Goal: Task Accomplishment & Management: Use online tool/utility

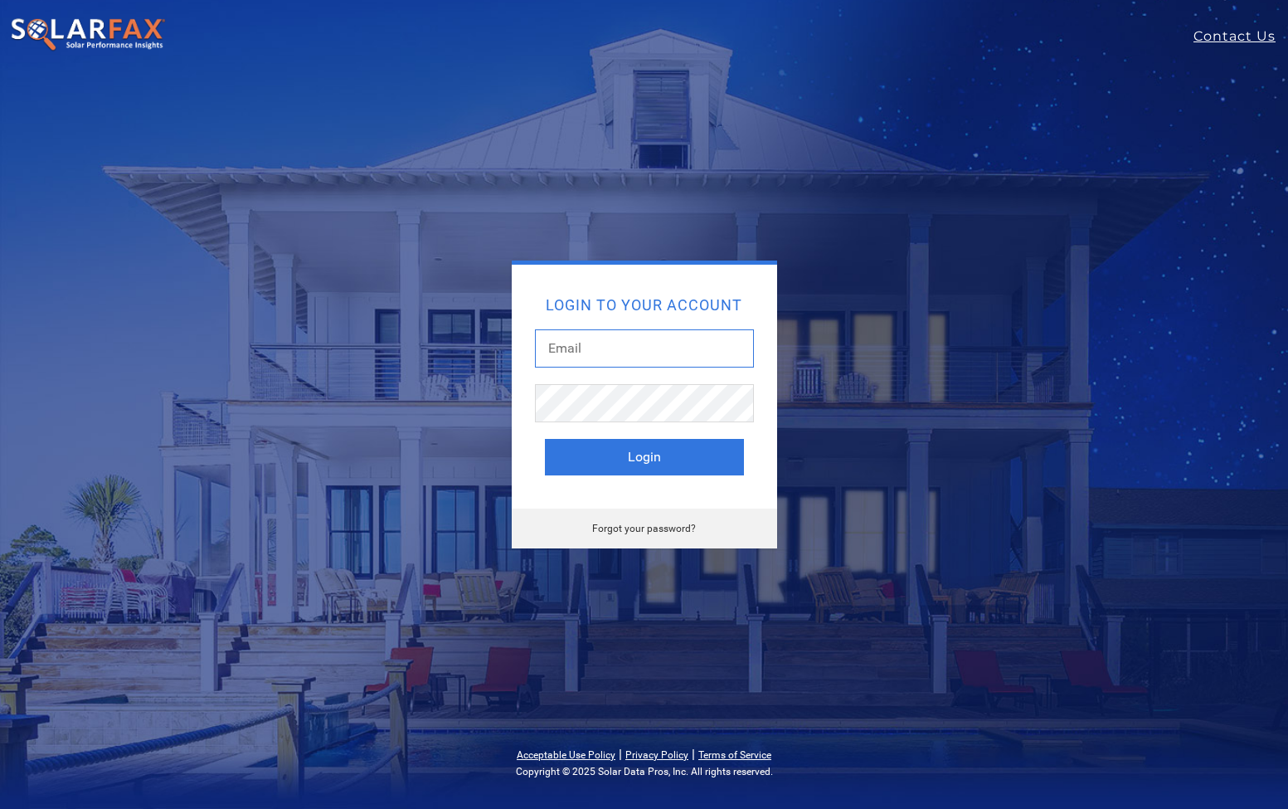
click at [604, 352] on input "text" at bounding box center [644, 348] width 219 height 38
type input "lanore.h@esauthority.com"
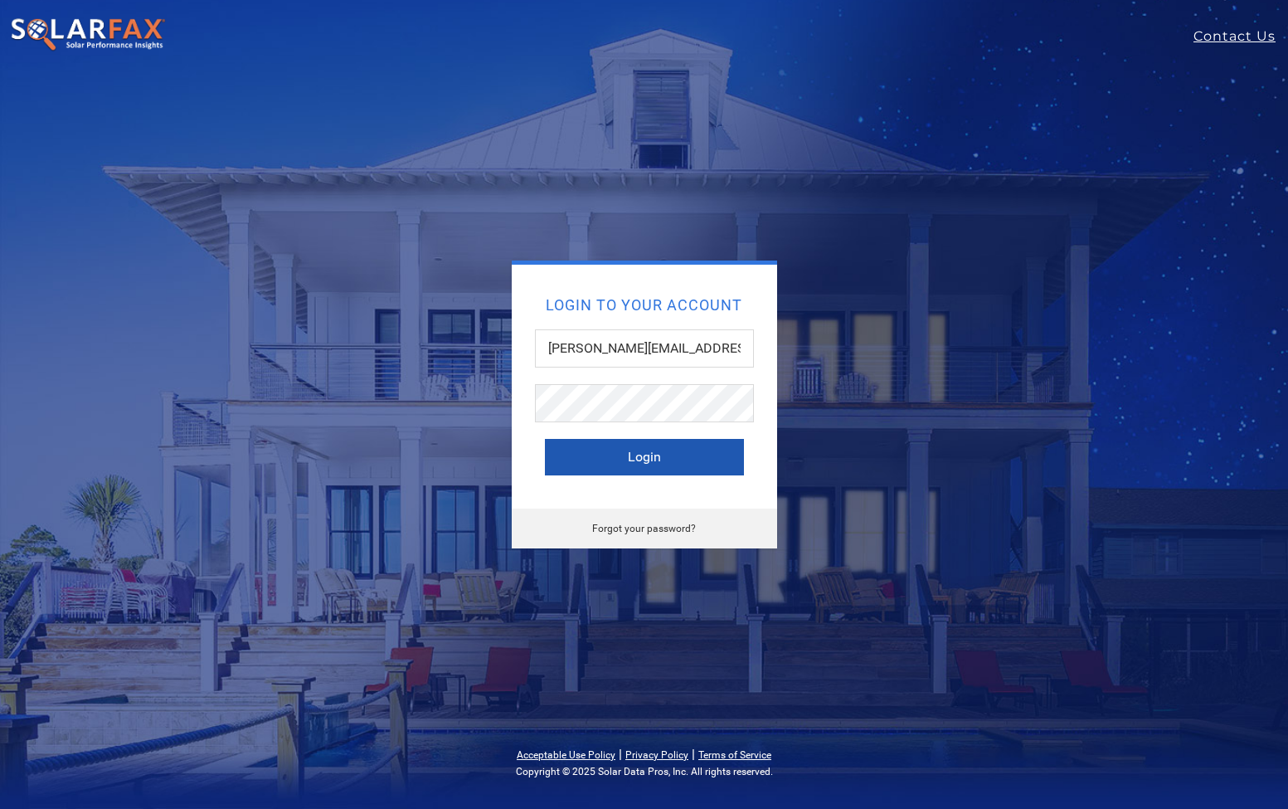
click at [663, 464] on button "Login" at bounding box center [644, 457] width 199 height 36
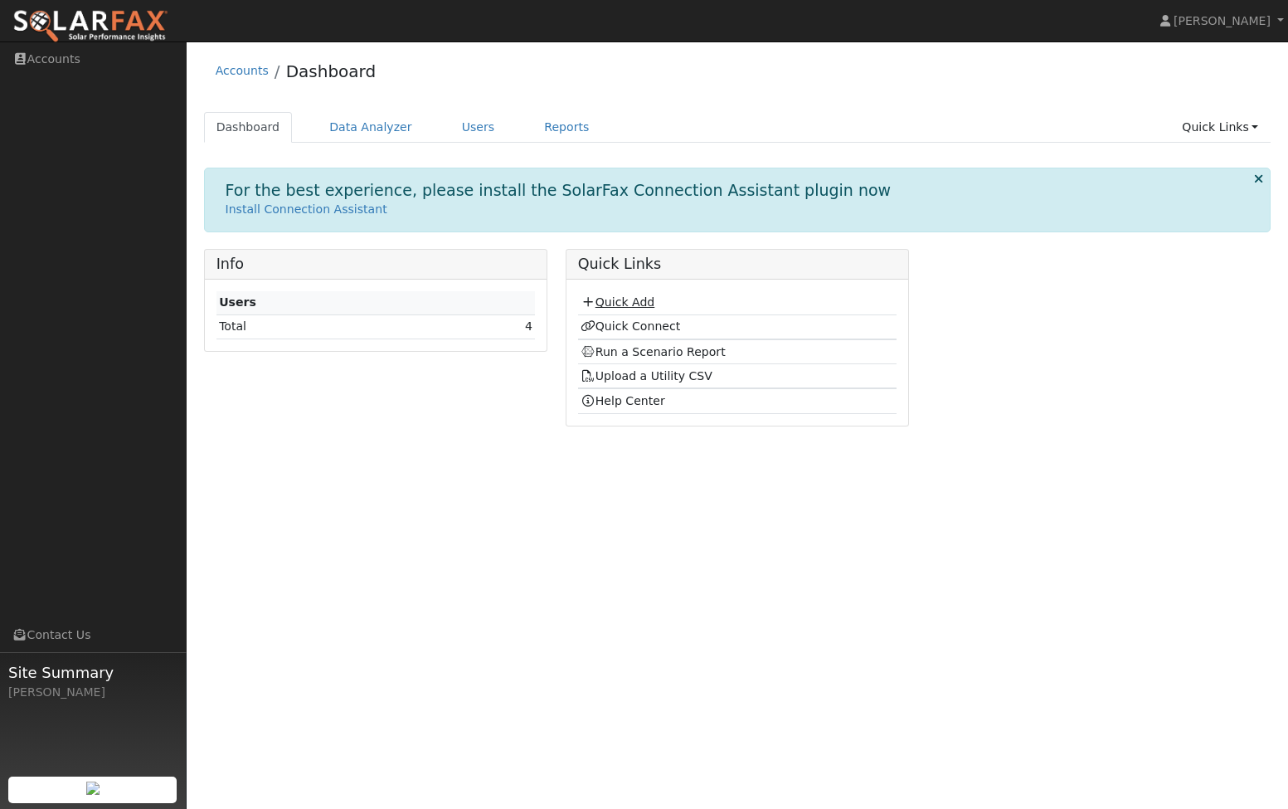
click at [626, 304] on link "Quick Add" at bounding box center [618, 301] width 74 height 13
click at [671, 355] on link "Run a Scenario Report" at bounding box center [653, 351] width 145 height 13
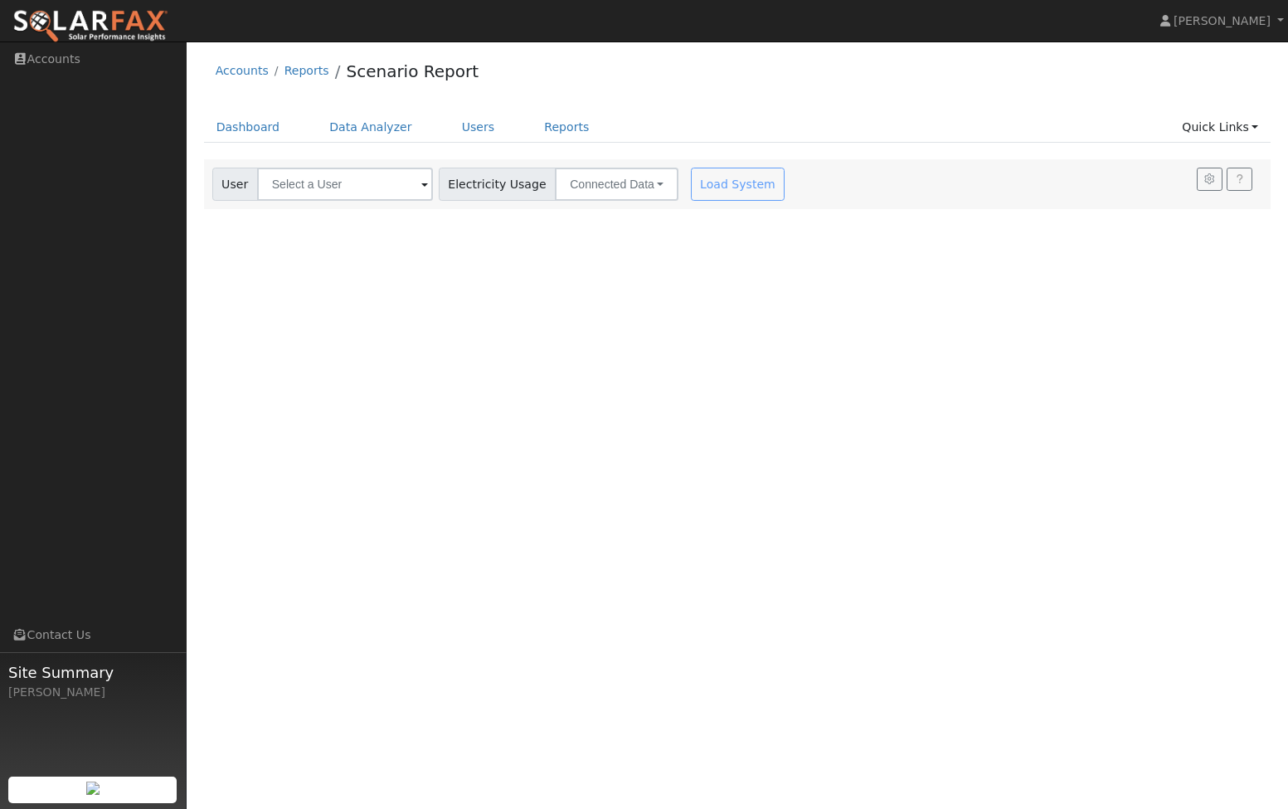
click at [421, 185] on span at bounding box center [424, 185] width 7 height 19
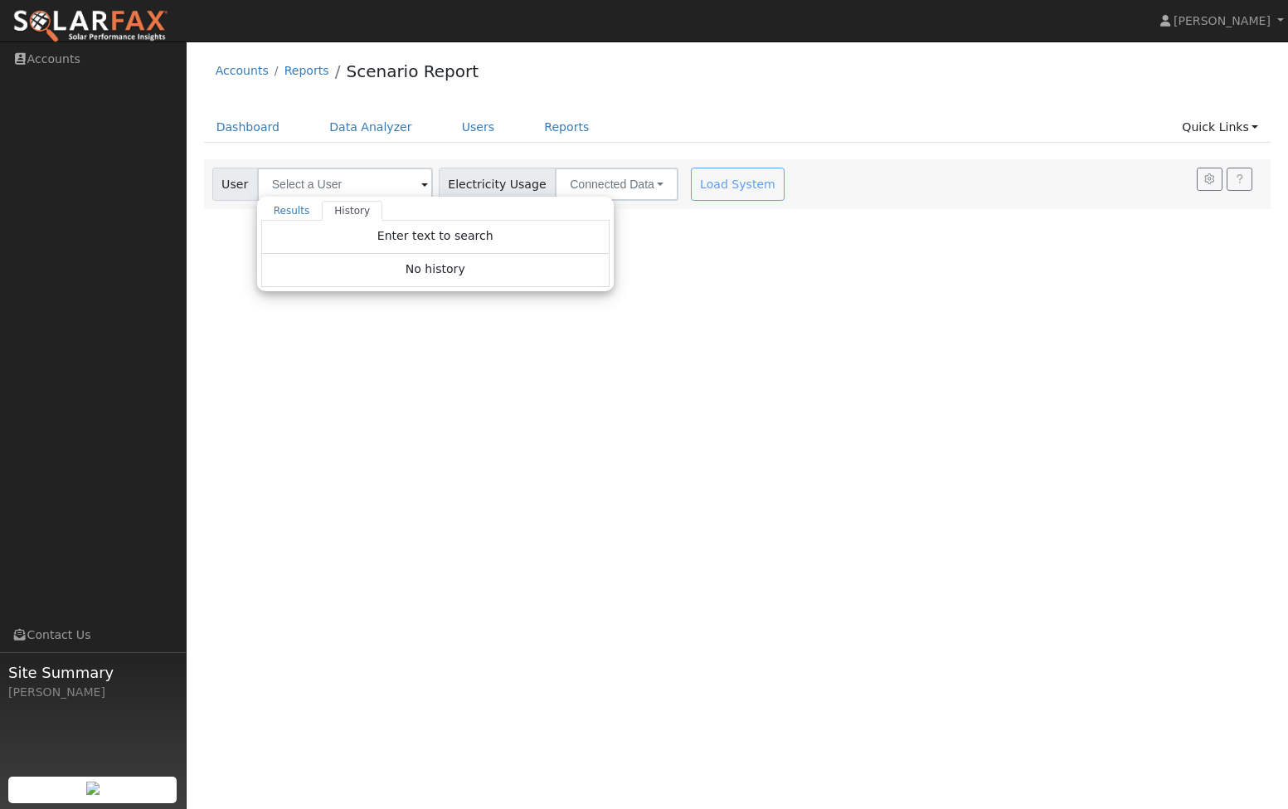
click at [488, 364] on div "User Profile First name Last name Email Email Notifications No Emails No Emails…" at bounding box center [737, 424] width 1101 height 767
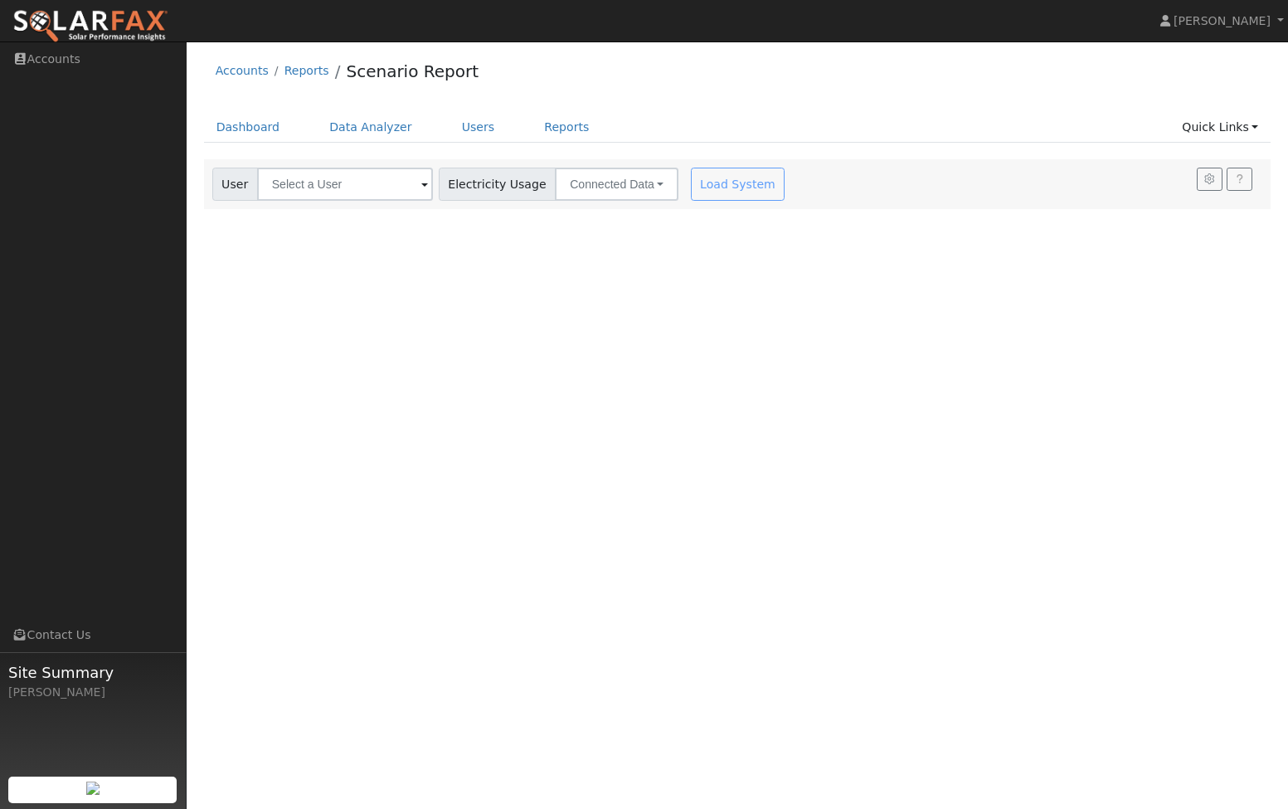
click at [488, 191] on span "Electricity Usage" at bounding box center [497, 184] width 117 height 33
click at [265, 130] on link "Dashboard" at bounding box center [248, 127] width 89 height 31
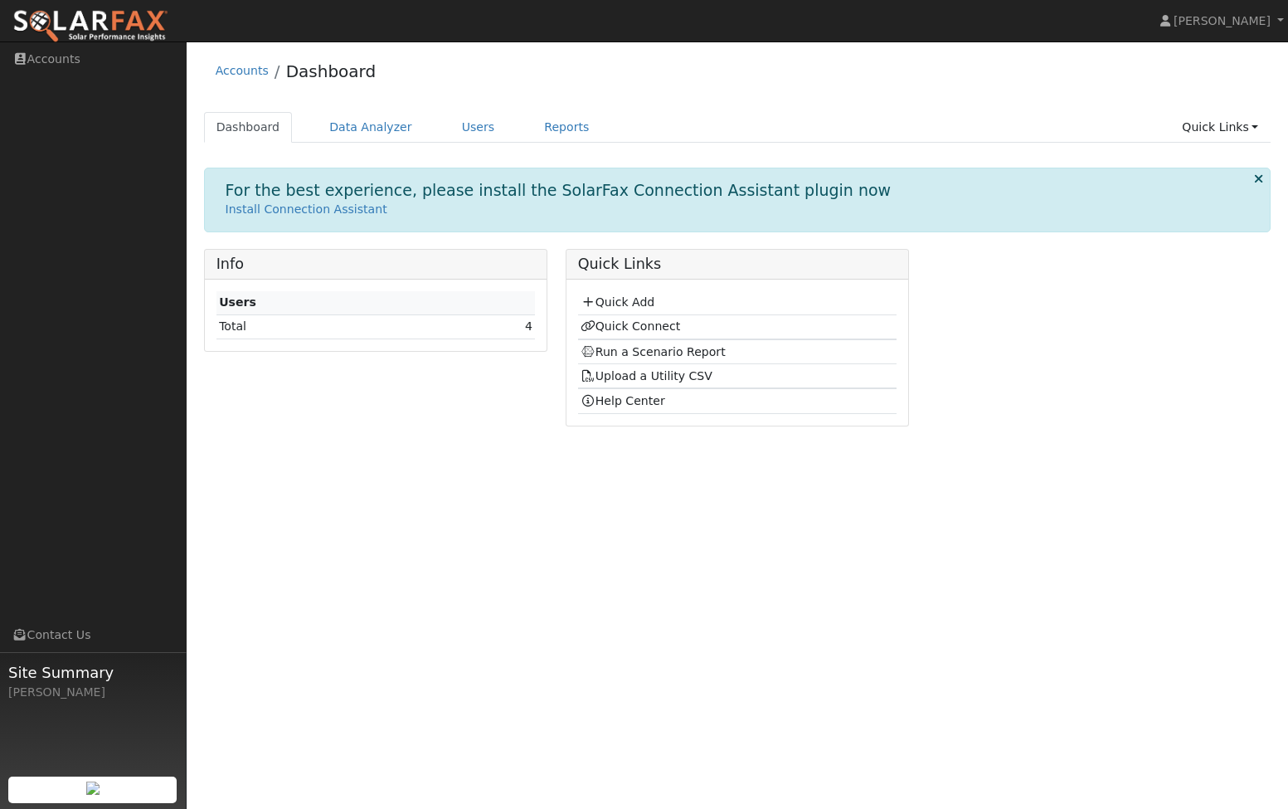
click at [363, 335] on td "Total" at bounding box center [330, 326] width 228 height 24
click at [337, 302] on td "Users" at bounding box center [375, 303] width 319 height 24
click at [656, 377] on link "Upload a Utility CSV" at bounding box center [647, 375] width 132 height 13
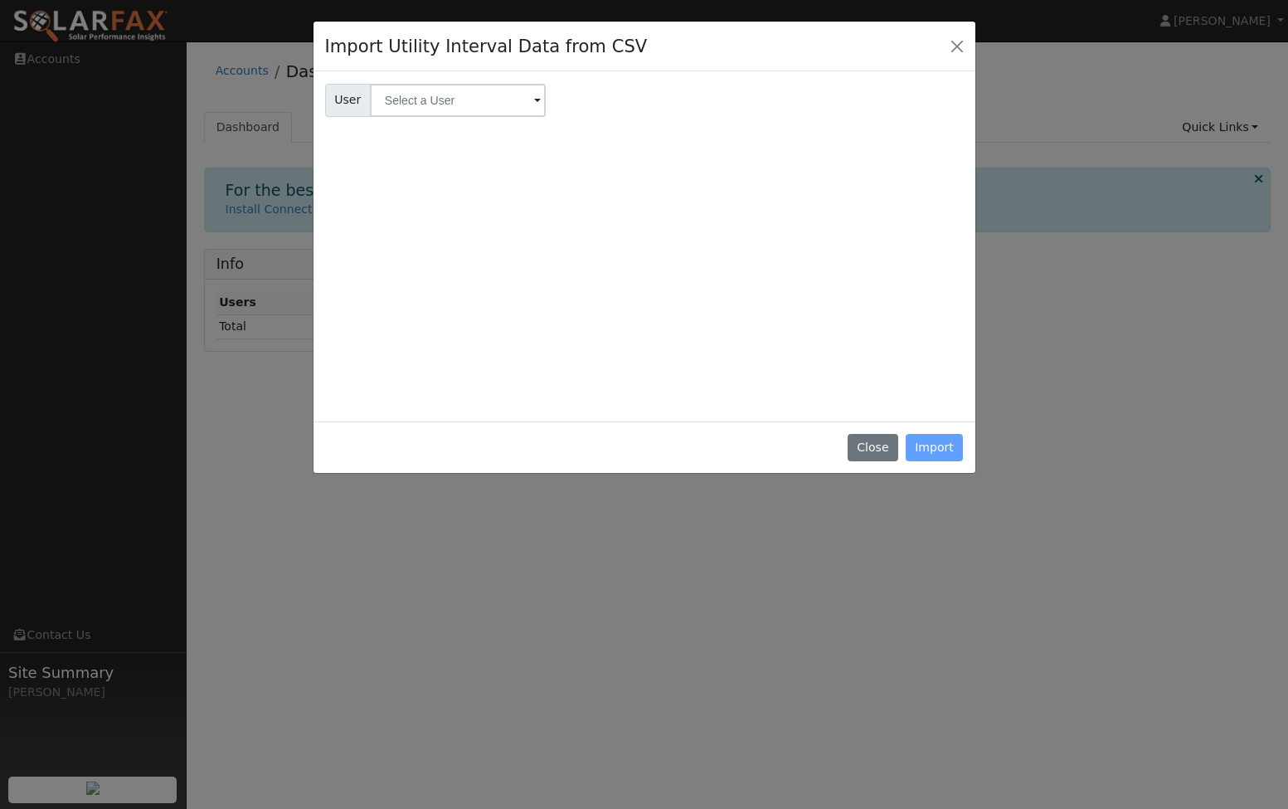
click at [534, 101] on span at bounding box center [537, 101] width 7 height 19
drag, startPoint x: 874, startPoint y: 441, endPoint x: 874, endPoint y: 431, distance: 10.0
click at [876, 441] on button "Close" at bounding box center [873, 448] width 51 height 28
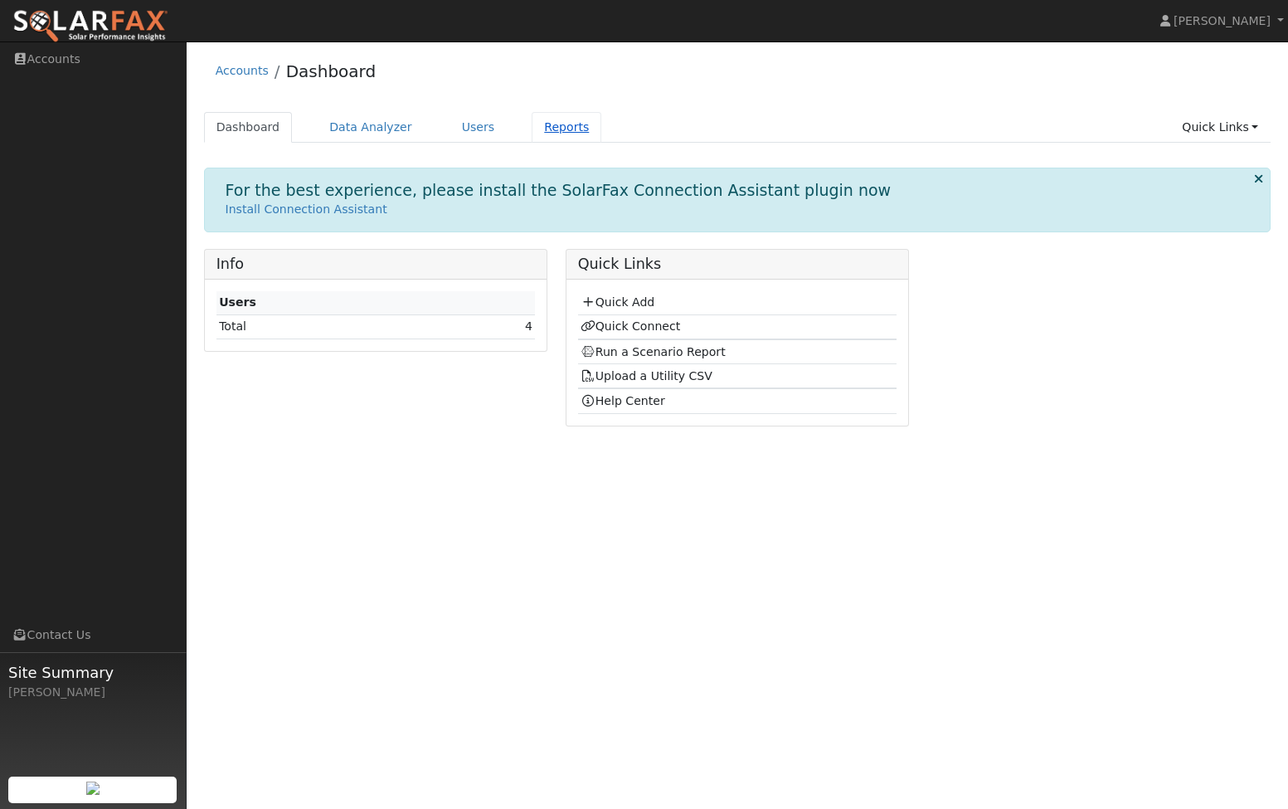
click at [537, 124] on link "Reports" at bounding box center [567, 127] width 70 height 31
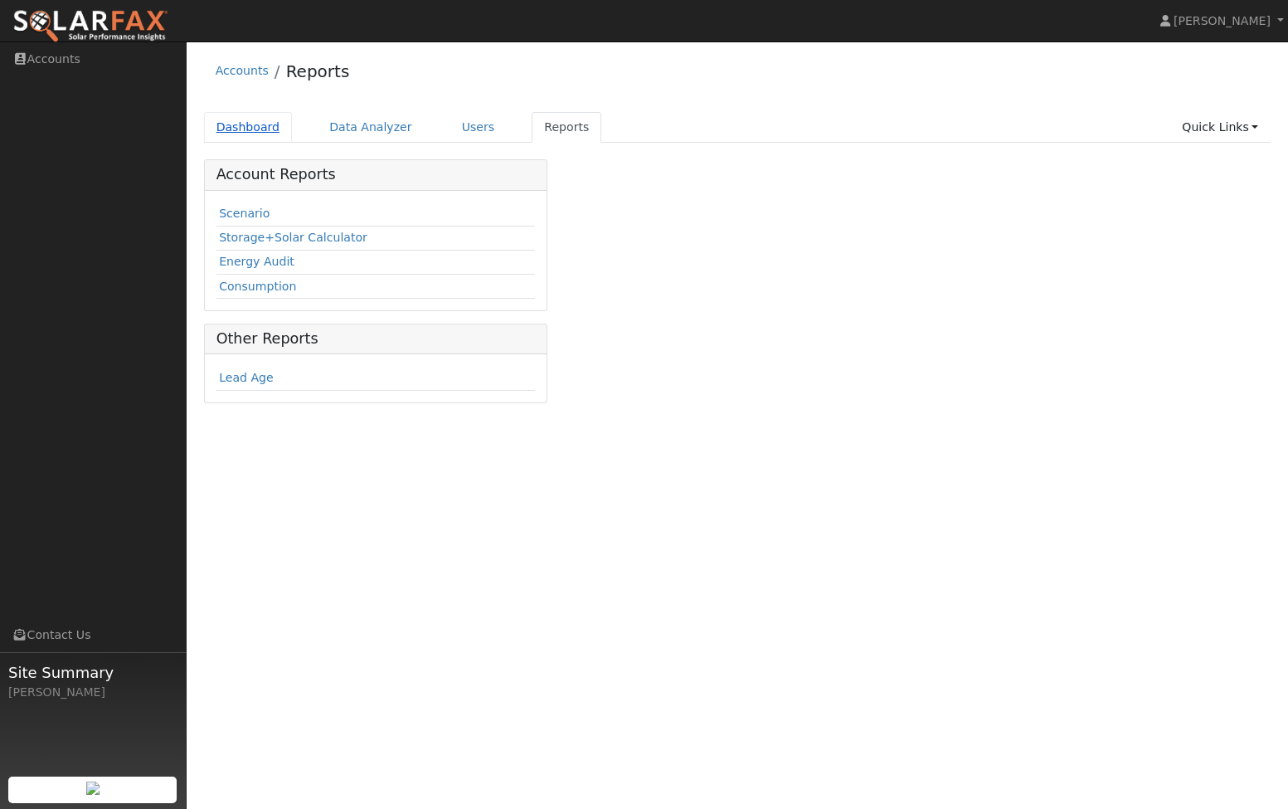
click at [263, 130] on link "Dashboard" at bounding box center [248, 127] width 89 height 31
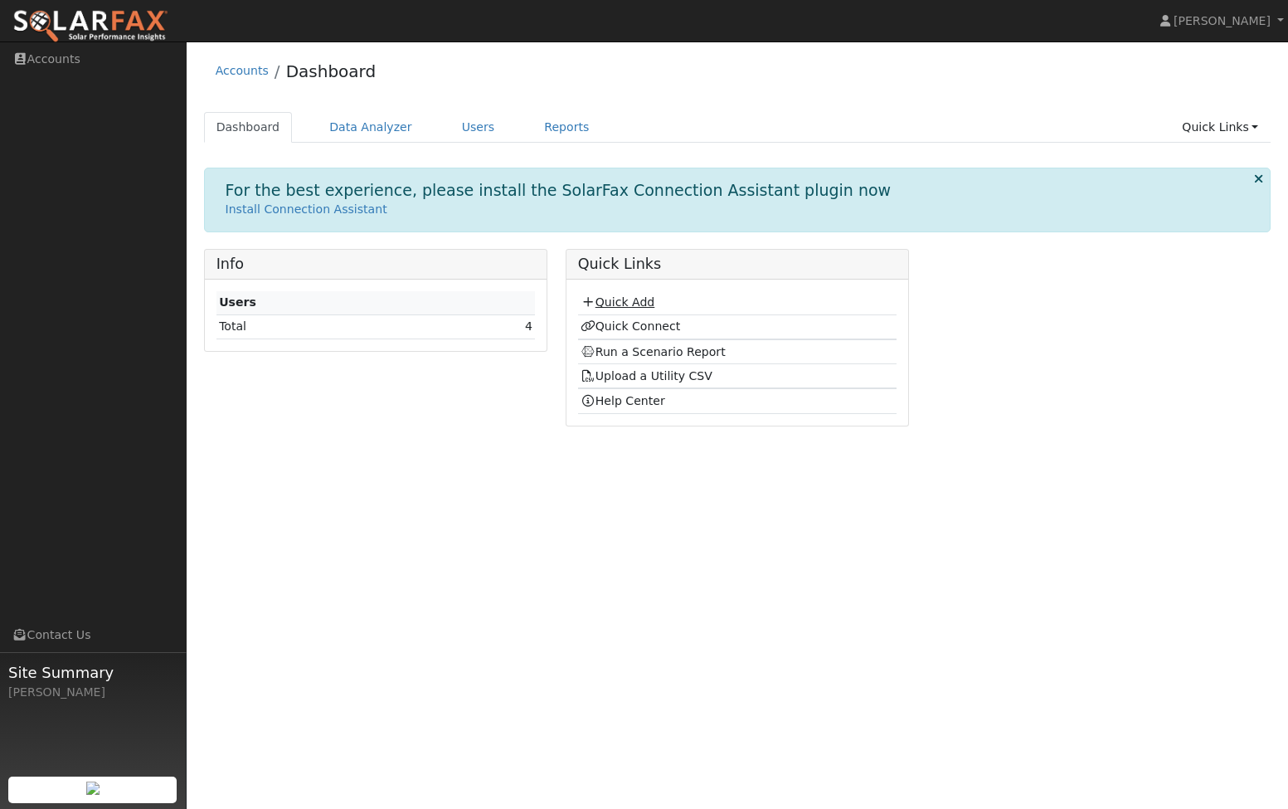
click at [640, 304] on link "Quick Add" at bounding box center [618, 301] width 74 height 13
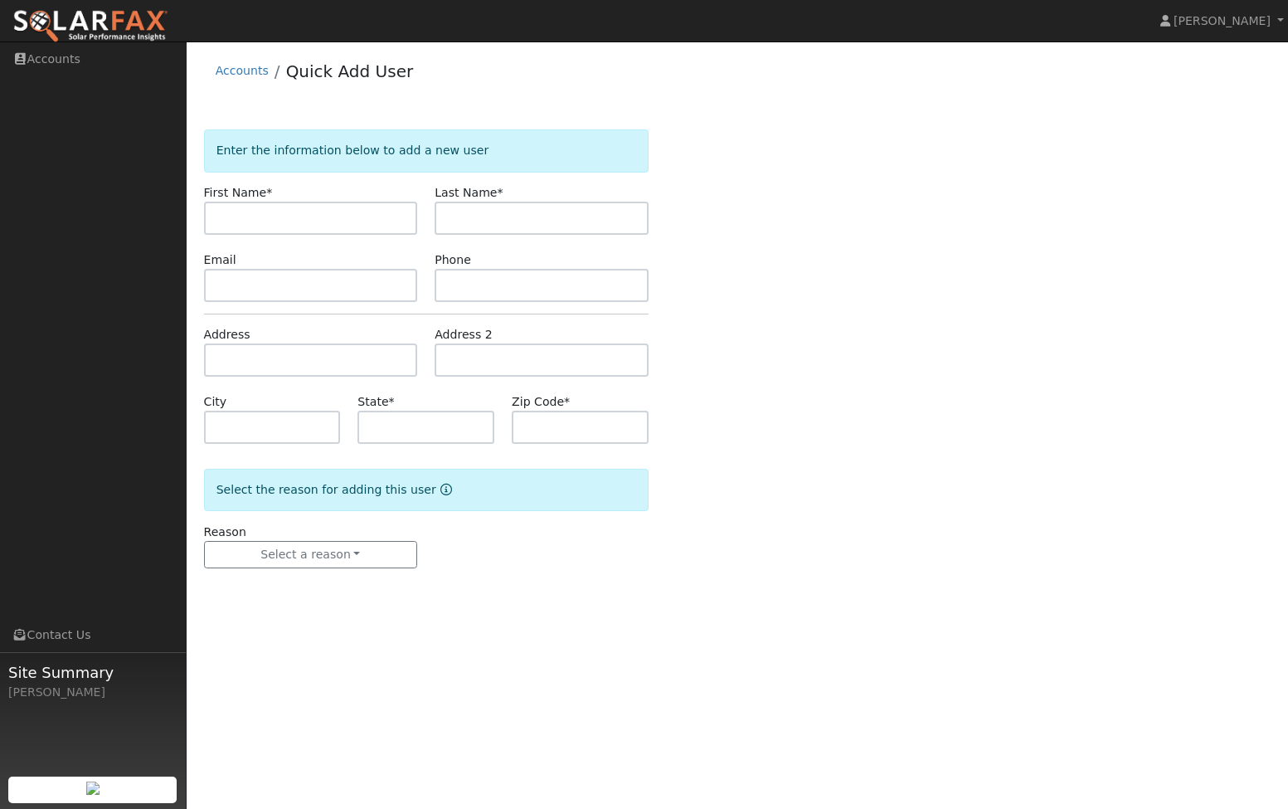
click at [332, 219] on input "text" at bounding box center [311, 218] width 214 height 33
type input "bud"
type input "[PERSON_NAME]"
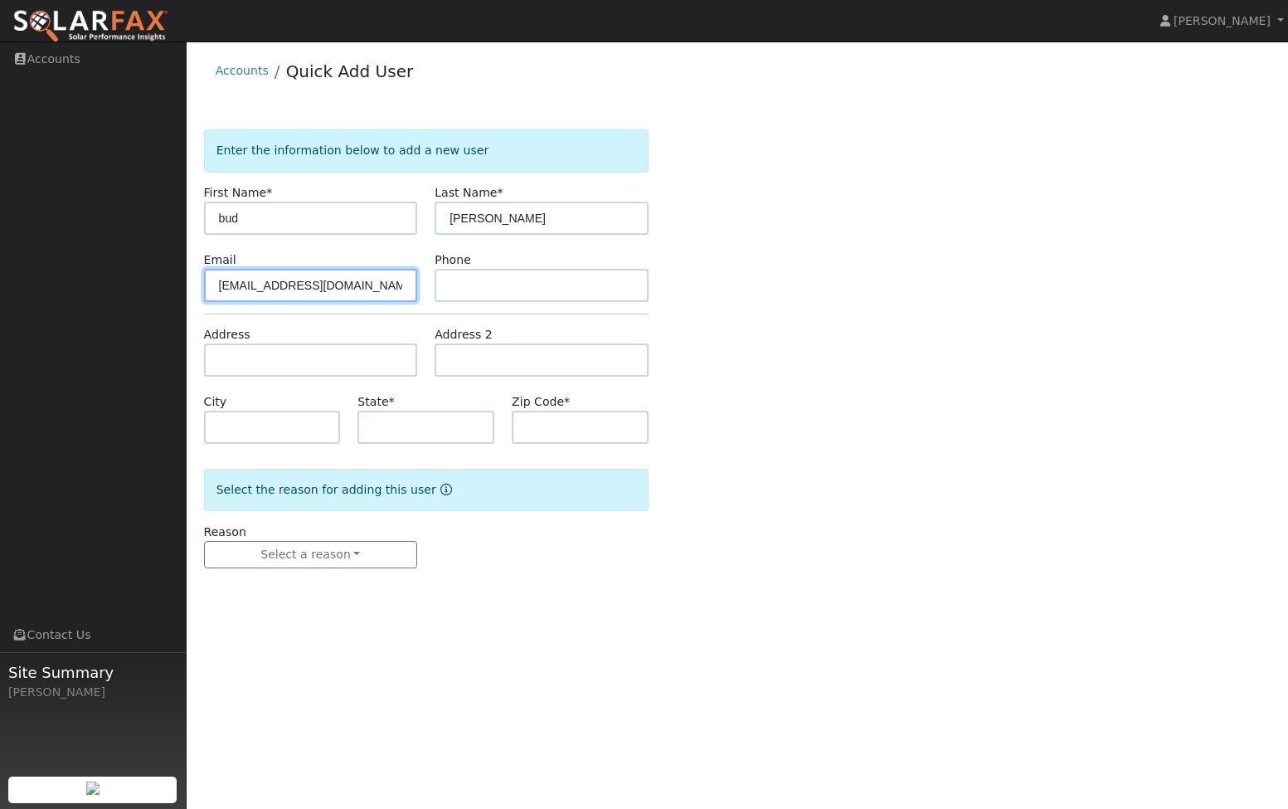
type input "[EMAIL_ADDRESS][DOMAIN_NAME]"
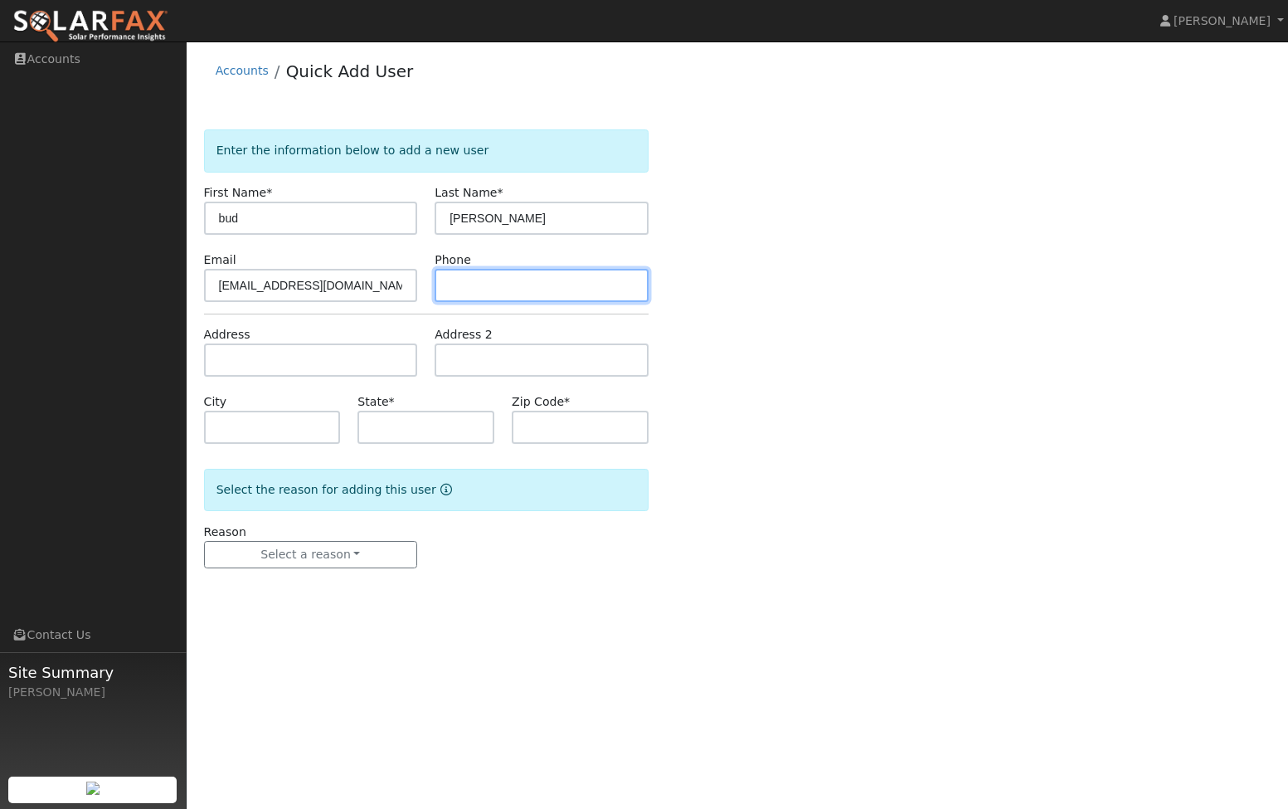
click at [485, 287] on input "text" at bounding box center [542, 285] width 214 height 33
type input "5305592908"
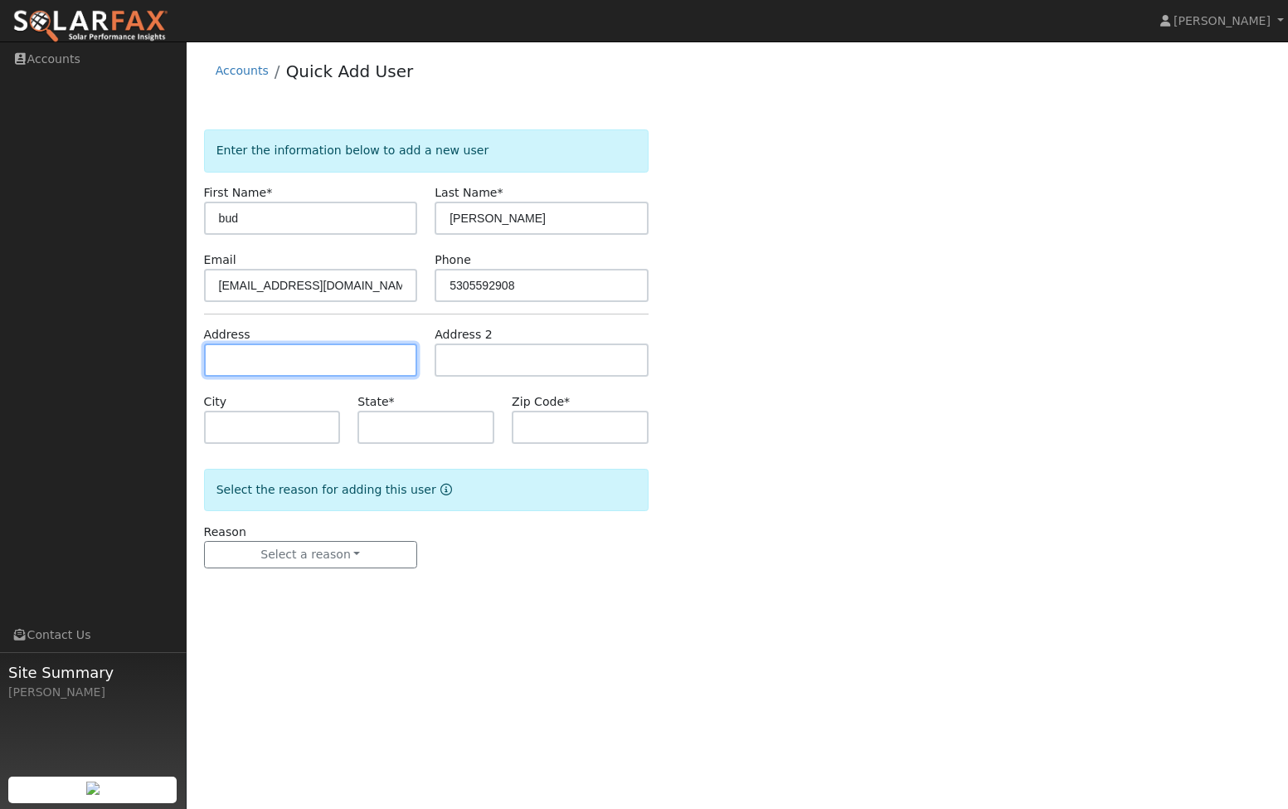
click at [303, 363] on input "text" at bounding box center [311, 359] width 214 height 33
type input "[STREET_ADDRESS]"
type input "[GEOGRAPHIC_DATA]"
type input "CA"
type input "95949"
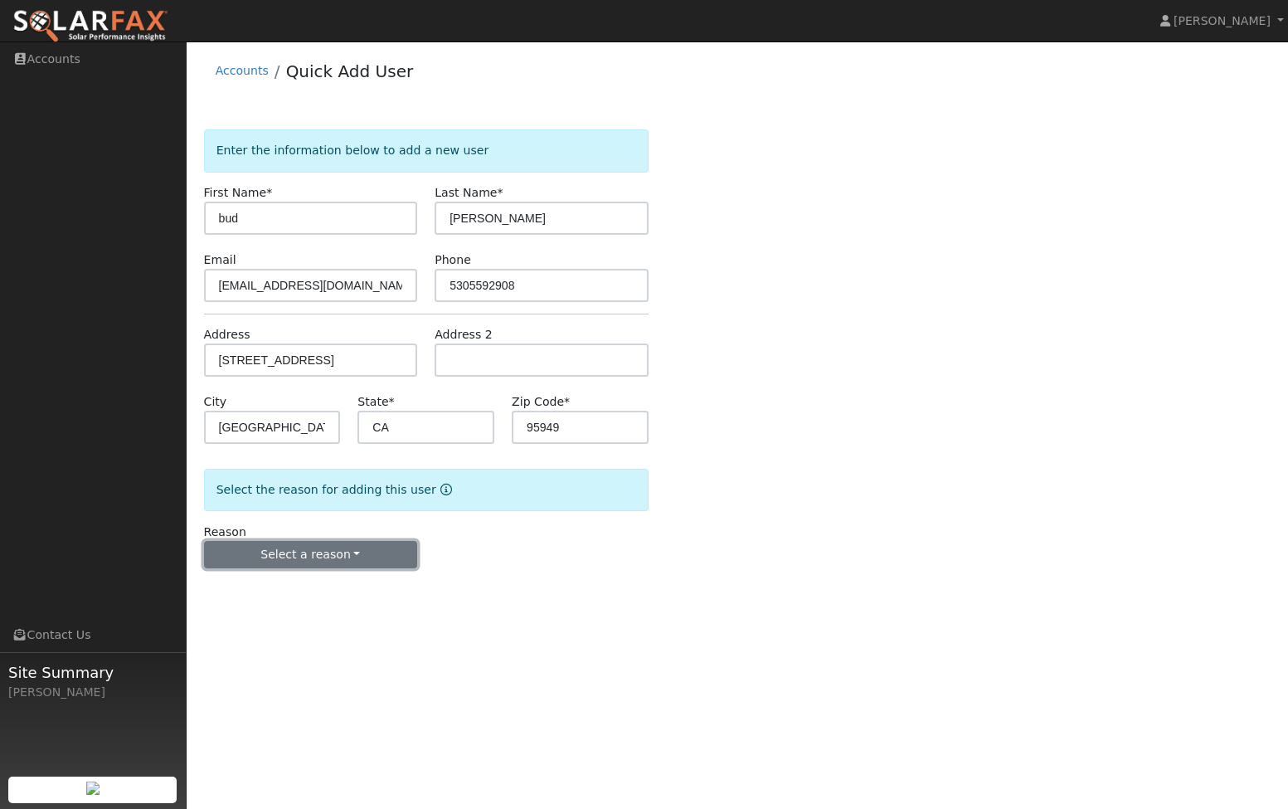
click at [350, 550] on button "Select a reason" at bounding box center [311, 555] width 214 height 28
click at [265, 590] on link "New lead" at bounding box center [296, 588] width 183 height 23
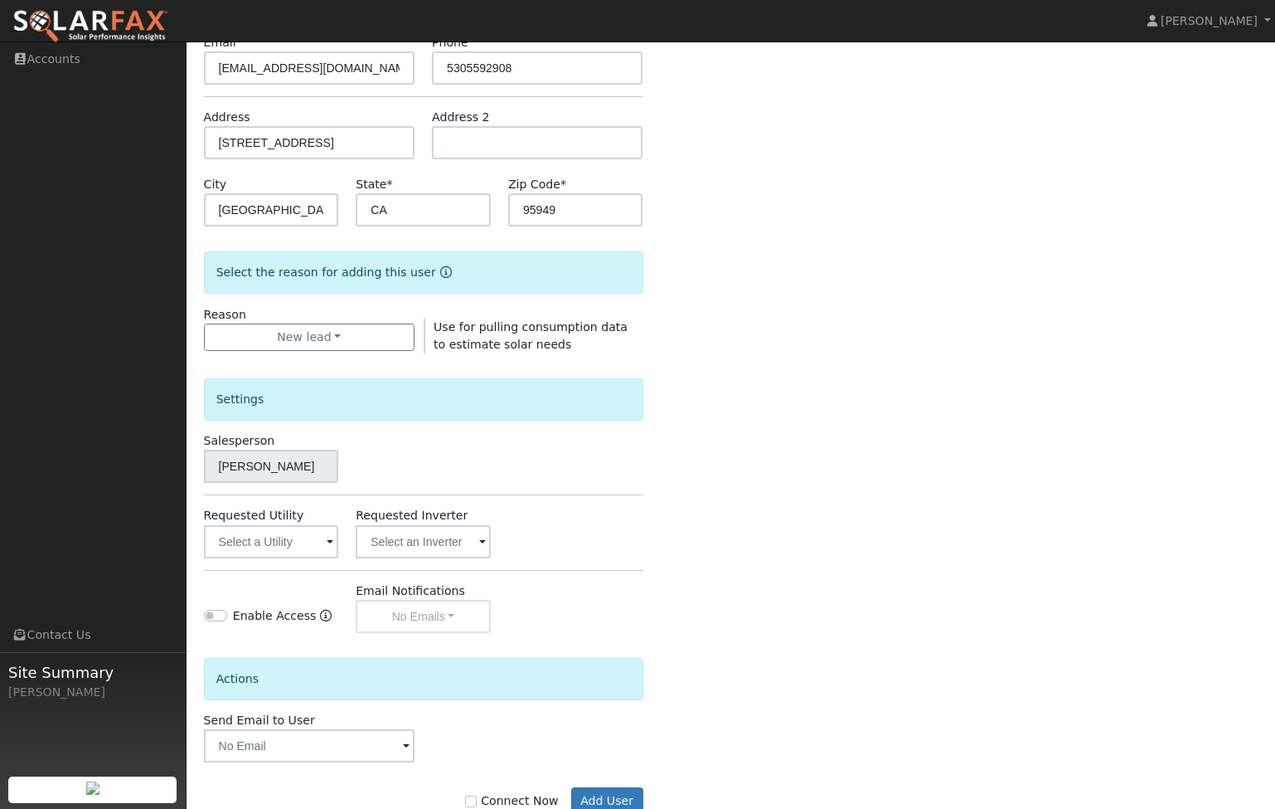
scroll to position [249, 0]
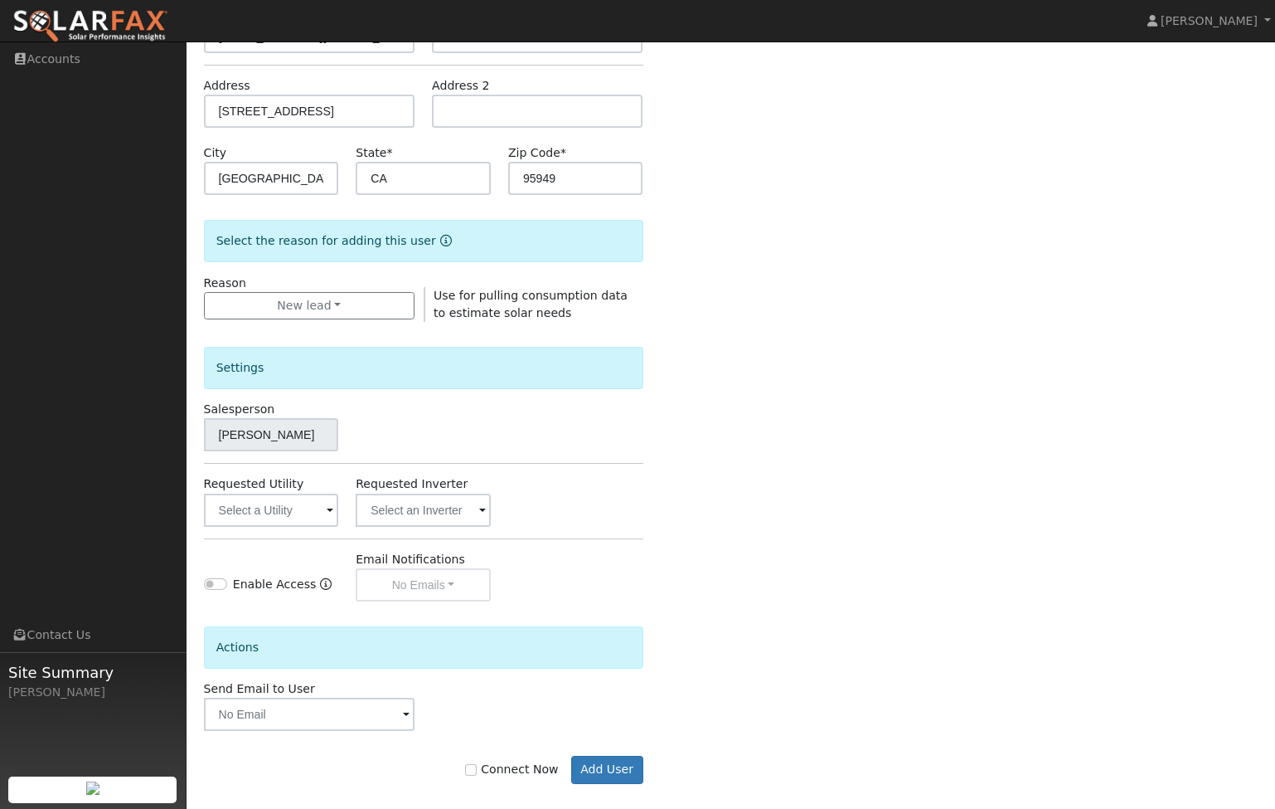
click at [330, 513] on span at bounding box center [330, 511] width 7 height 19
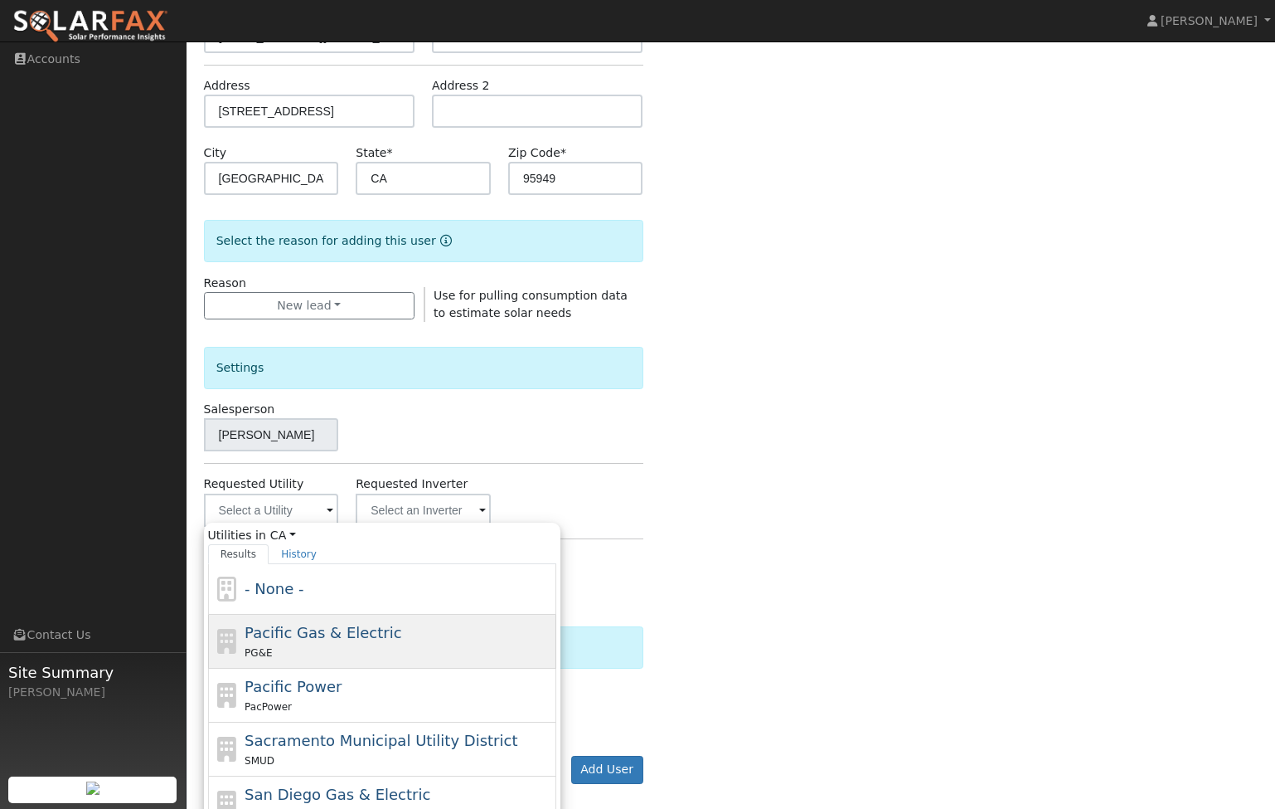
click at [304, 635] on span "Pacific Gas & Electric" at bounding box center [323, 632] width 157 height 17
type input "Pacific Gas & Electric"
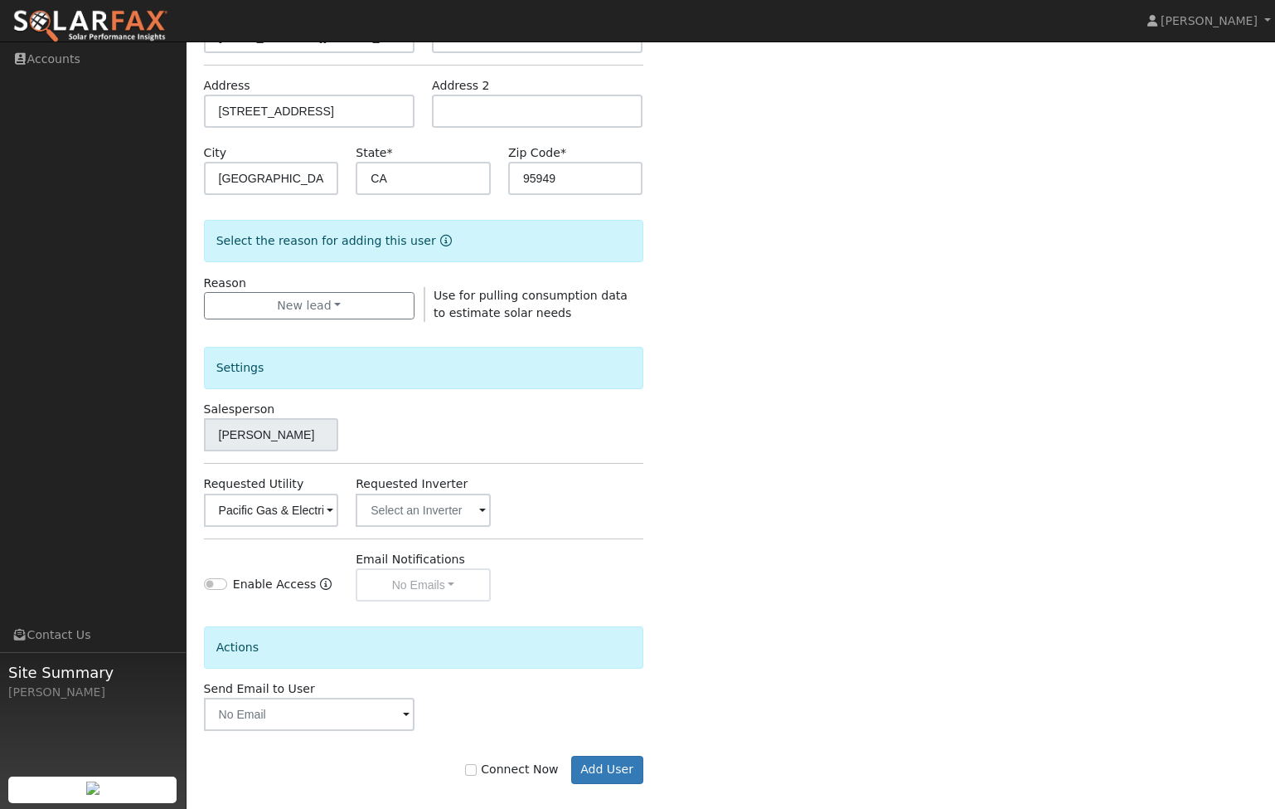
click at [481, 512] on span at bounding box center [482, 511] width 7 height 19
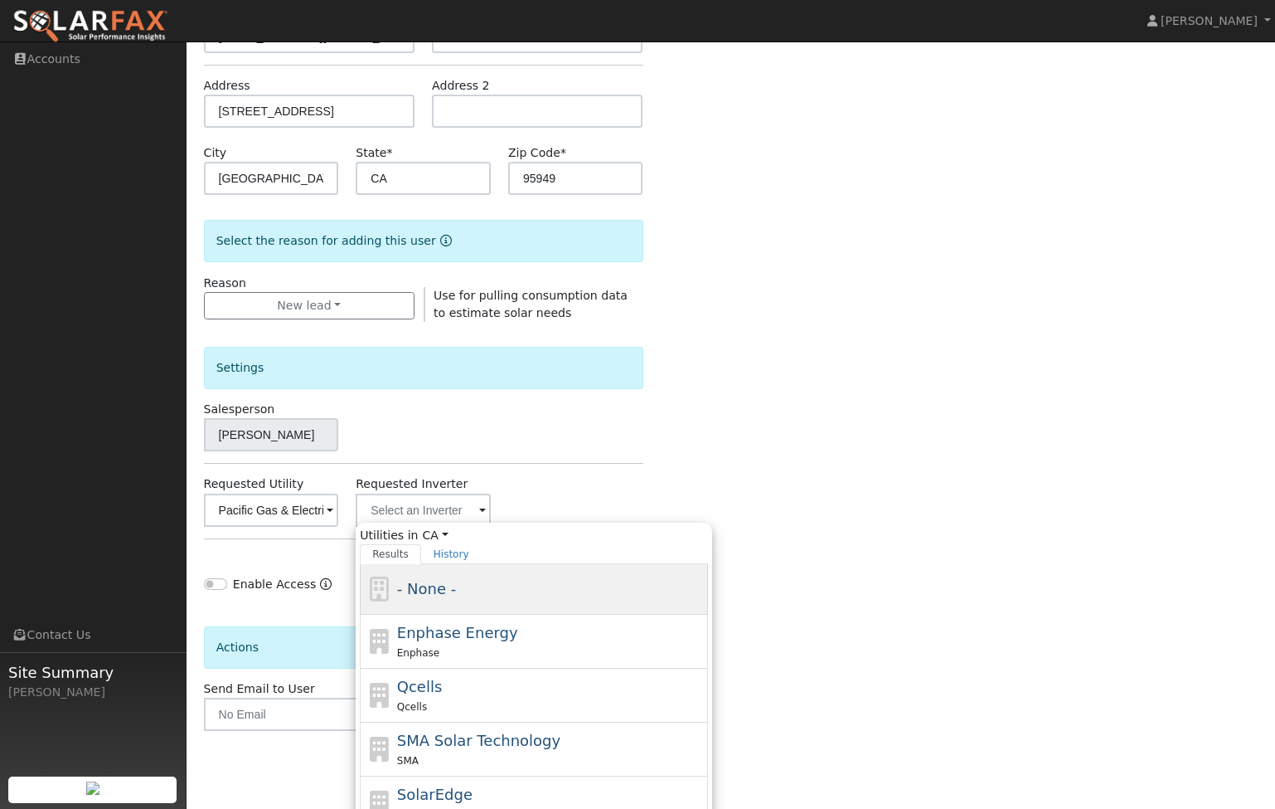
click at [471, 597] on div "- None -" at bounding box center [551, 588] width 308 height 22
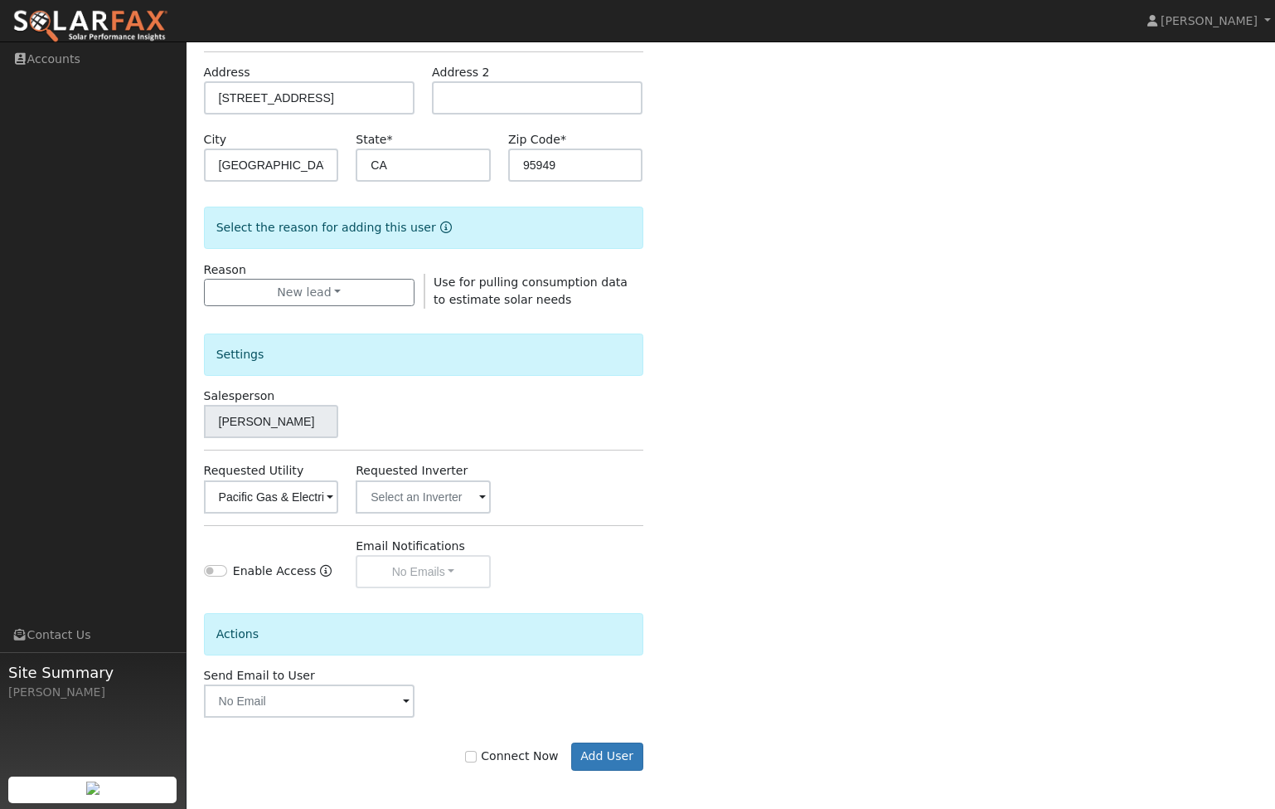
scroll to position [265, 0]
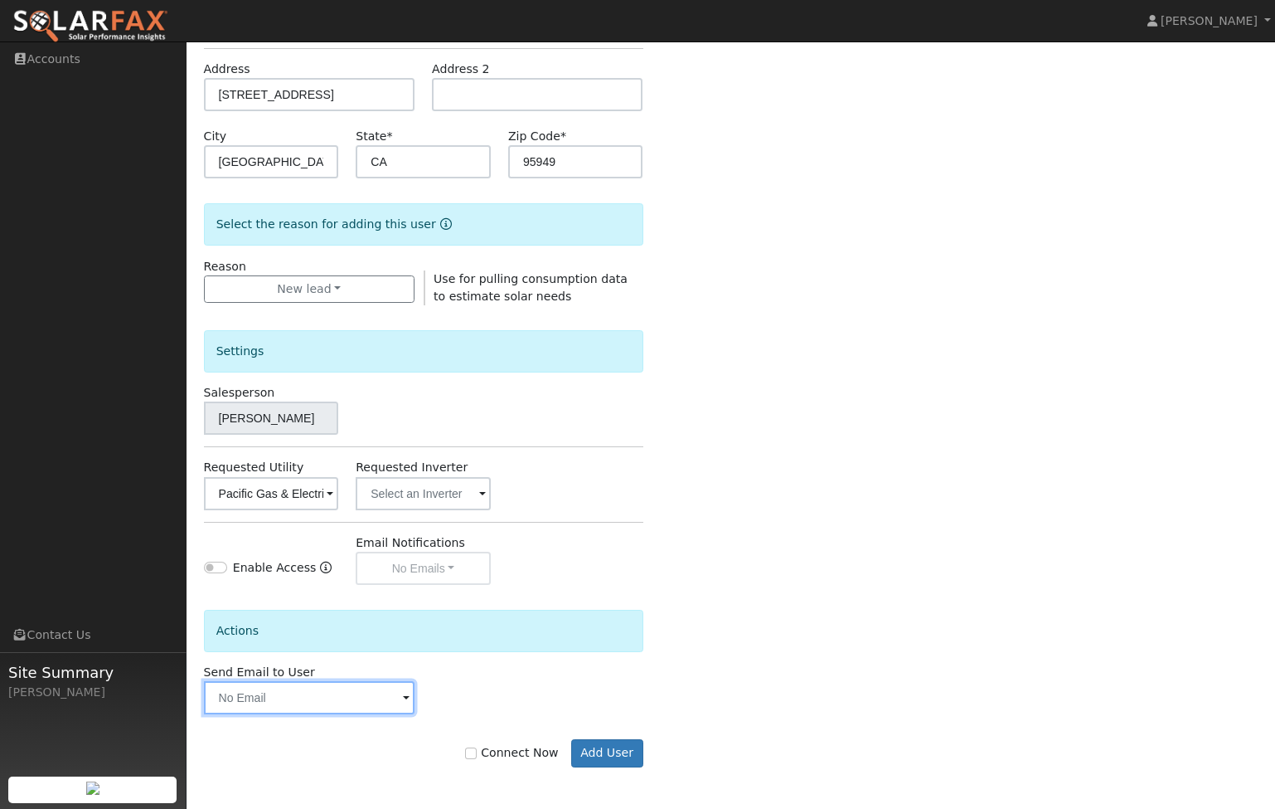
click at [318, 697] on input "text" at bounding box center [309, 697] width 211 height 33
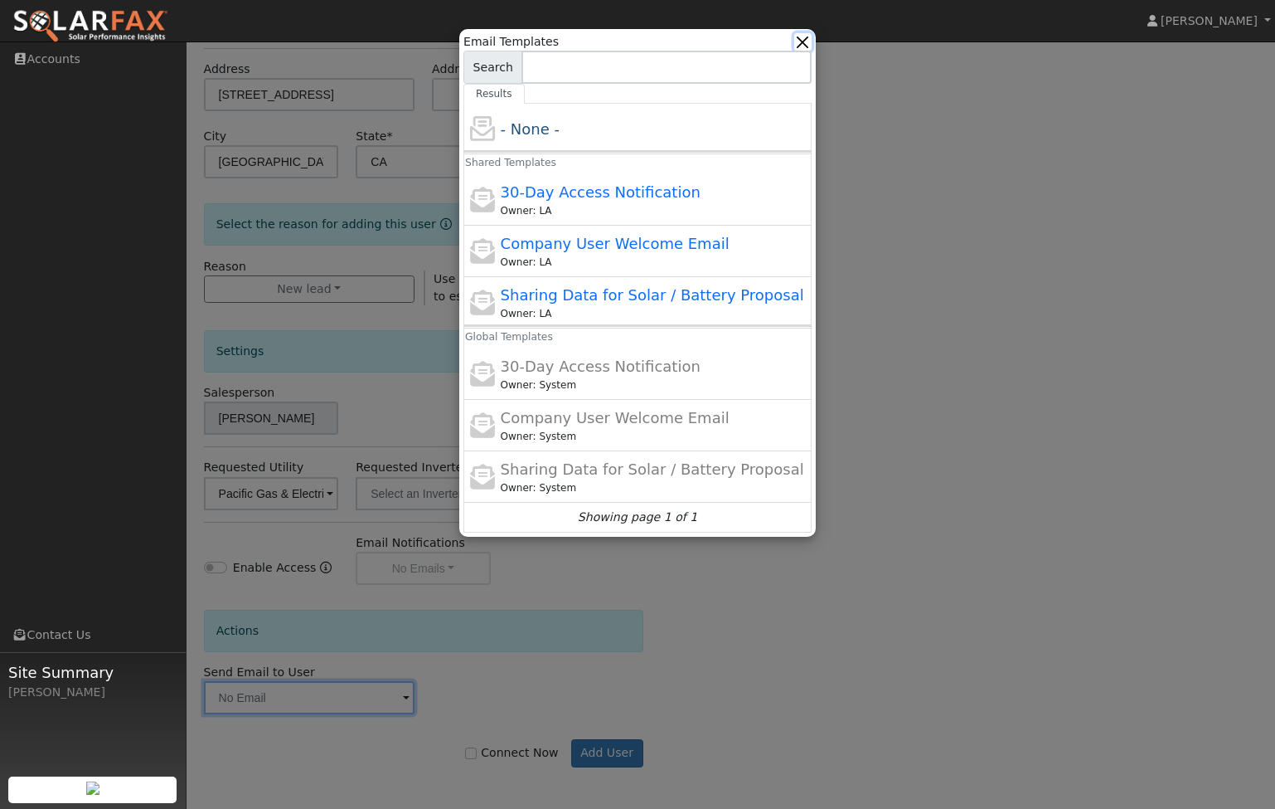
click at [804, 46] on button "button" at bounding box center [802, 41] width 17 height 17
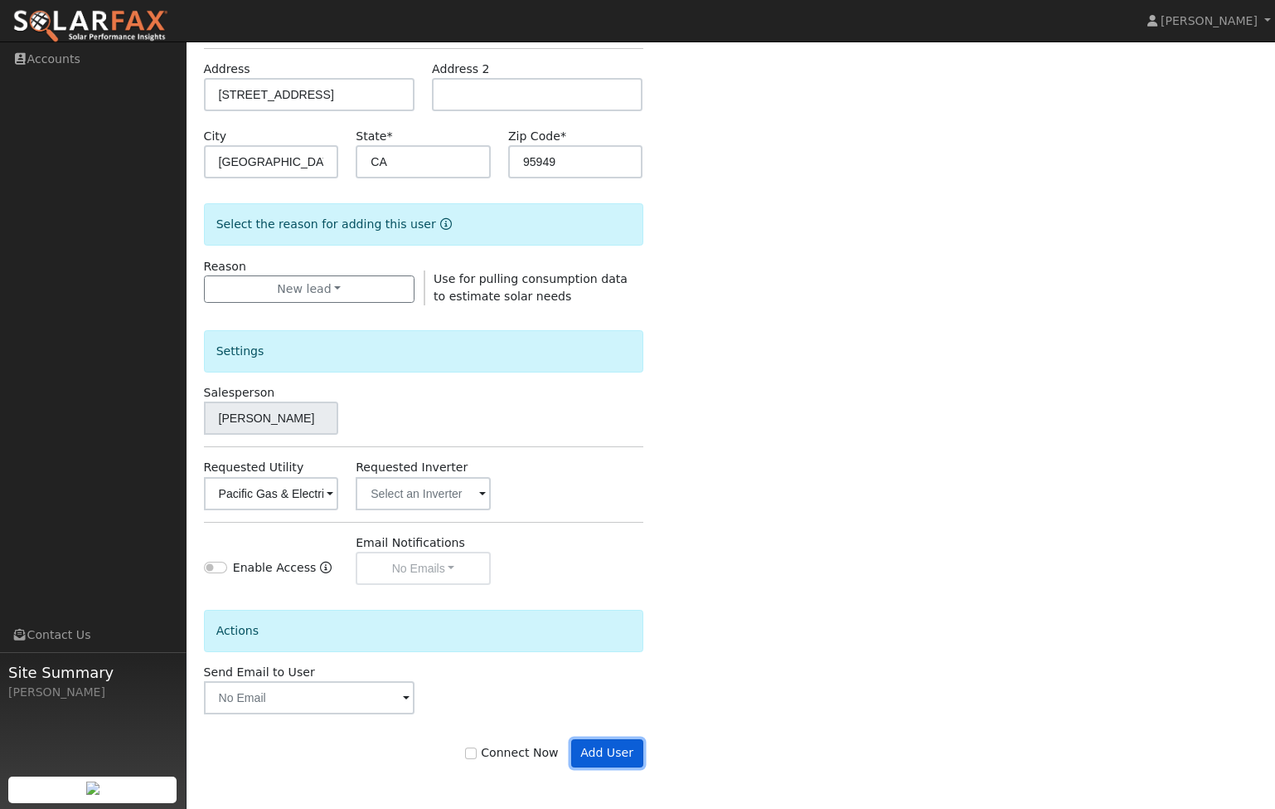
click at [608, 751] on button "Add User" at bounding box center [607, 753] width 72 height 28
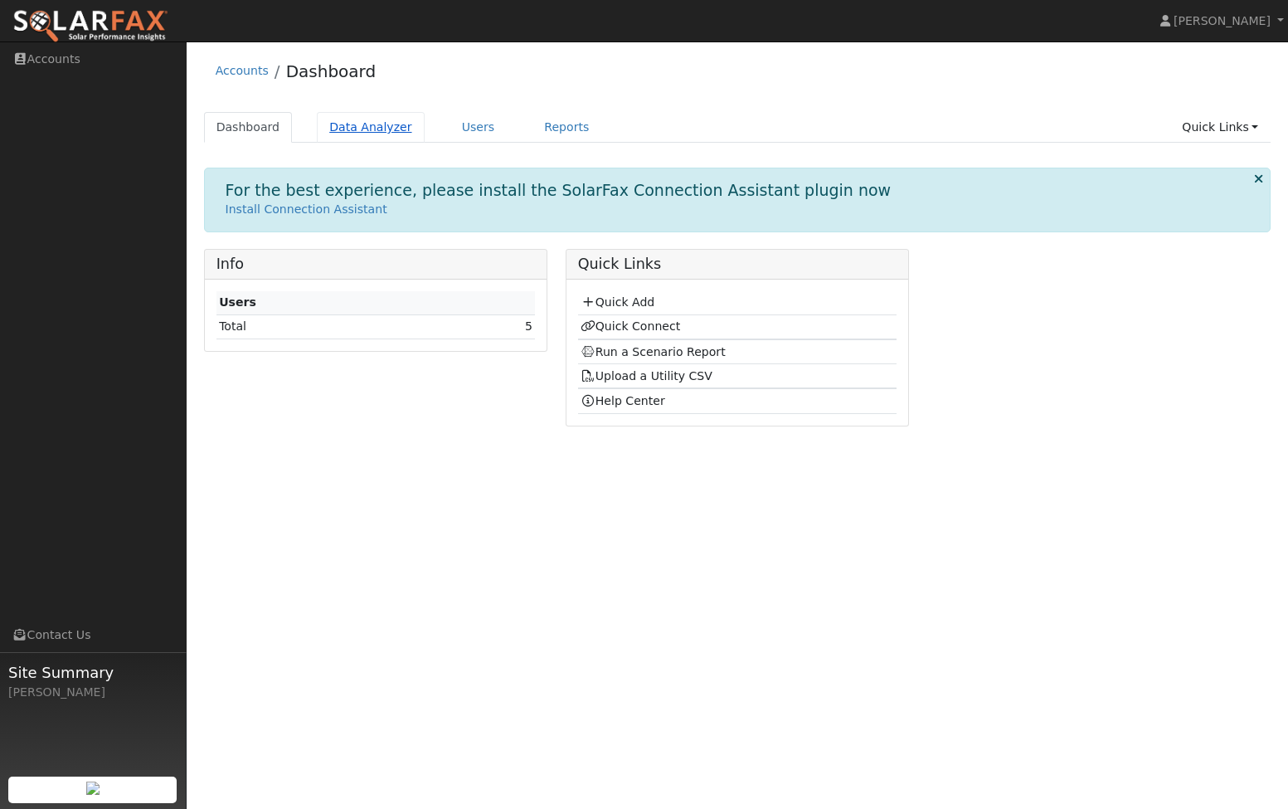
click at [358, 127] on link "Data Analyzer" at bounding box center [371, 127] width 108 height 31
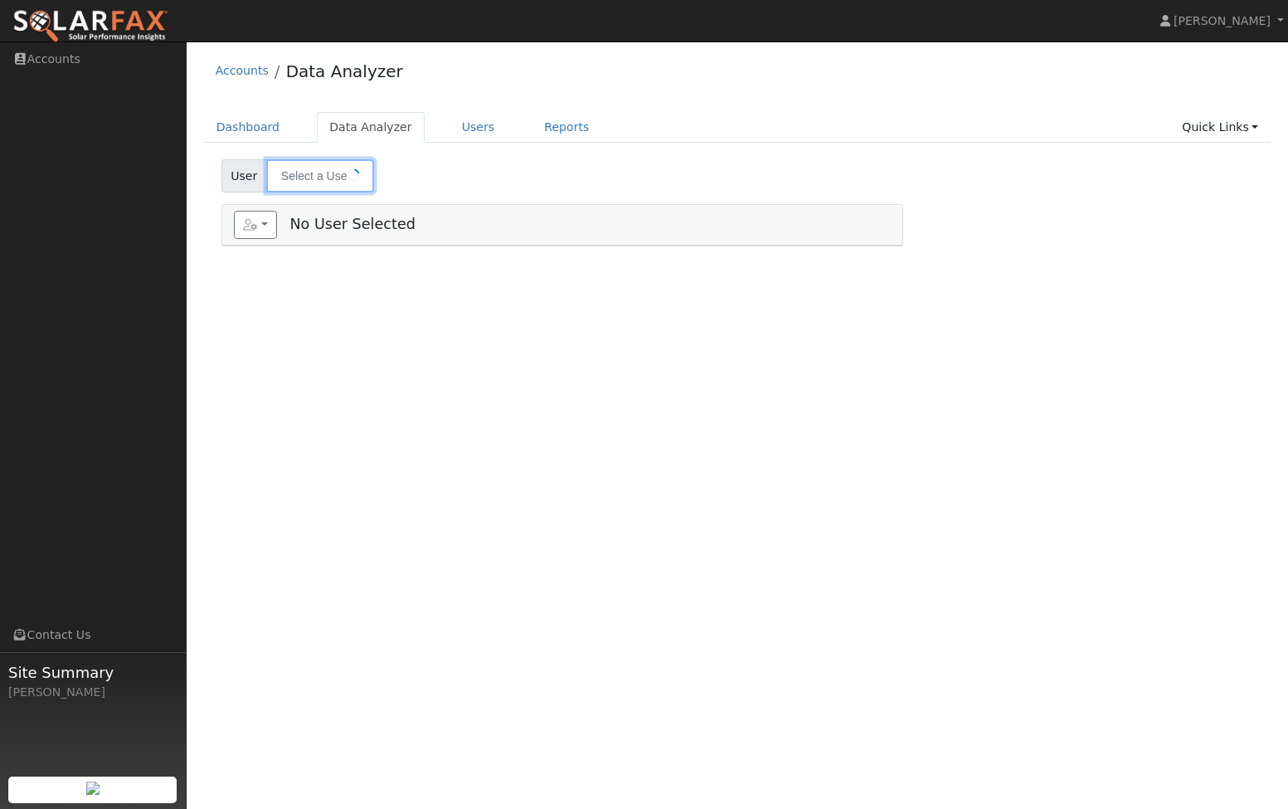
type input "[PERSON_NAME]"
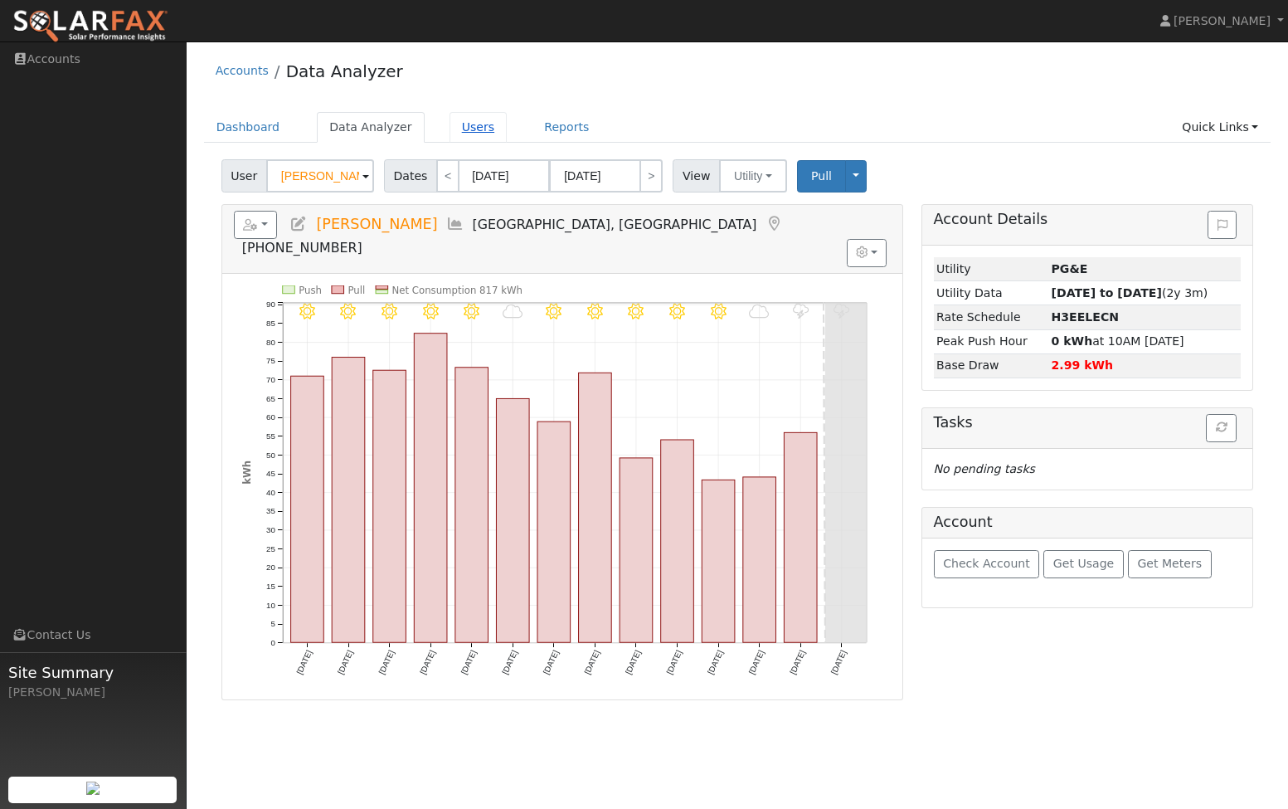
click at [459, 131] on link "Users" at bounding box center [478, 127] width 58 height 31
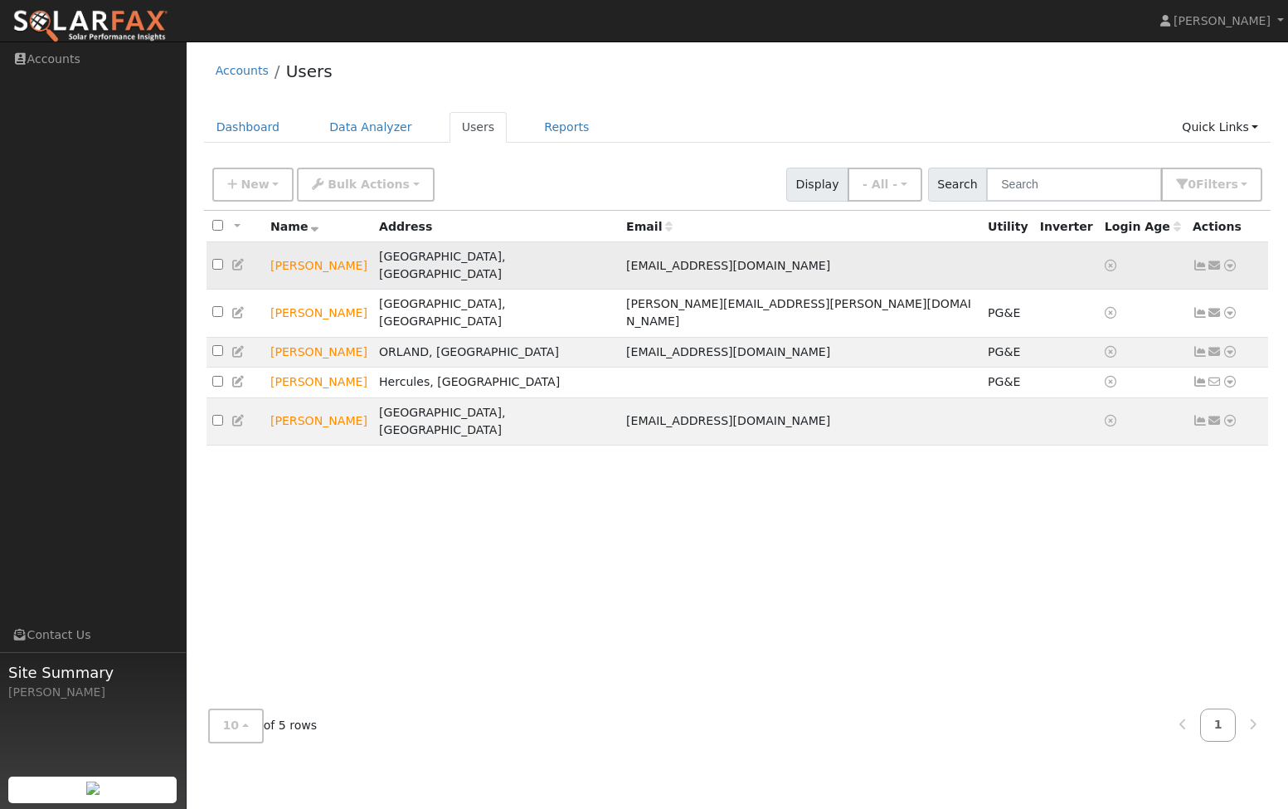
click at [1198, 260] on icon at bounding box center [1200, 266] width 15 height 12
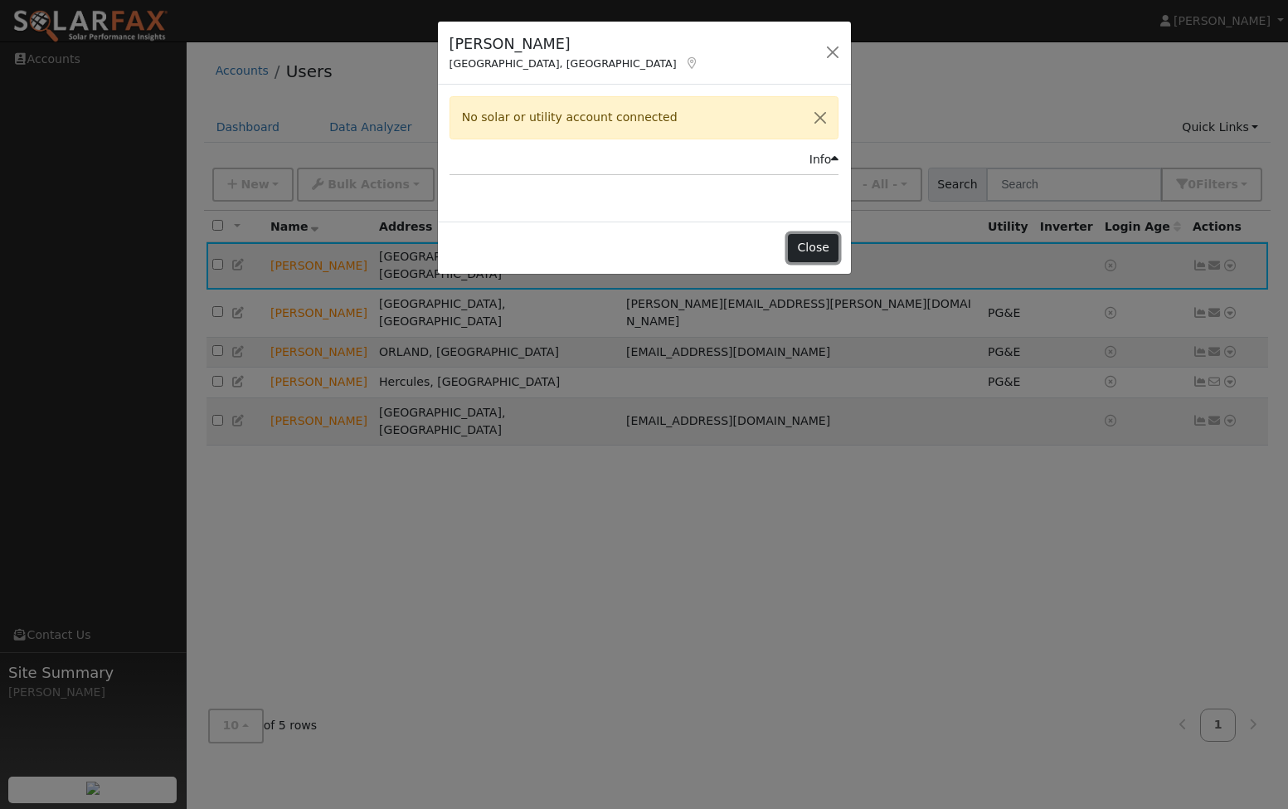
click at [809, 250] on button "Close" at bounding box center [813, 248] width 51 height 28
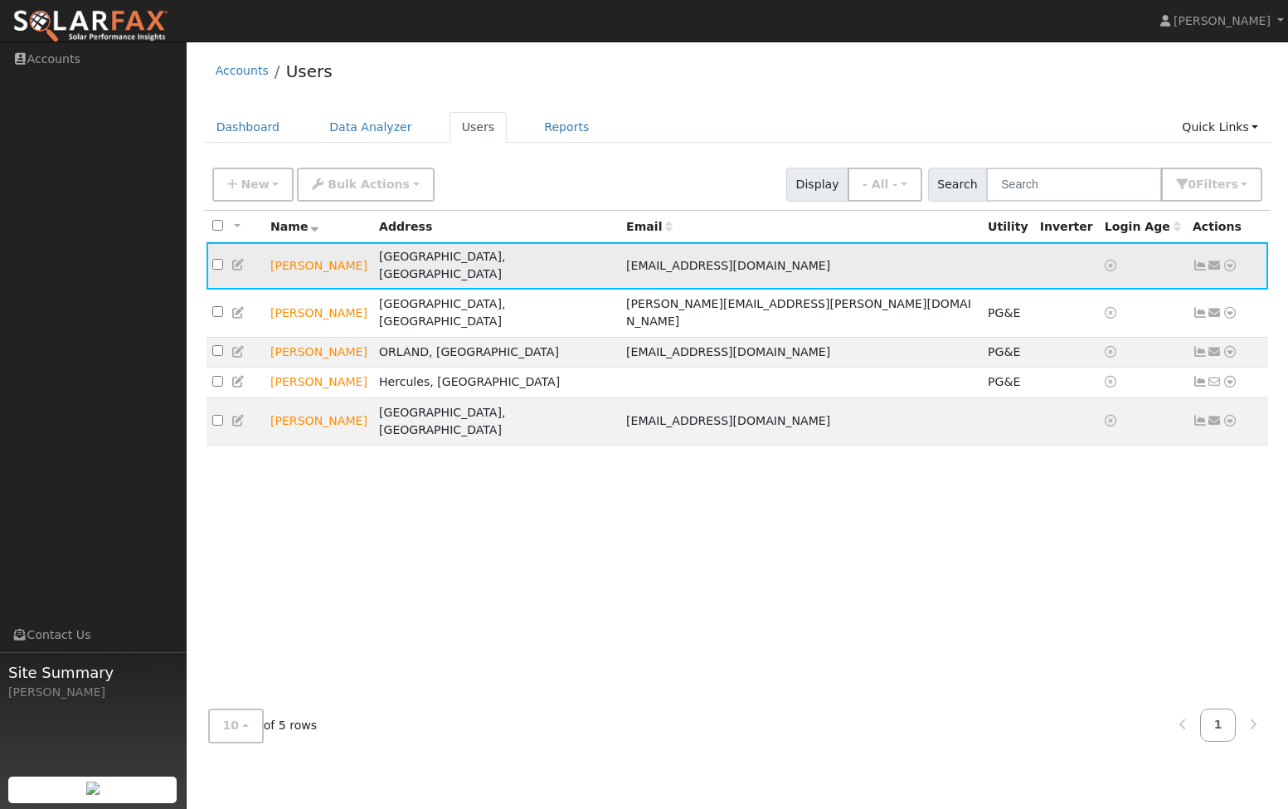
click at [1226, 262] on icon at bounding box center [1229, 266] width 15 height 12
click at [1173, 288] on link "Data Analyzer" at bounding box center [1175, 294] width 120 height 23
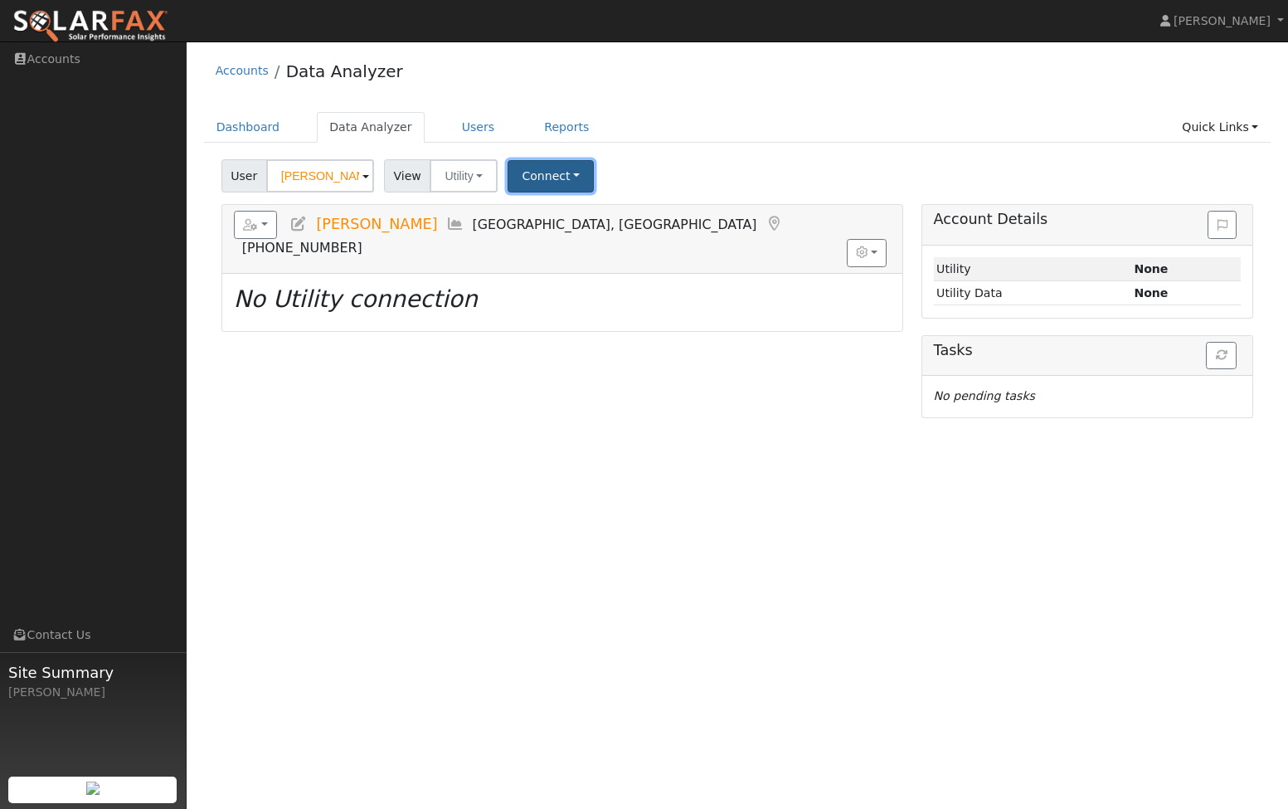
click at [564, 175] on button "Connect" at bounding box center [551, 176] width 86 height 32
click at [551, 217] on link "Select a Provider" at bounding box center [573, 212] width 129 height 23
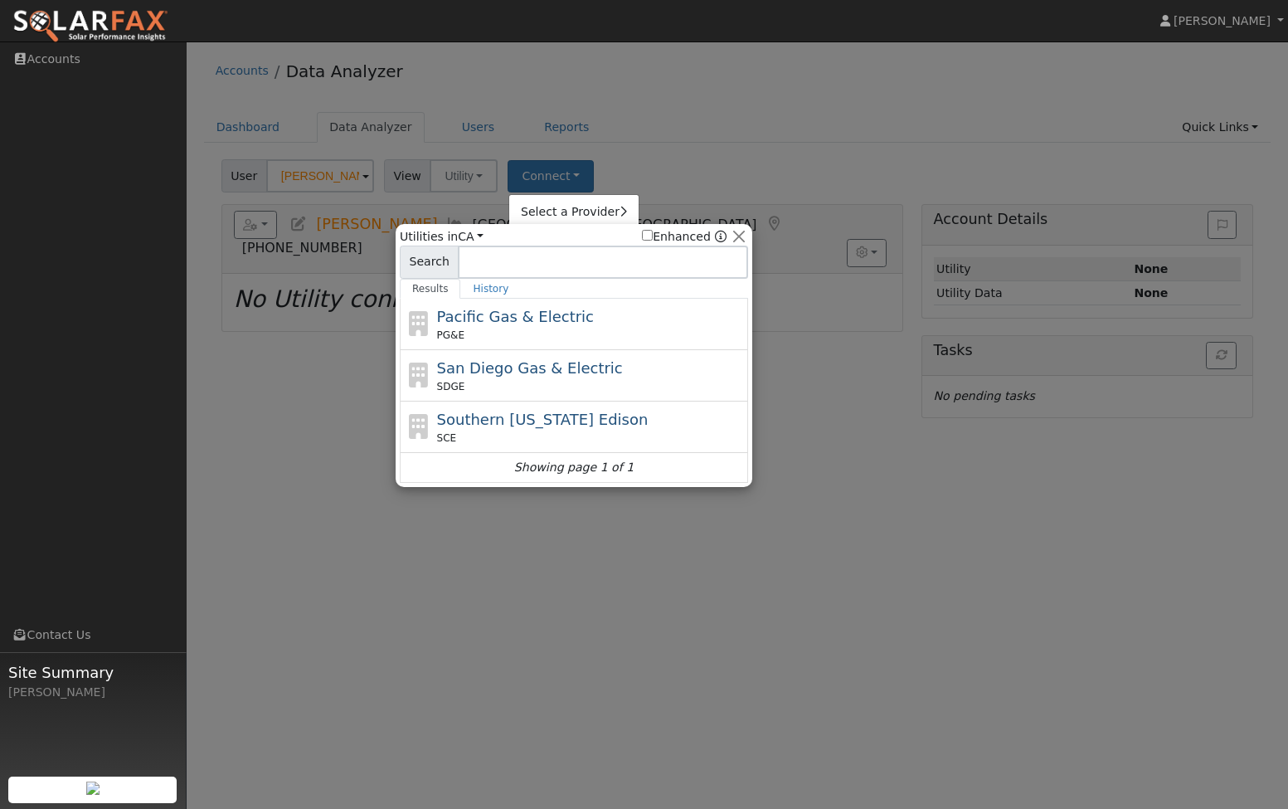
click at [534, 317] on span "Pacific Gas & Electric" at bounding box center [515, 316] width 157 height 17
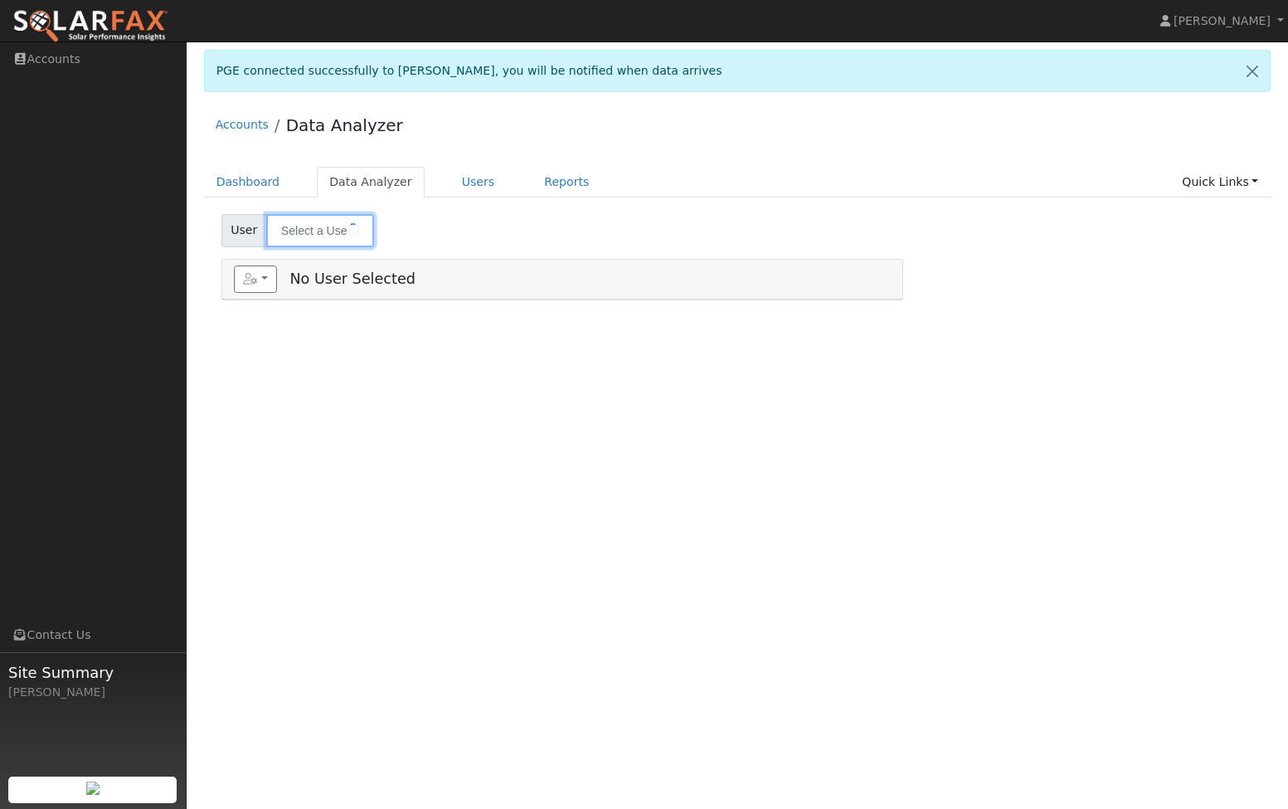
type input "[PERSON_NAME]"
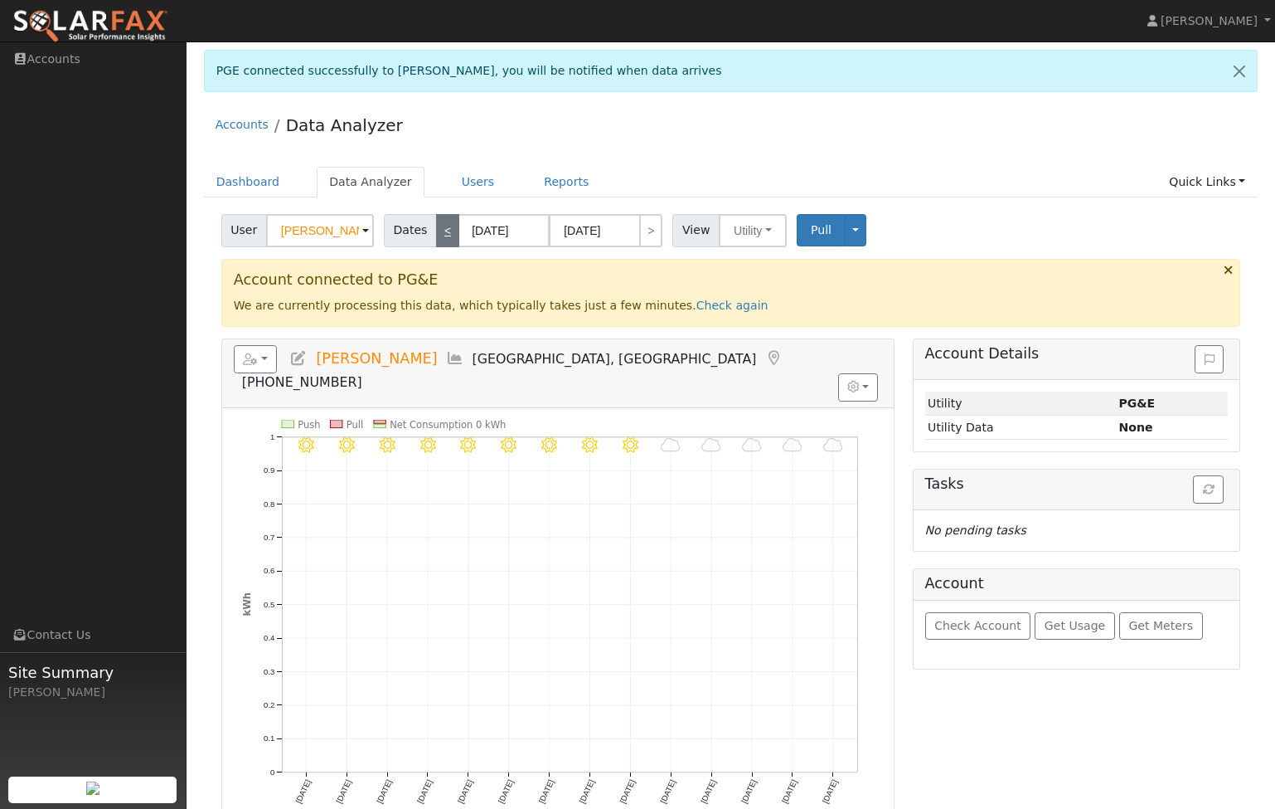
click at [441, 233] on link "<" at bounding box center [447, 230] width 23 height 33
type input "[DATE]"
click at [441, 233] on link "<" at bounding box center [447, 230] width 23 height 33
type input "[DATE]"
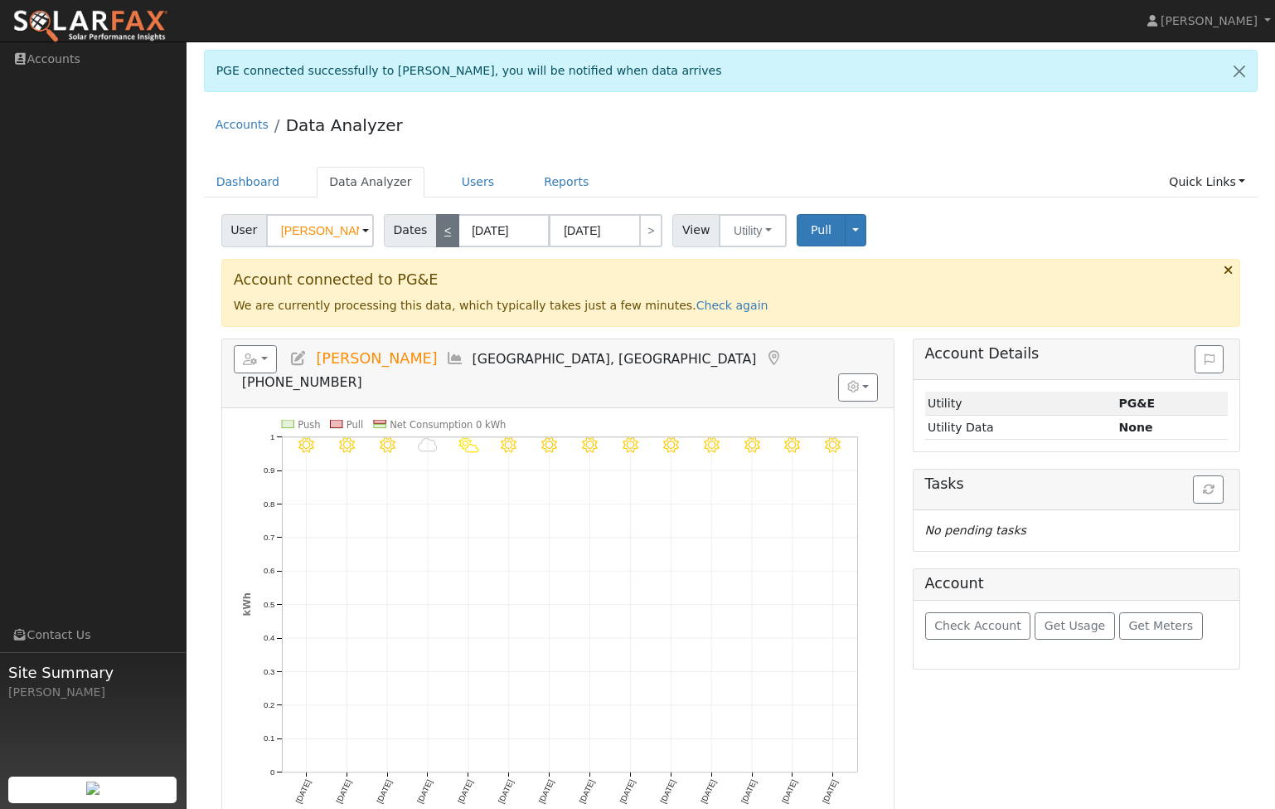
type input "[DATE]"
click at [441, 233] on link "<" at bounding box center [447, 230] width 23 height 33
type input "[DATE]"
click at [441, 233] on link "<" at bounding box center [447, 230] width 23 height 33
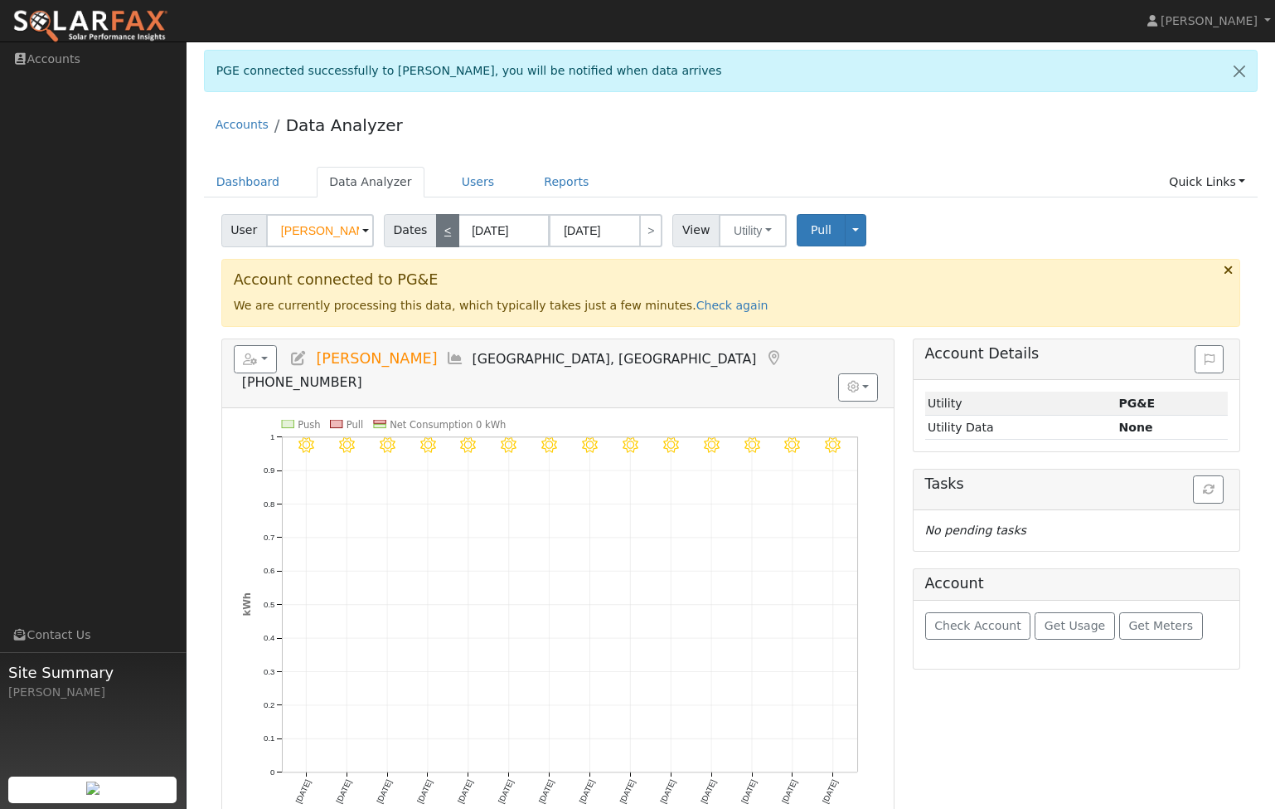
type input "[DATE]"
click at [441, 233] on link "<" at bounding box center [447, 230] width 23 height 33
type input "[DATE]"
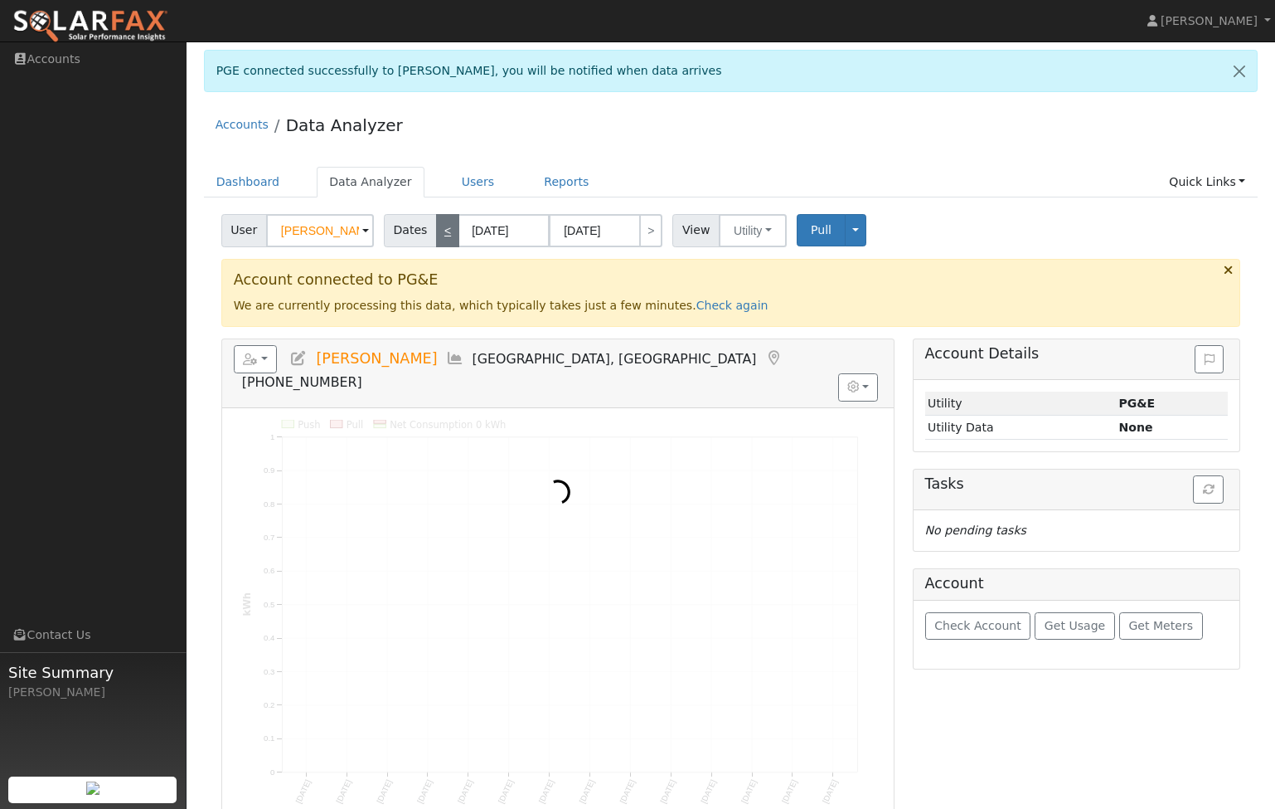
click at [441, 233] on link "<" at bounding box center [447, 230] width 23 height 33
type input "[DATE]"
click at [441, 233] on link "<" at bounding box center [447, 230] width 23 height 33
type input "[DATE]"
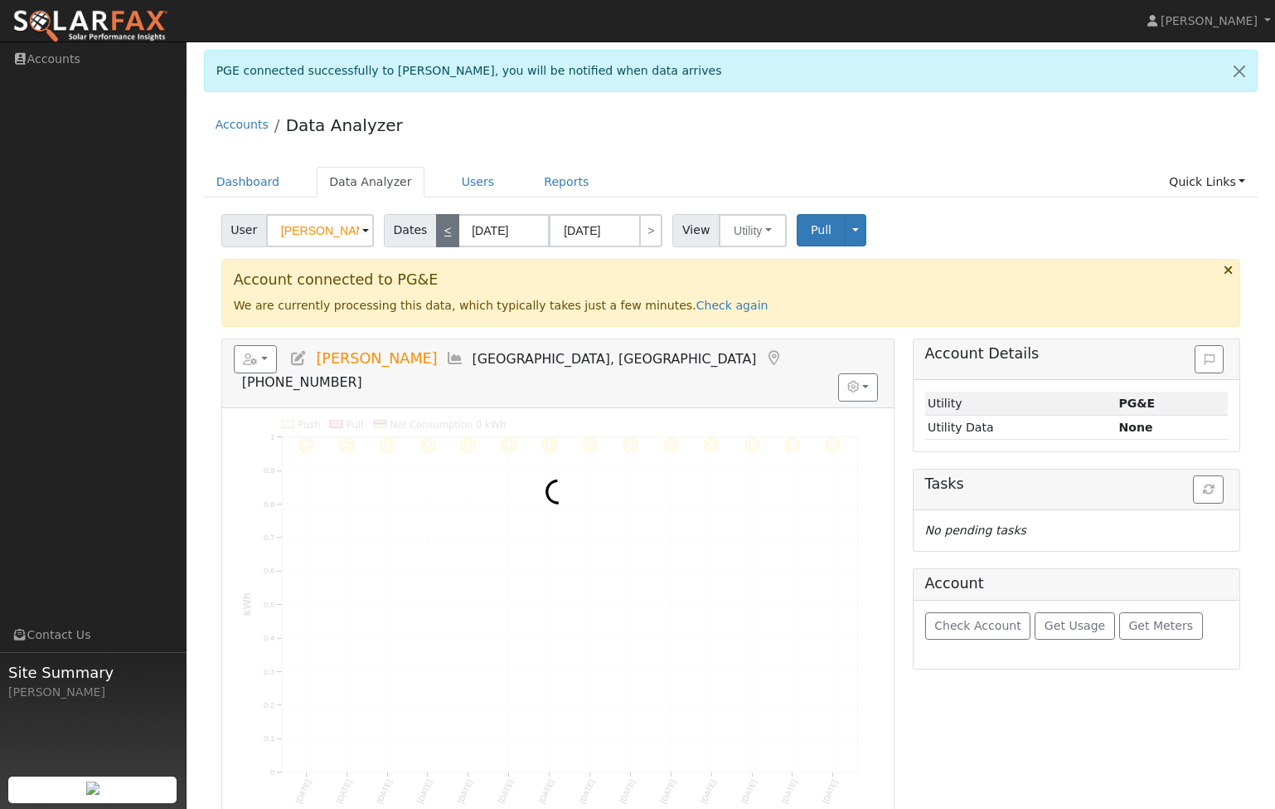
type input "[DATE]"
click at [441, 233] on link "<" at bounding box center [447, 230] width 23 height 33
type input "[DATE]"
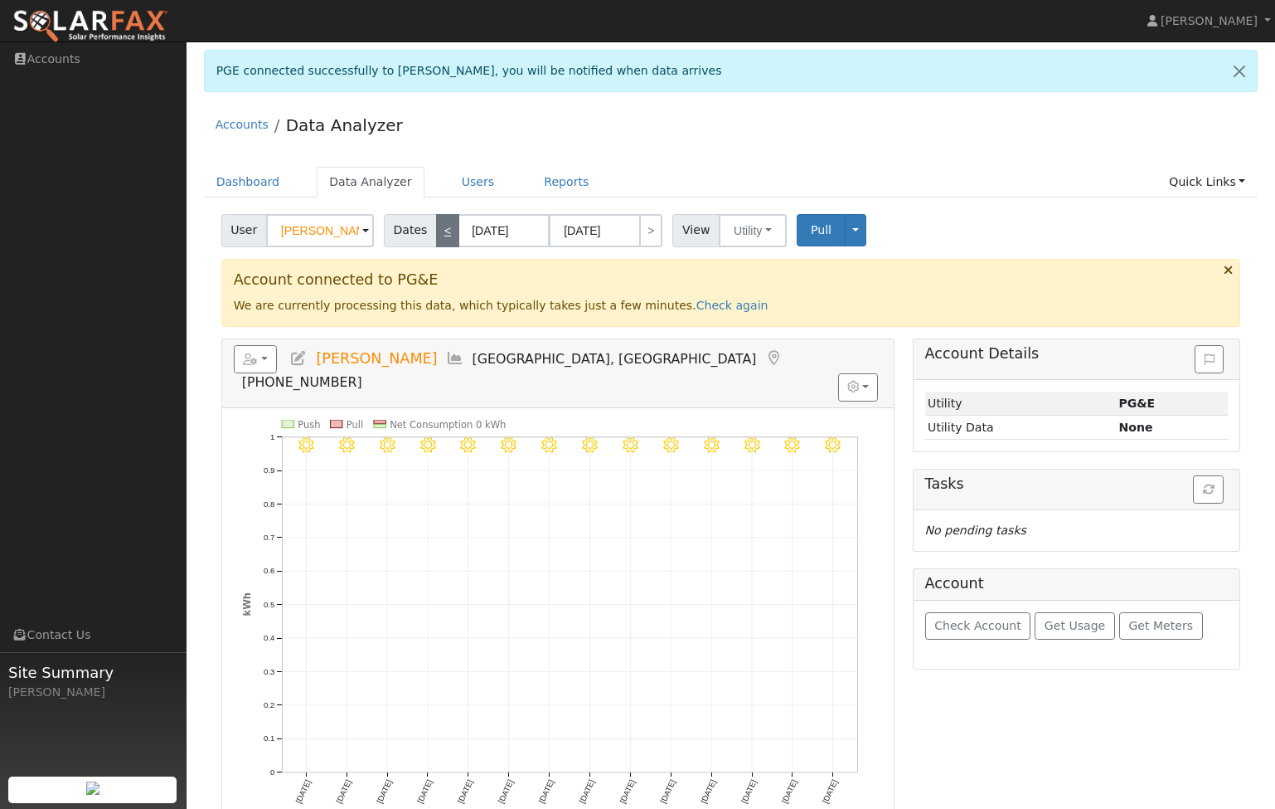
click at [441, 233] on link "<" at bounding box center [447, 230] width 23 height 33
type input "[DATE]"
click at [441, 233] on link "<" at bounding box center [447, 230] width 23 height 33
type input "[DATE]"
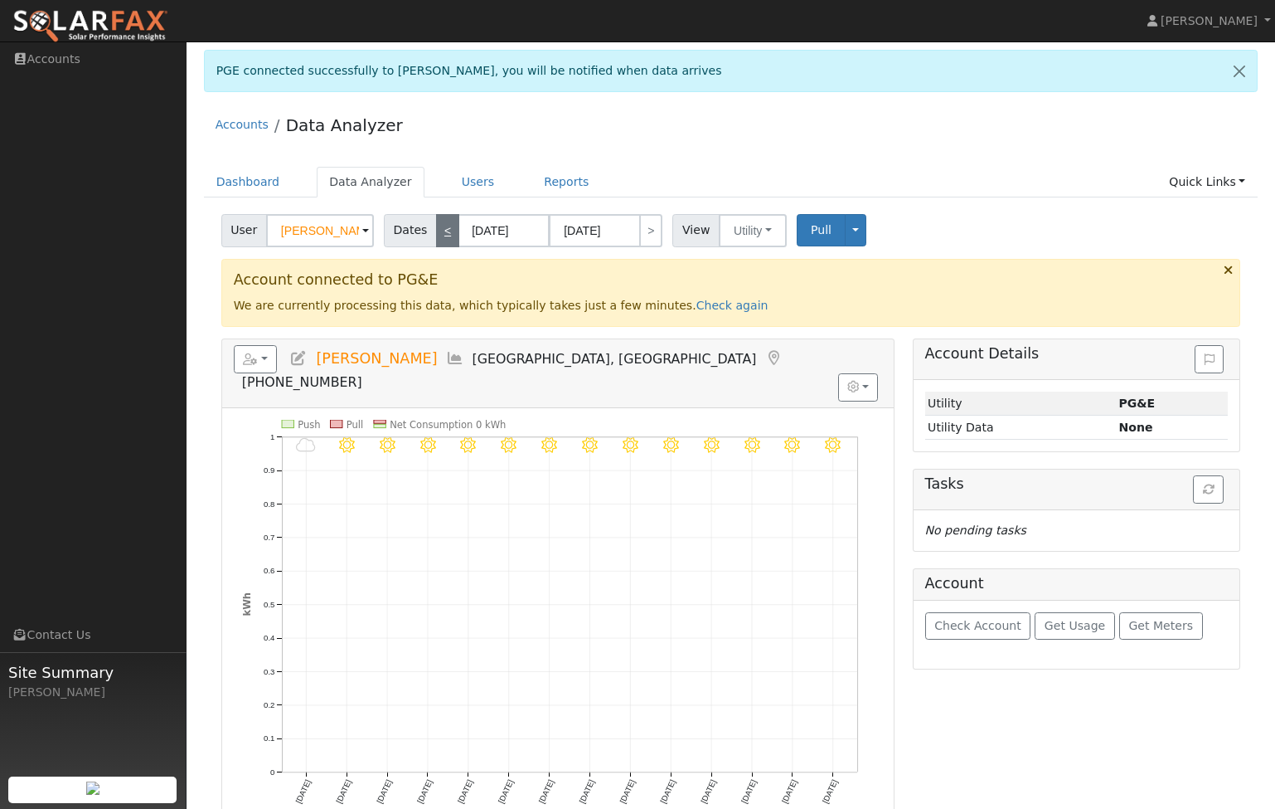
type input "[DATE]"
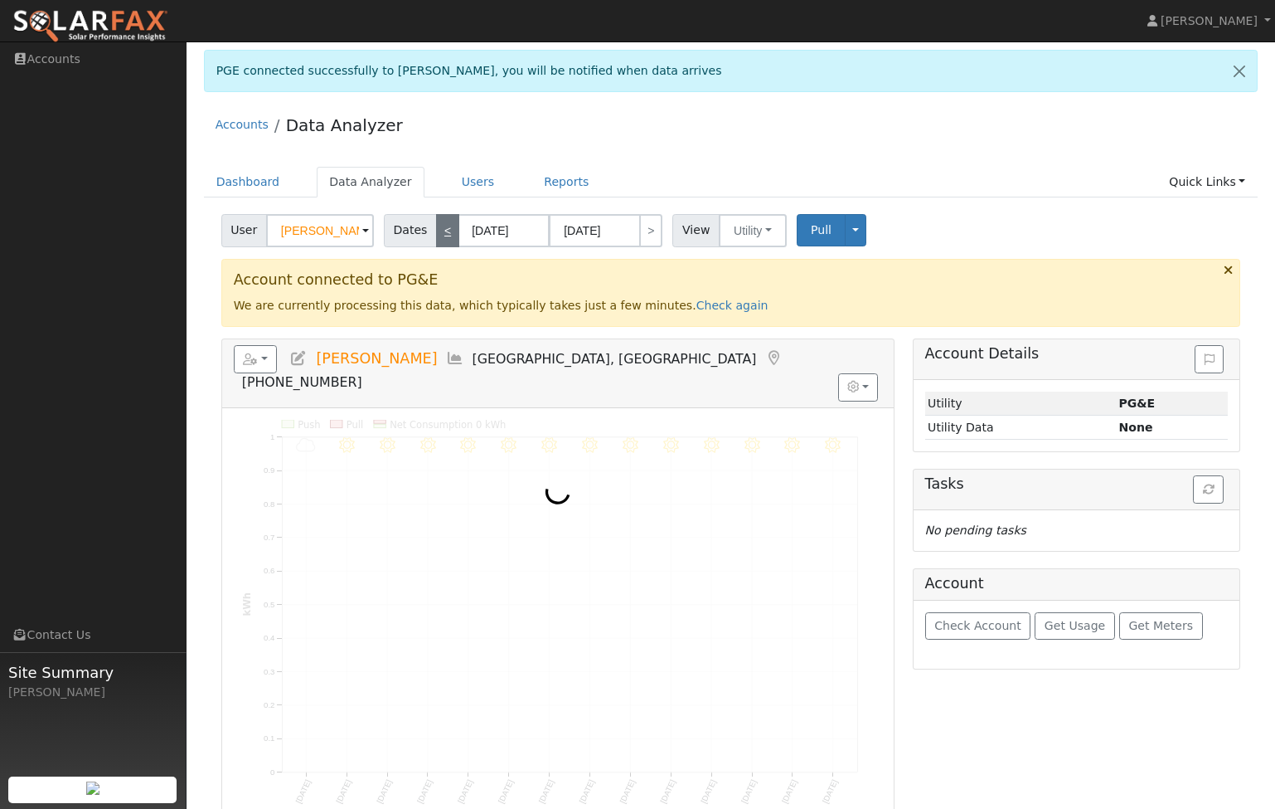
click at [441, 233] on link "<" at bounding box center [447, 230] width 23 height 33
type input "[DATE]"
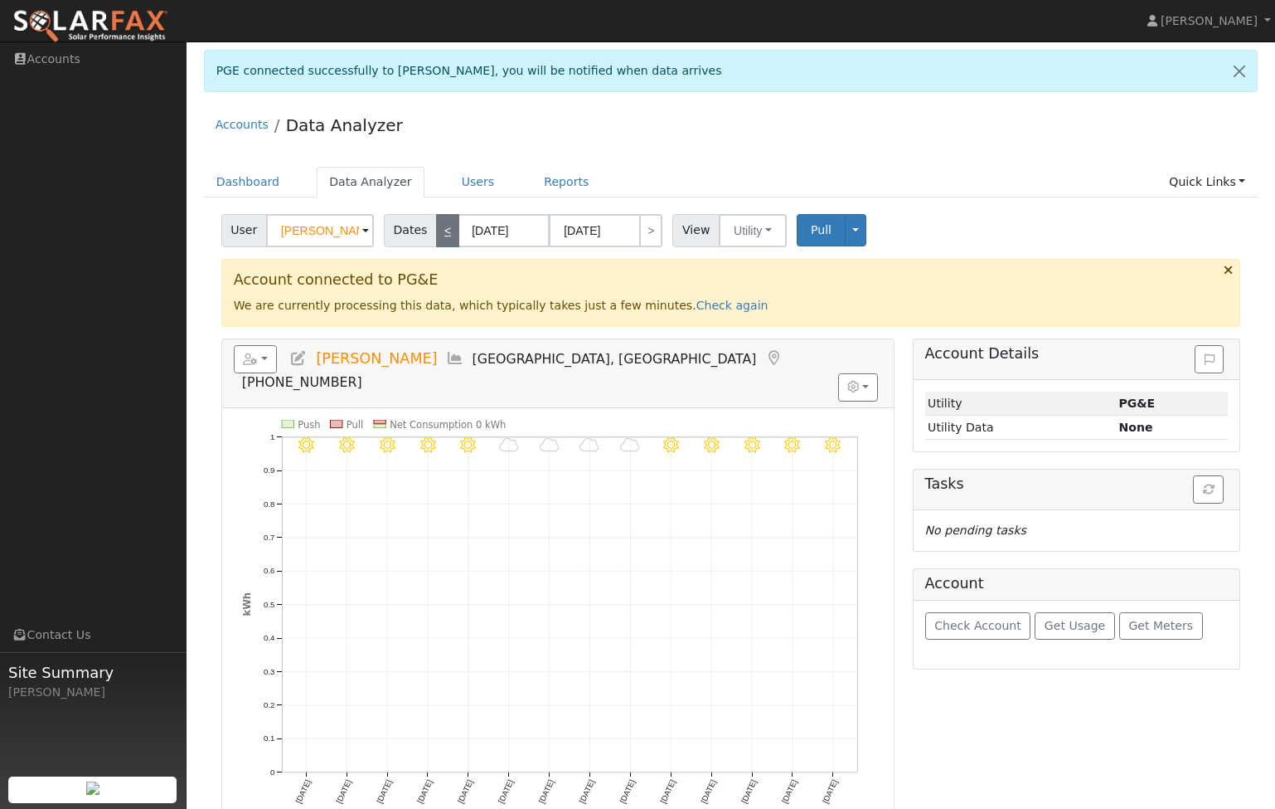
click at [441, 233] on link "<" at bounding box center [447, 230] width 23 height 33
type input "[DATE]"
click at [441, 233] on link "<" at bounding box center [447, 230] width 23 height 33
type input "[DATE]"
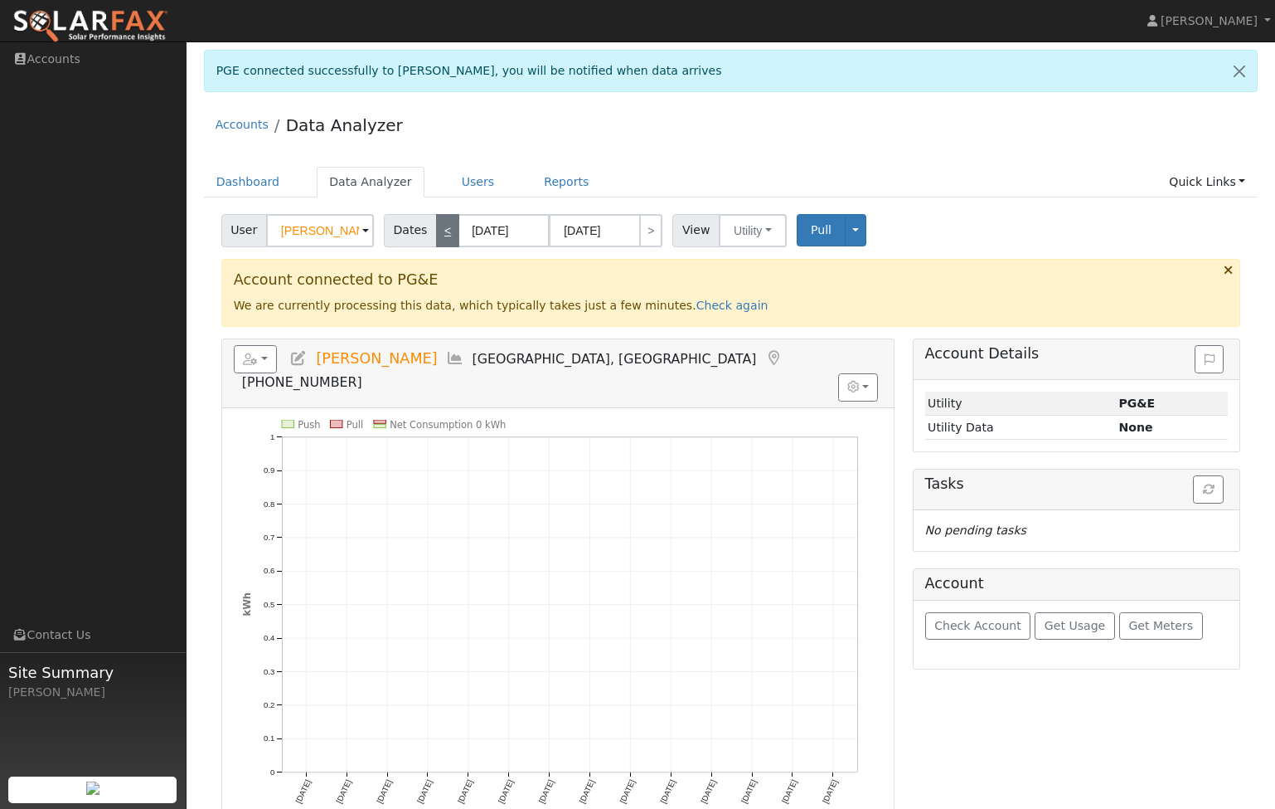
type input "[DATE]"
click at [441, 233] on link "<" at bounding box center [447, 230] width 23 height 33
type input "[DATE]"
click at [441, 233] on link "<" at bounding box center [447, 230] width 23 height 33
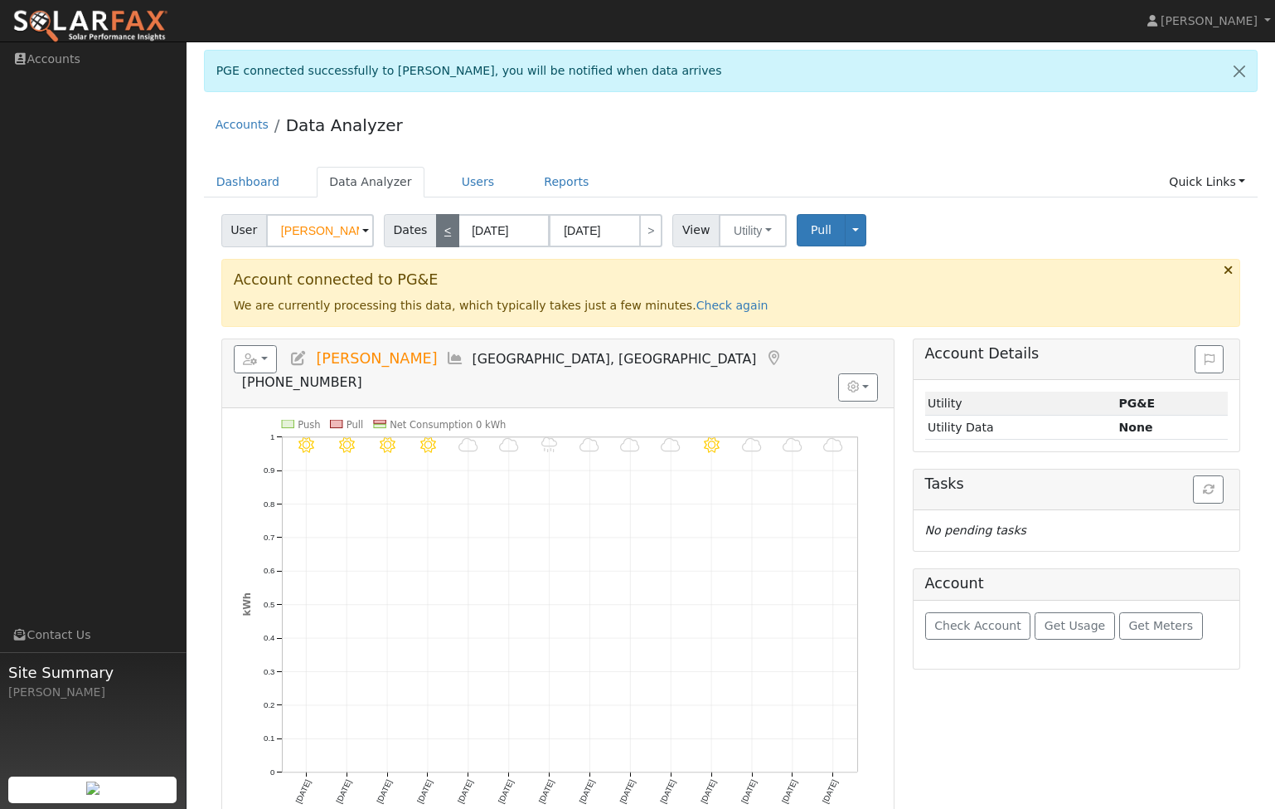
type input "[DATE]"
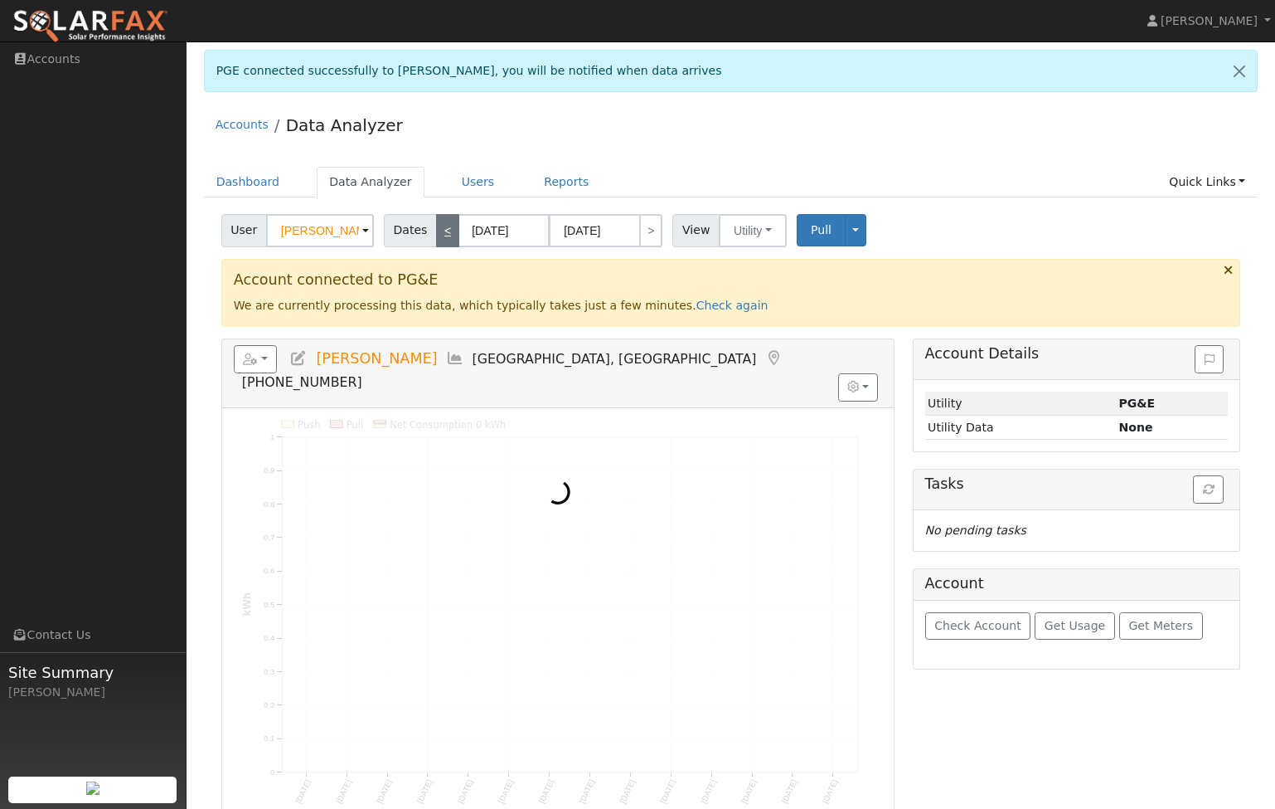
click at [441, 233] on link "<" at bounding box center [447, 230] width 23 height 33
type input "[DATE]"
click at [441, 233] on link "<" at bounding box center [447, 230] width 23 height 33
type input "[DATE]"
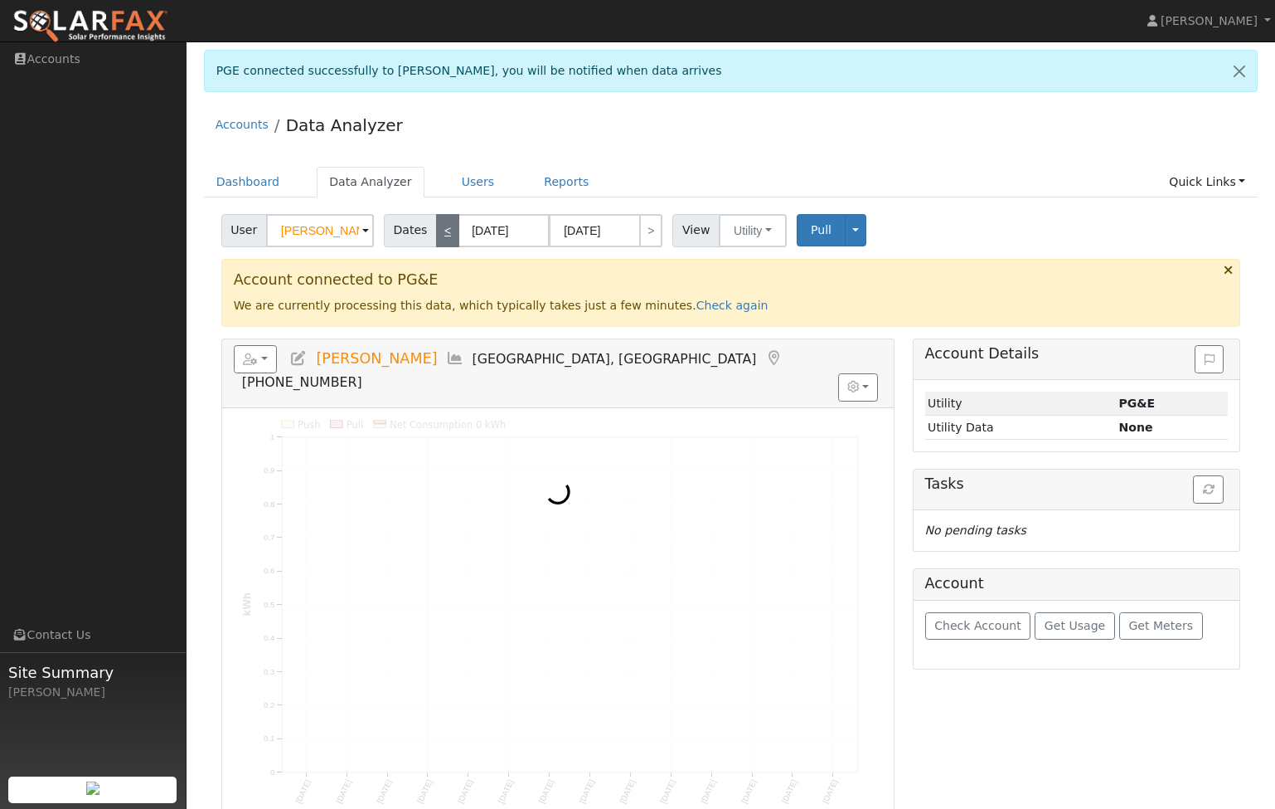
type input "[DATE]"
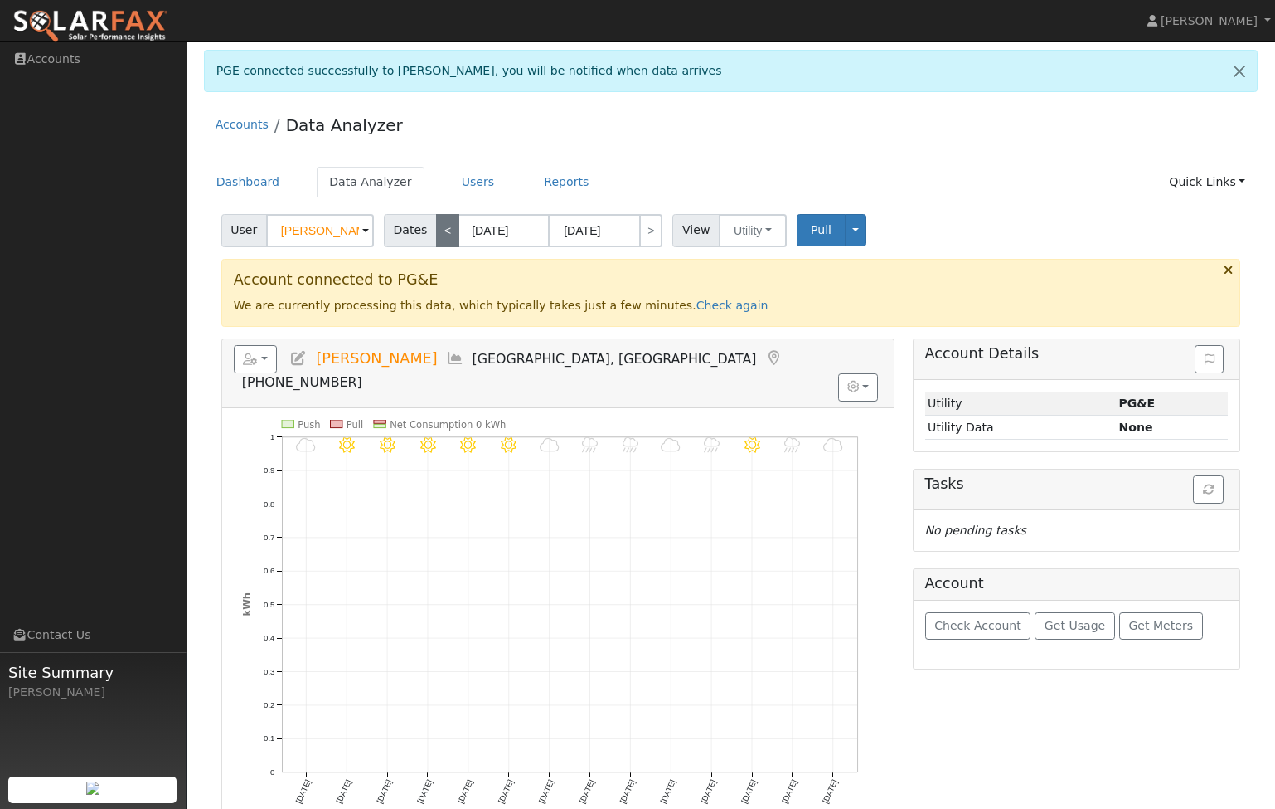
click at [441, 233] on link "<" at bounding box center [447, 230] width 23 height 33
type input "[DATE]"
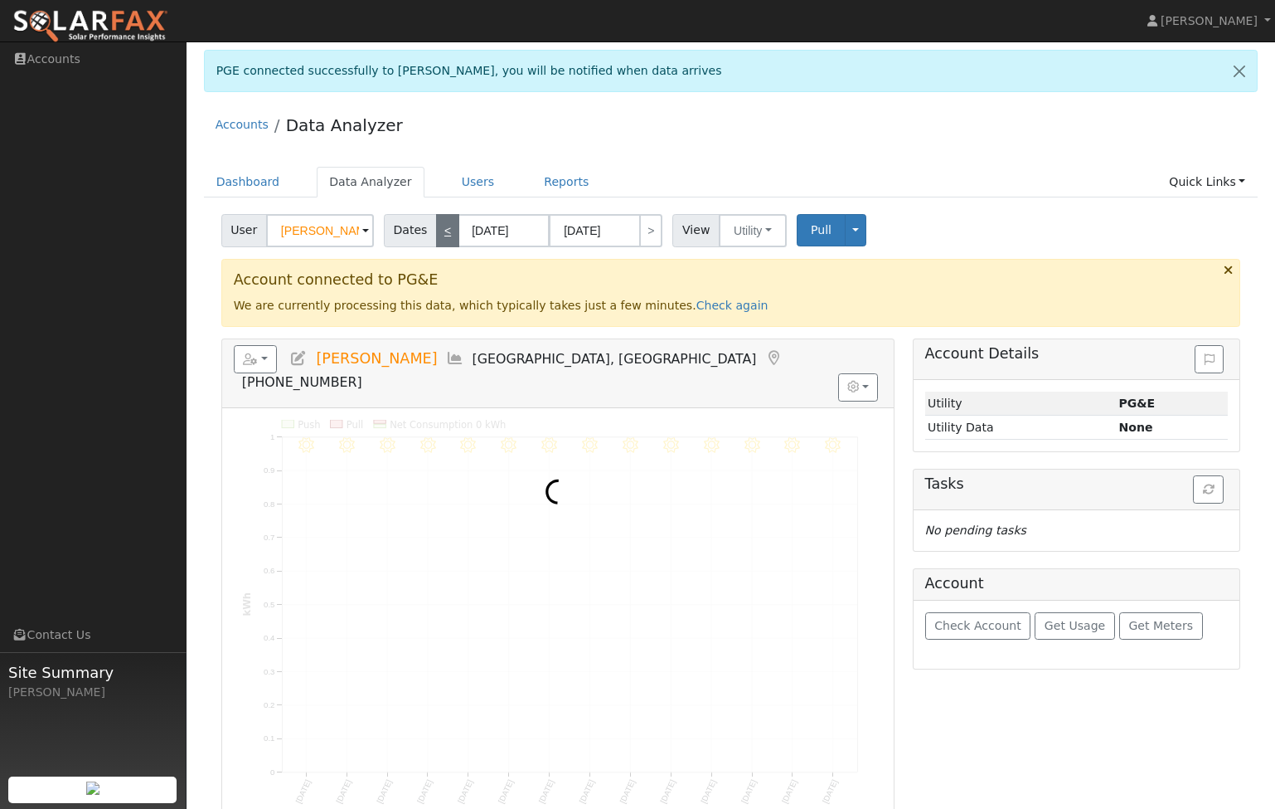
click at [441, 233] on link "<" at bounding box center [447, 230] width 23 height 33
type input "[DATE]"
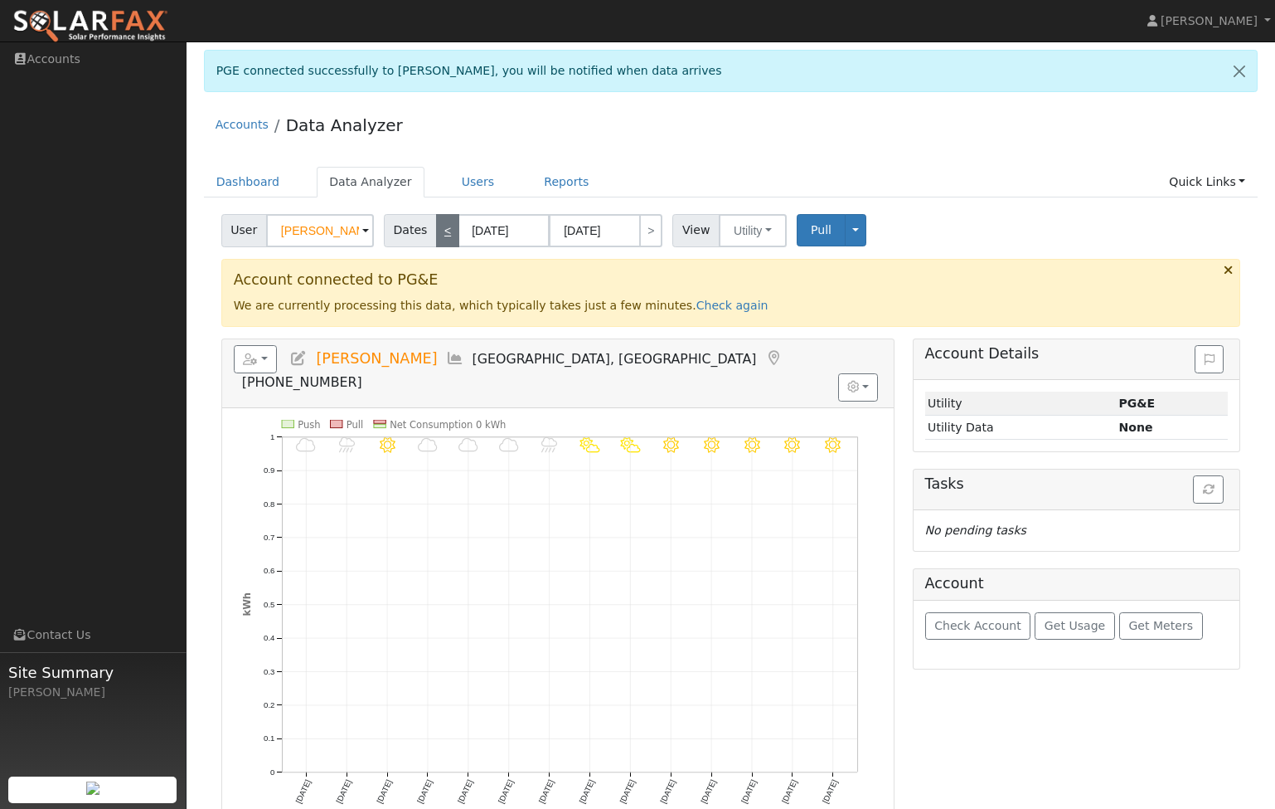
click at [441, 233] on link "<" at bounding box center [447, 230] width 23 height 33
type input "[DATE]"
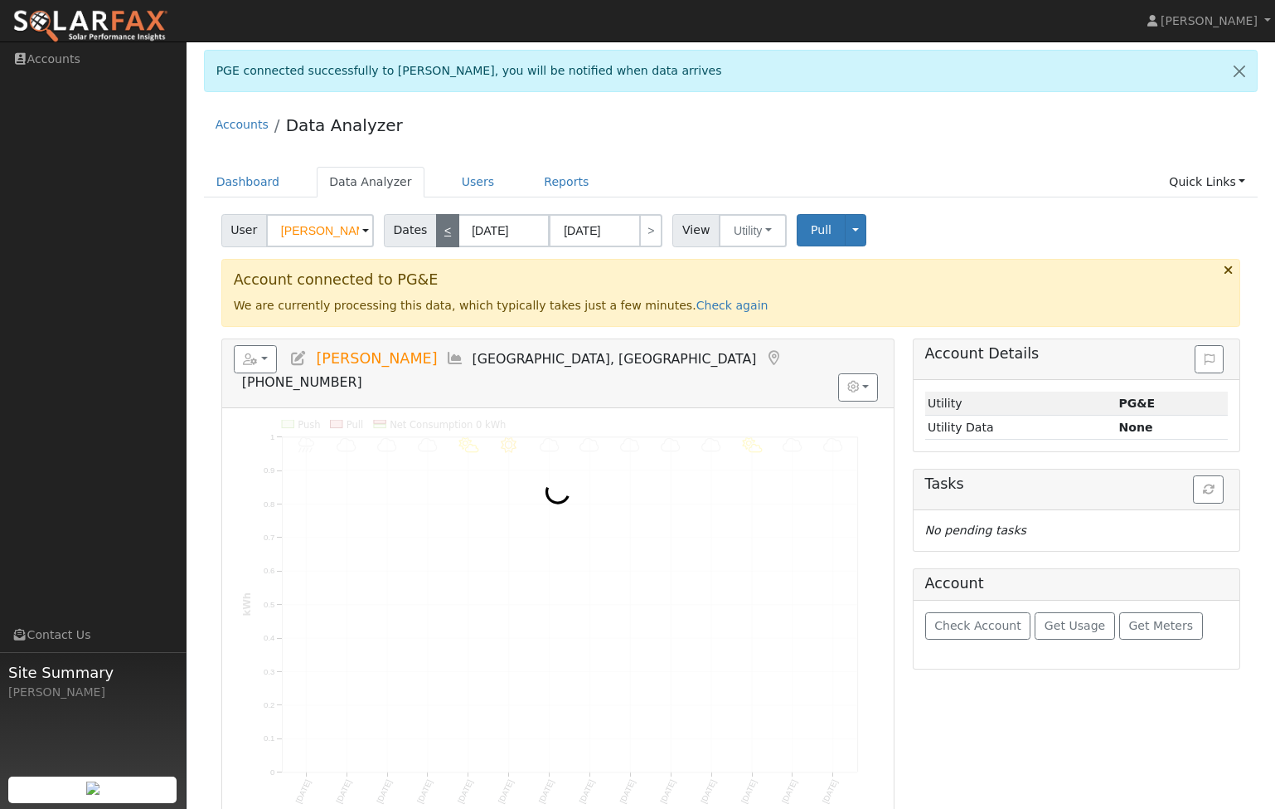
click at [441, 233] on link "<" at bounding box center [447, 230] width 23 height 33
type input "[DATE]"
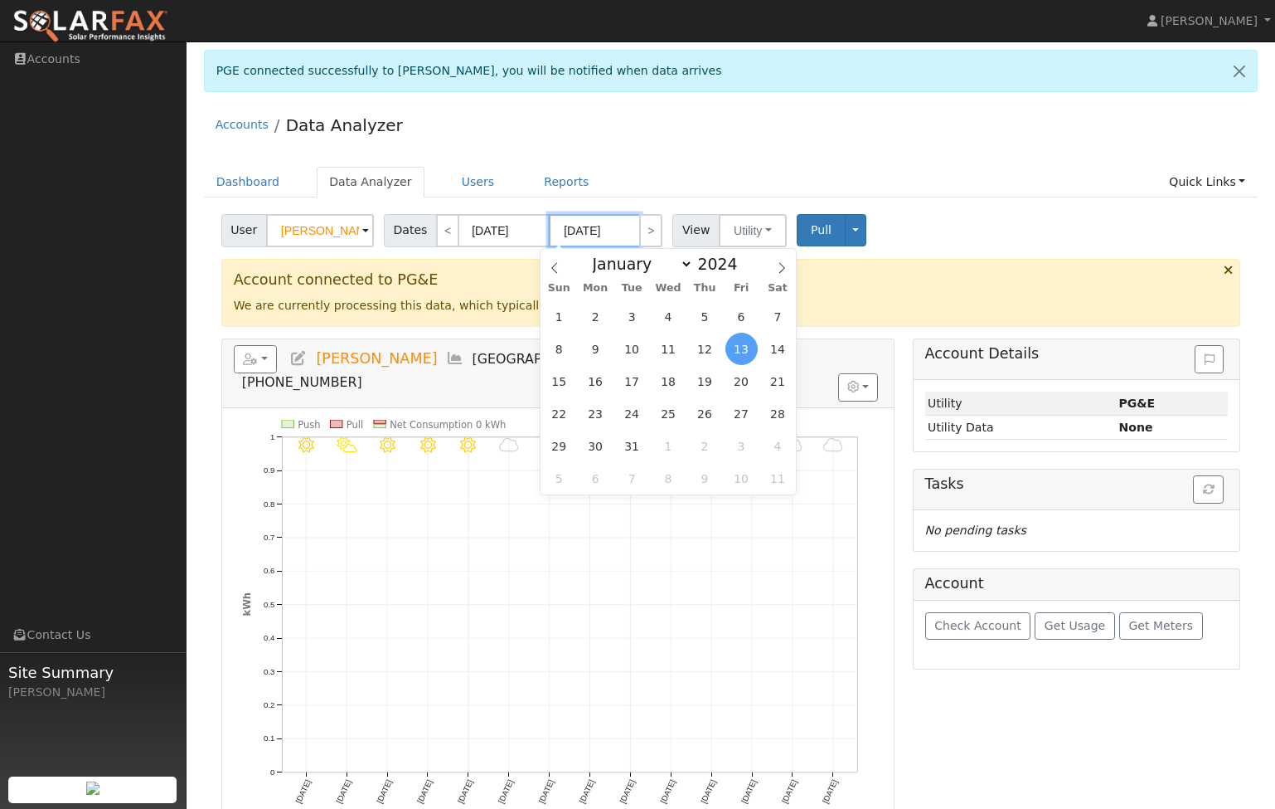
click at [611, 230] on input "[DATE]" at bounding box center [594, 230] width 91 height 33
click at [785, 267] on icon at bounding box center [782, 268] width 12 height 12
type input "2025"
click at [785, 267] on icon at bounding box center [782, 268] width 12 height 12
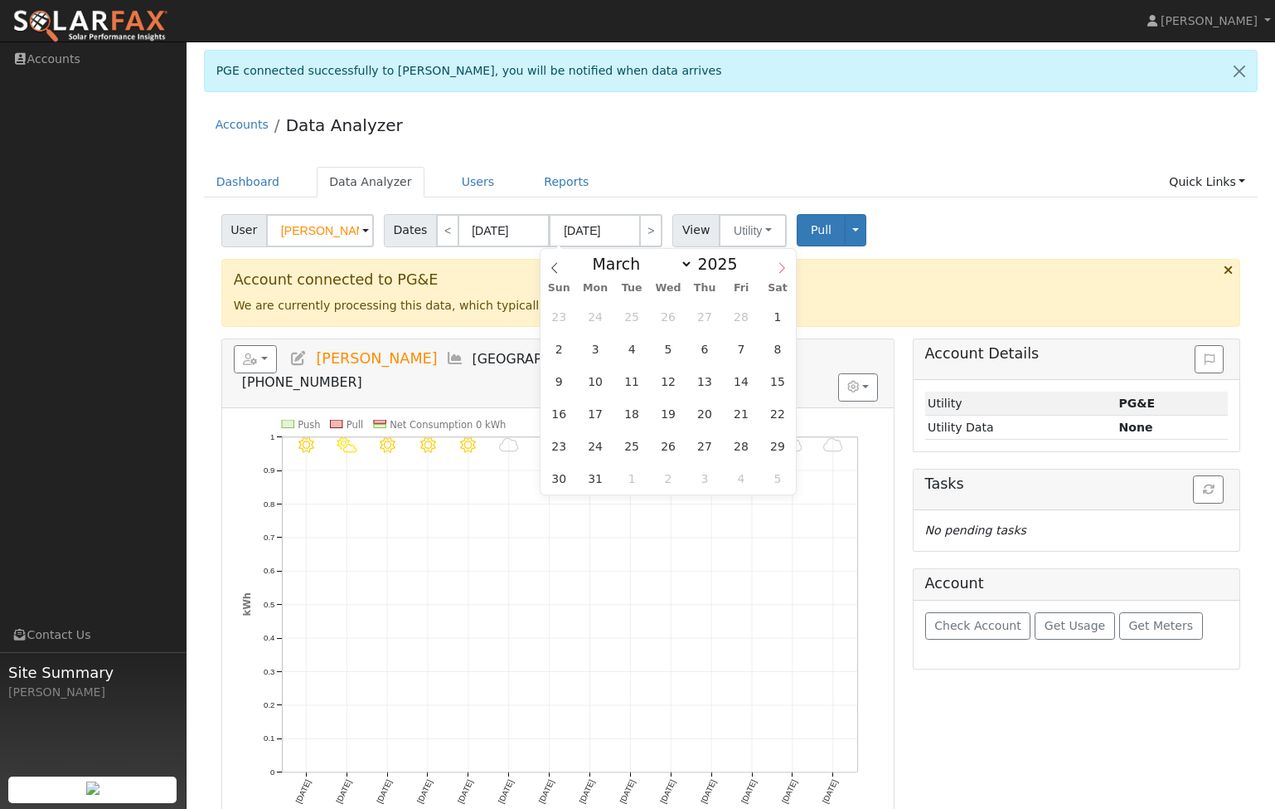
click at [785, 267] on icon at bounding box center [782, 268] width 12 height 12
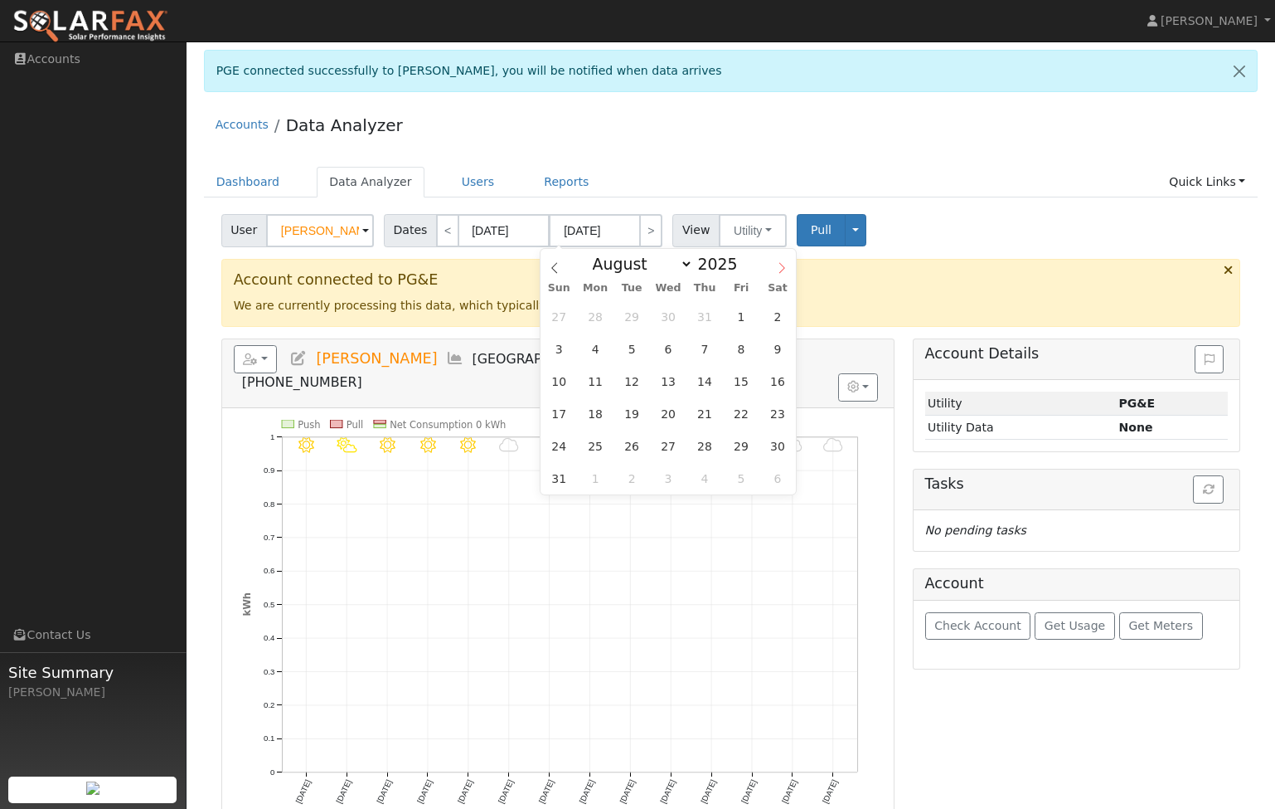
click at [785, 267] on icon at bounding box center [782, 268] width 12 height 12
select select "9"
click at [778, 321] on span "4" at bounding box center [777, 316] width 32 height 32
type input "[DATE]"
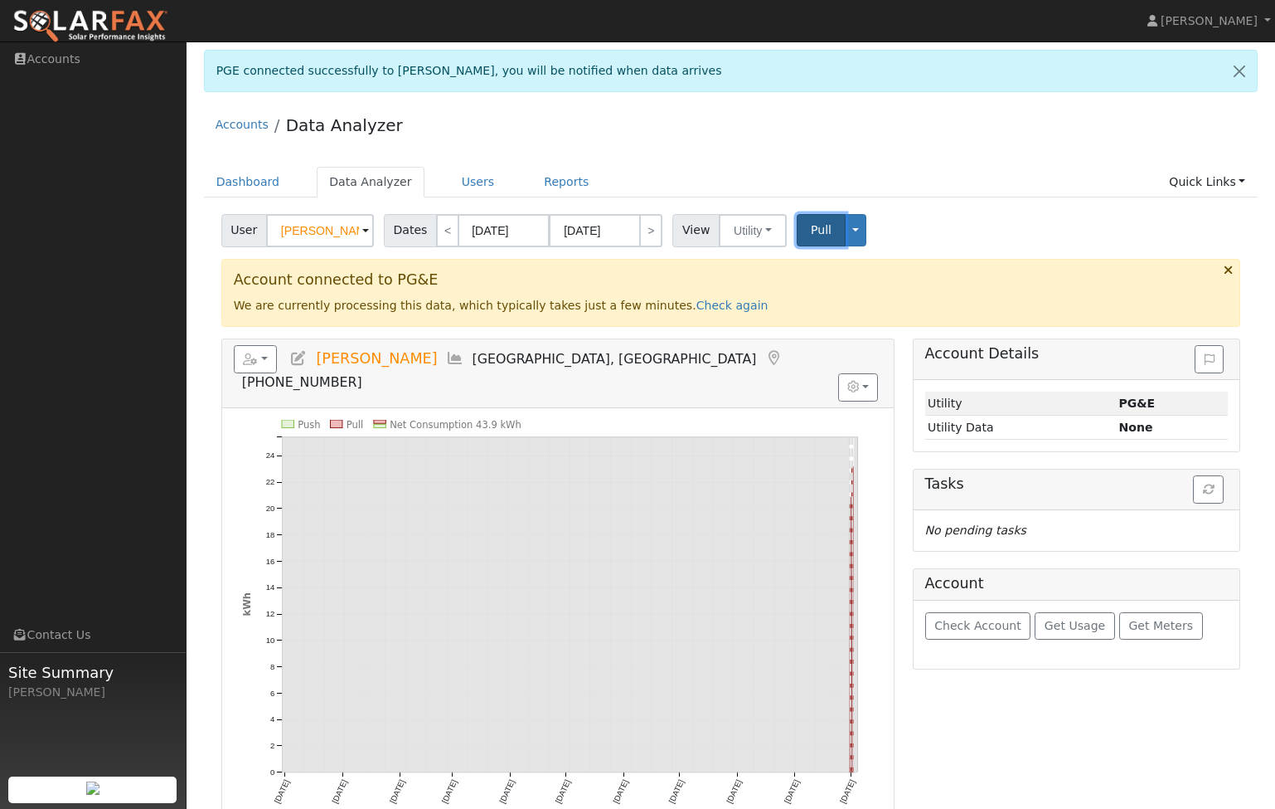
click at [811, 233] on span "Pull" at bounding box center [821, 229] width 21 height 13
click at [909, 151] on div "Accounts Data Analyzer" at bounding box center [731, 129] width 1055 height 51
click at [814, 226] on span "Pull" at bounding box center [821, 229] width 21 height 13
click at [845, 229] on button "Toggle Dropdown" at bounding box center [856, 230] width 22 height 32
click at [860, 274] on link "View" at bounding box center [907, 266] width 126 height 23
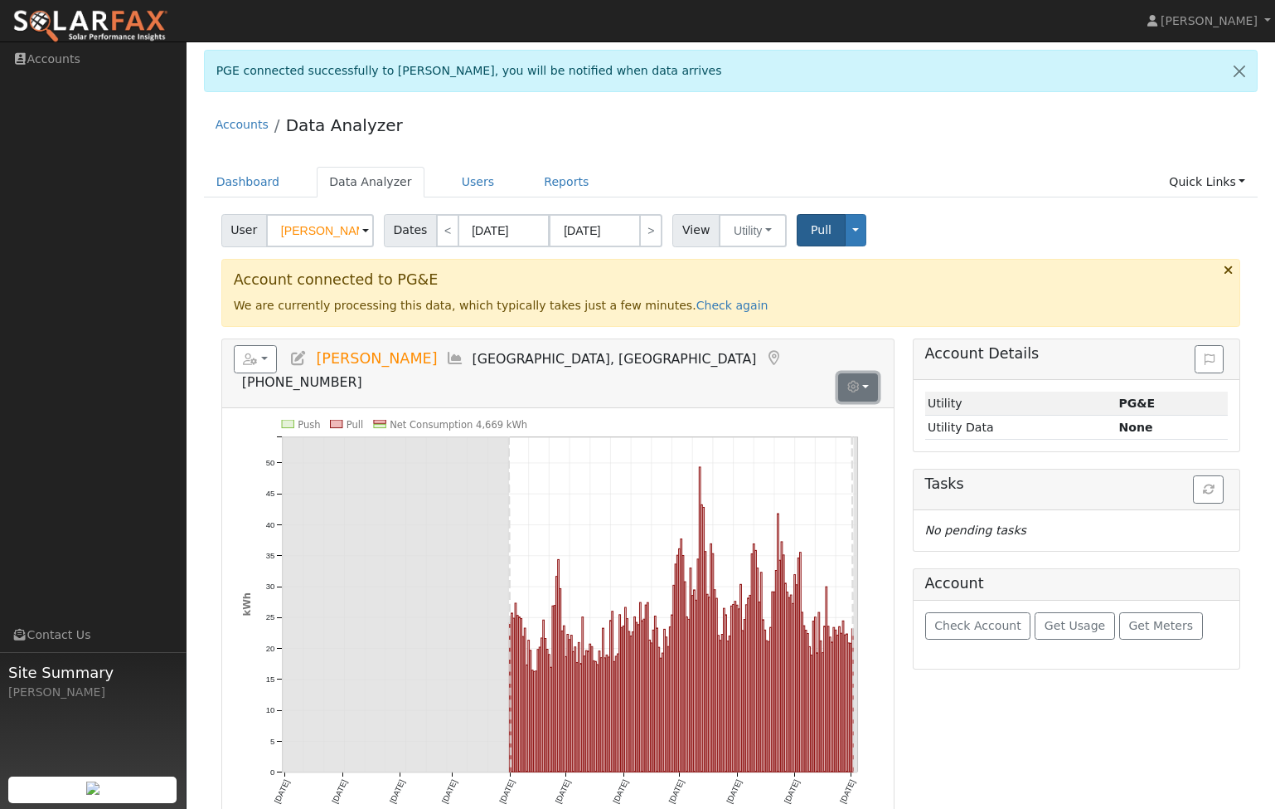
click at [864, 373] on button "button" at bounding box center [858, 387] width 41 height 28
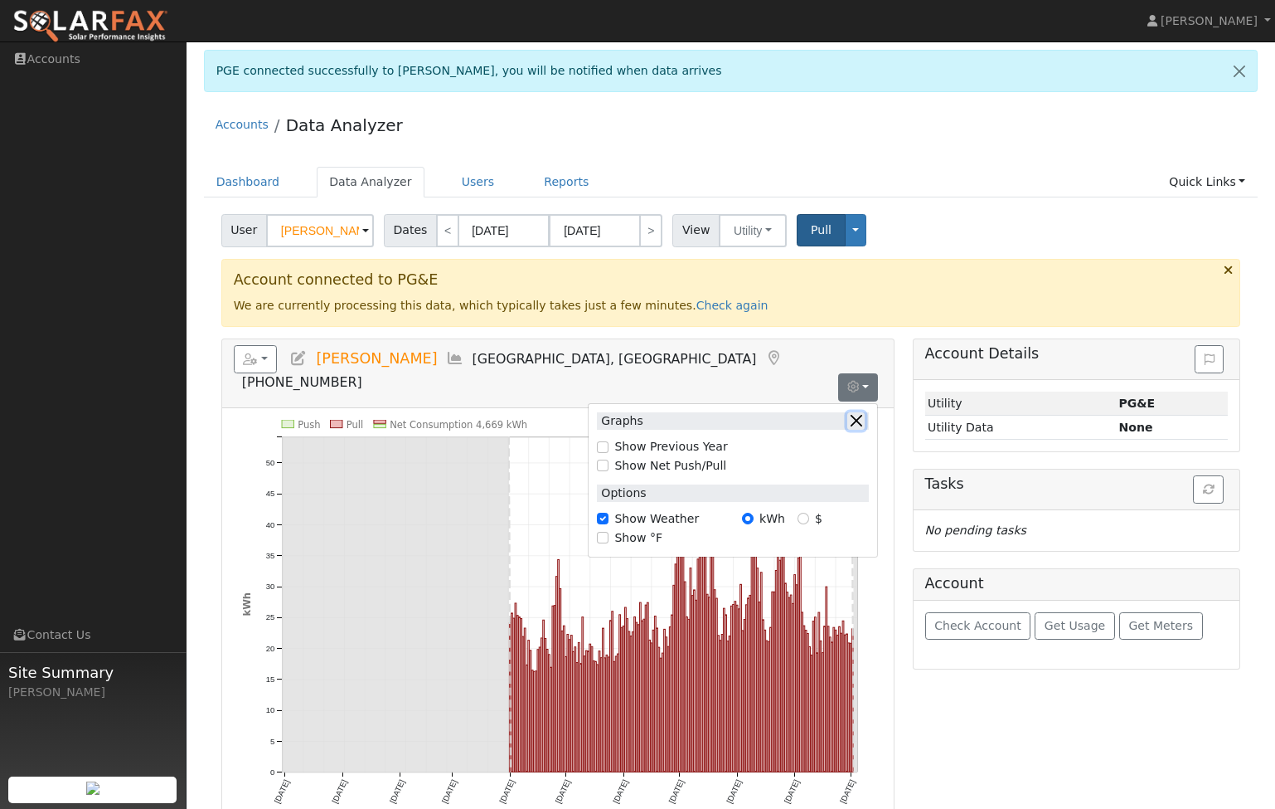
click at [856, 412] on button "button" at bounding box center [856, 420] width 17 height 17
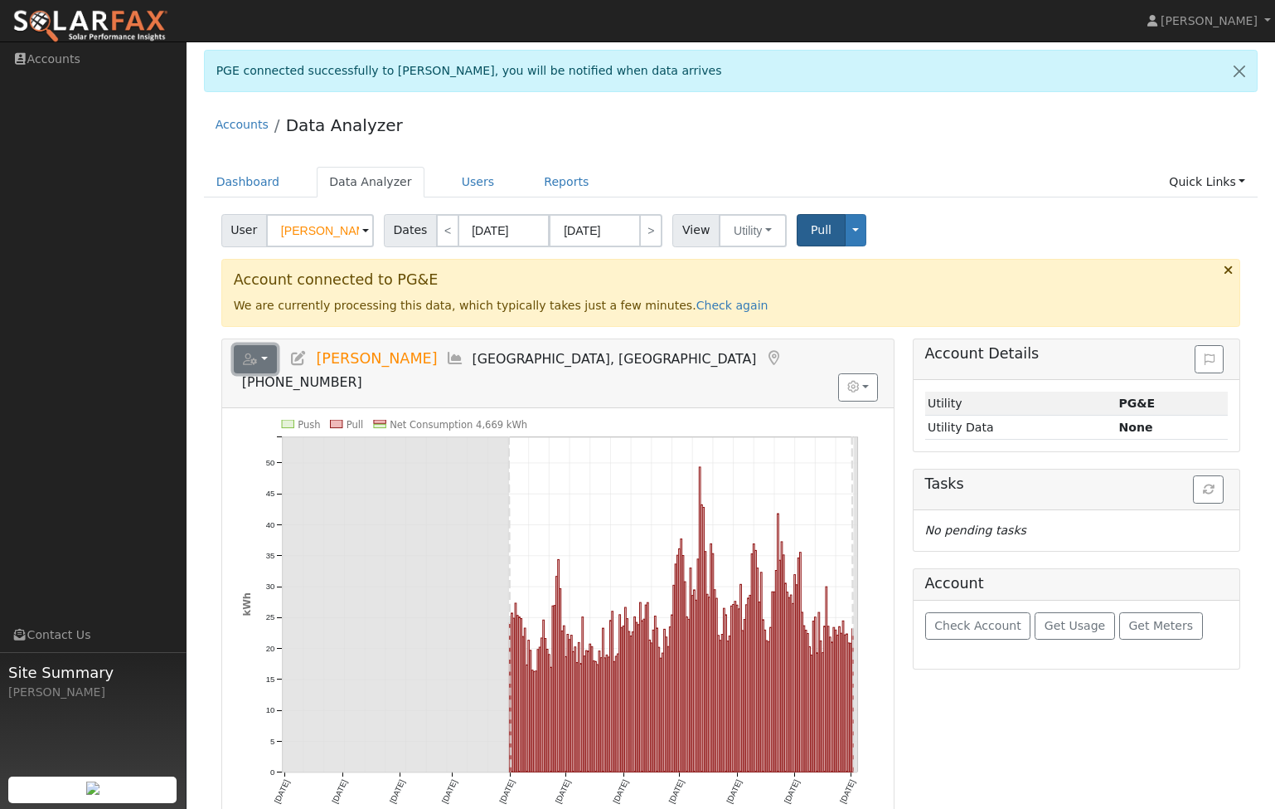
click at [263, 359] on button "button" at bounding box center [256, 359] width 44 height 28
click at [1080, 146] on div "Accounts Data Analyzer" at bounding box center [731, 129] width 1055 height 51
click at [811, 226] on span "Pull" at bounding box center [821, 229] width 21 height 13
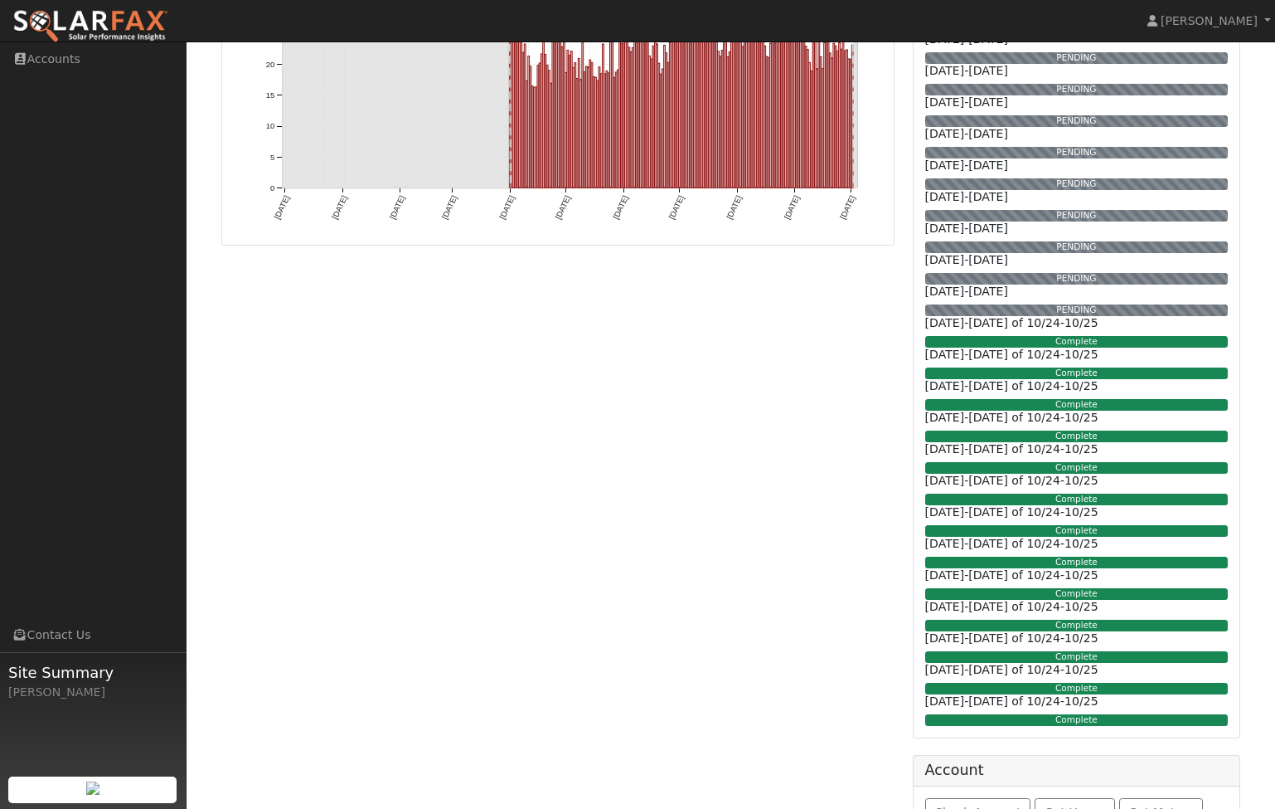
scroll to position [474, 0]
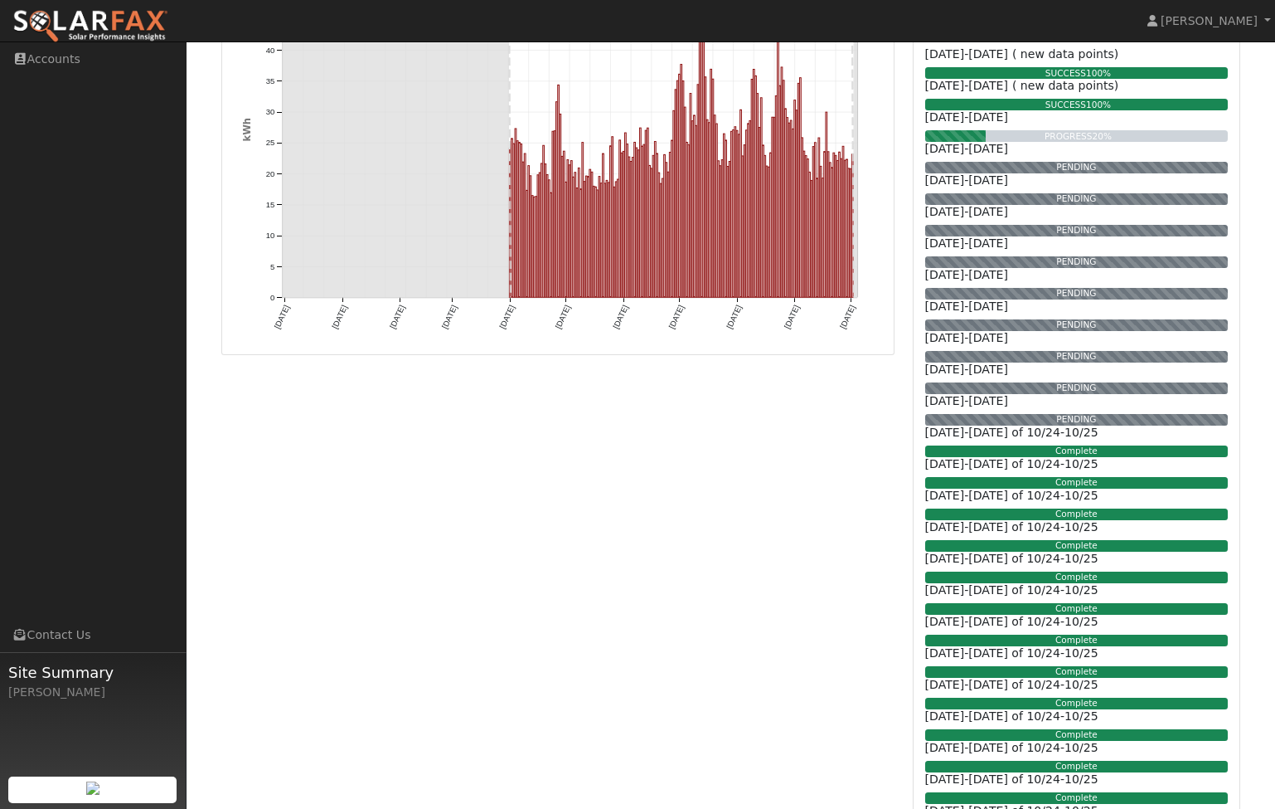
click at [765, 497] on div "Reports Scenario Health Check Energy Audit Account Timeline User Audit Trail In…" at bounding box center [558, 414] width 692 height 1101
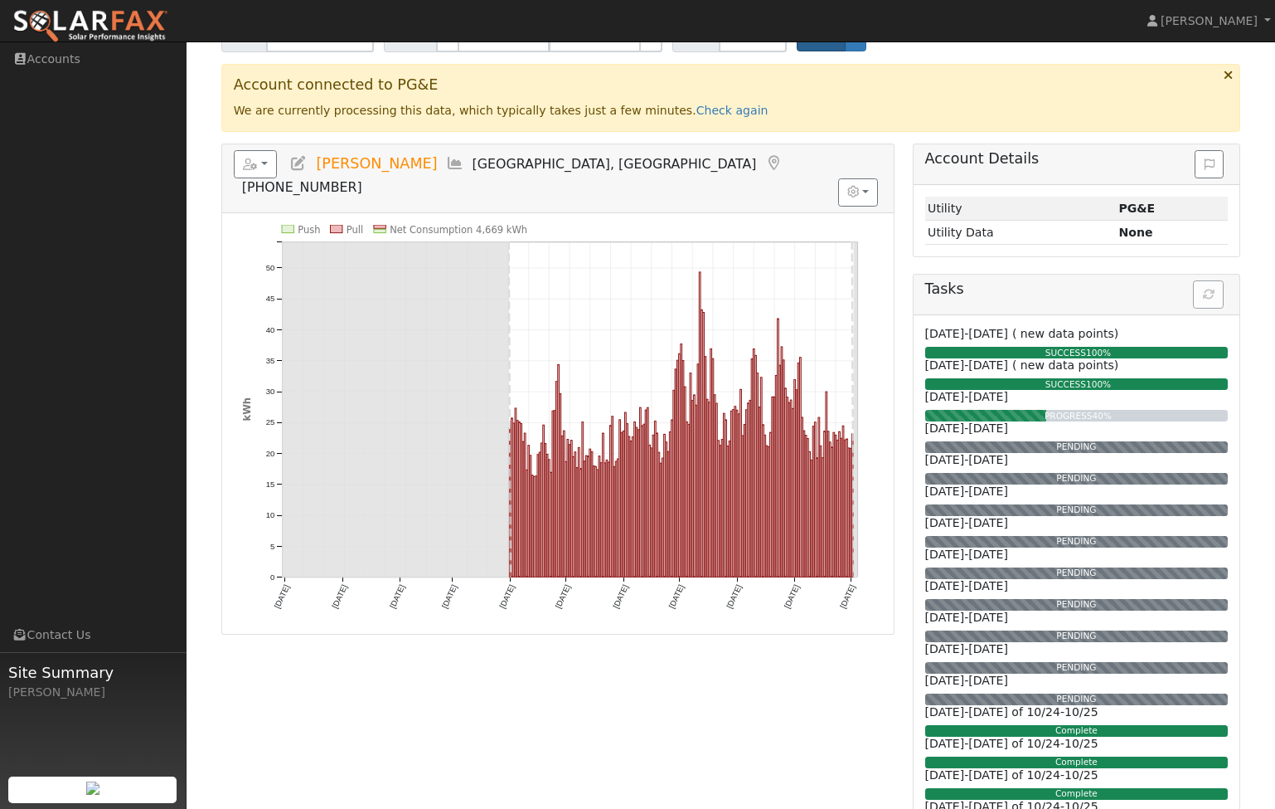
scroll to position [143, 0]
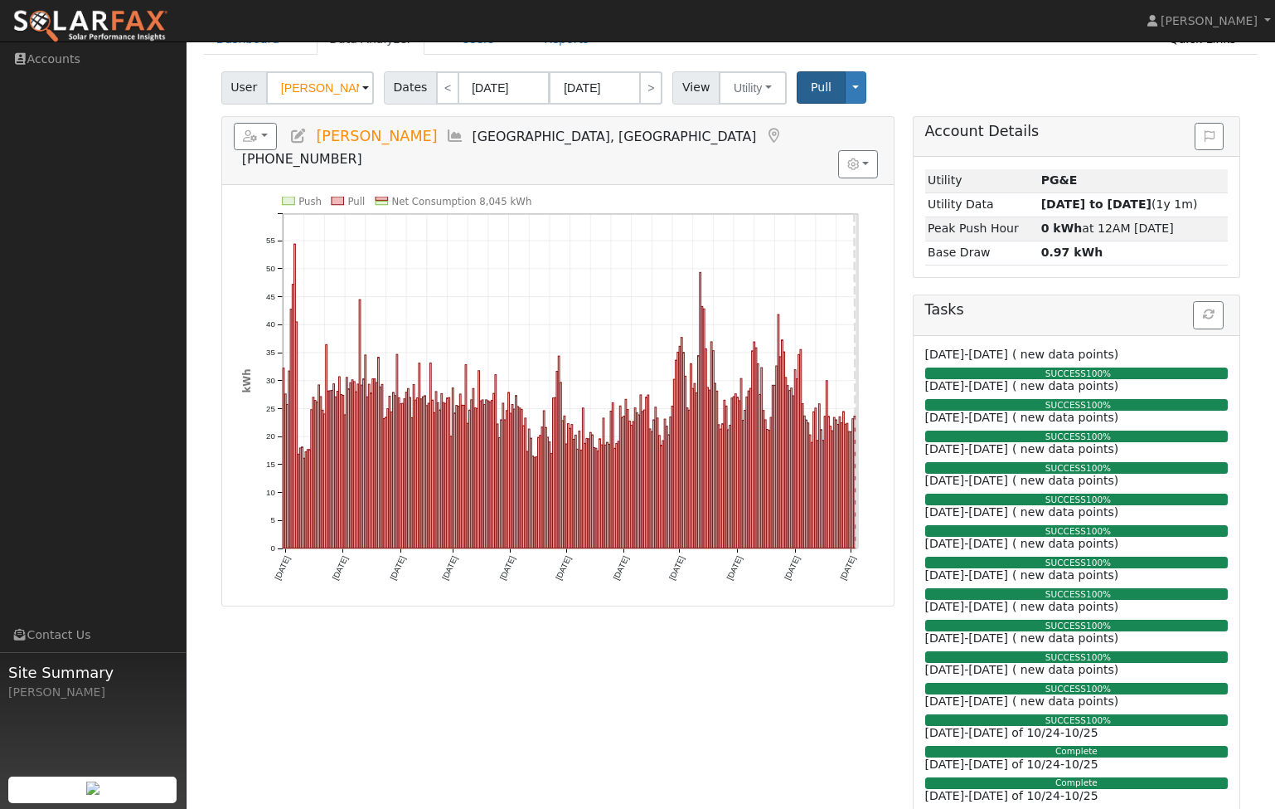
click at [281, 554] on text "[DATE]" at bounding box center [282, 567] width 19 height 27
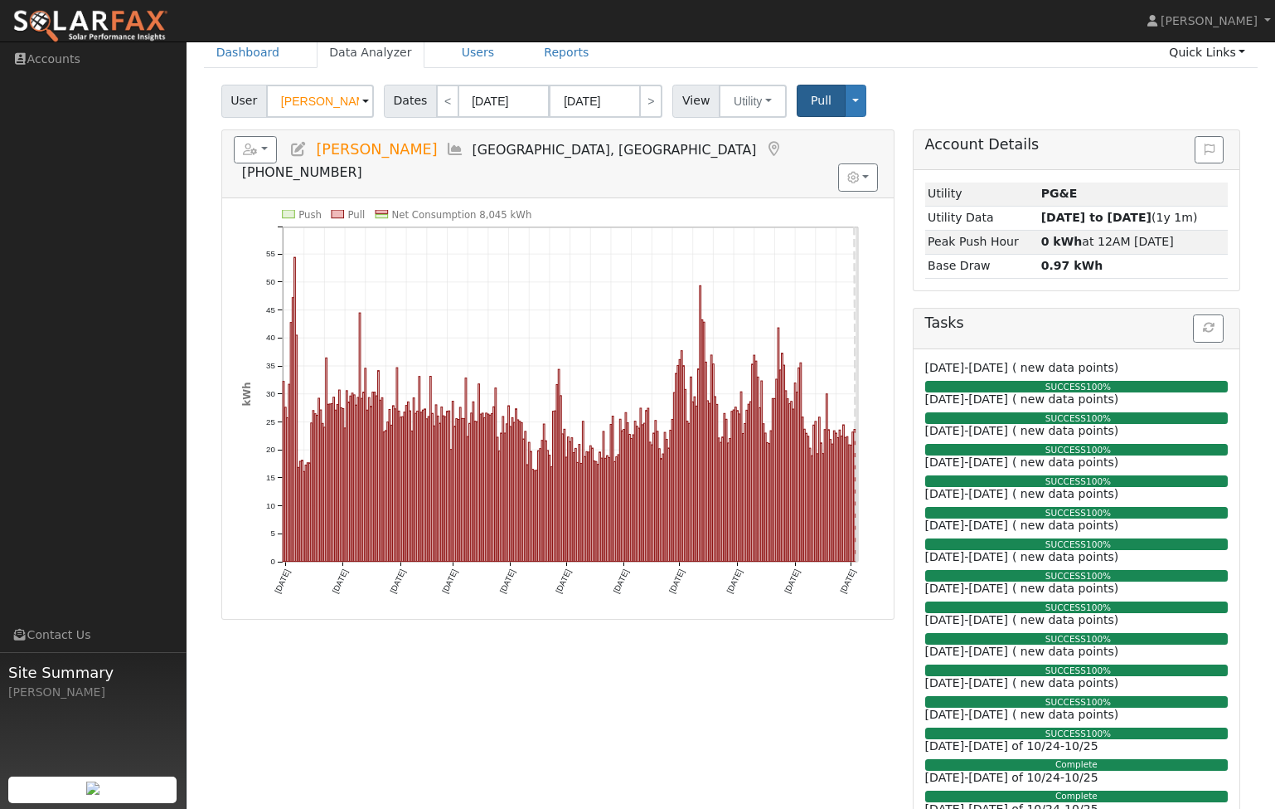
scroll to position [129, 0]
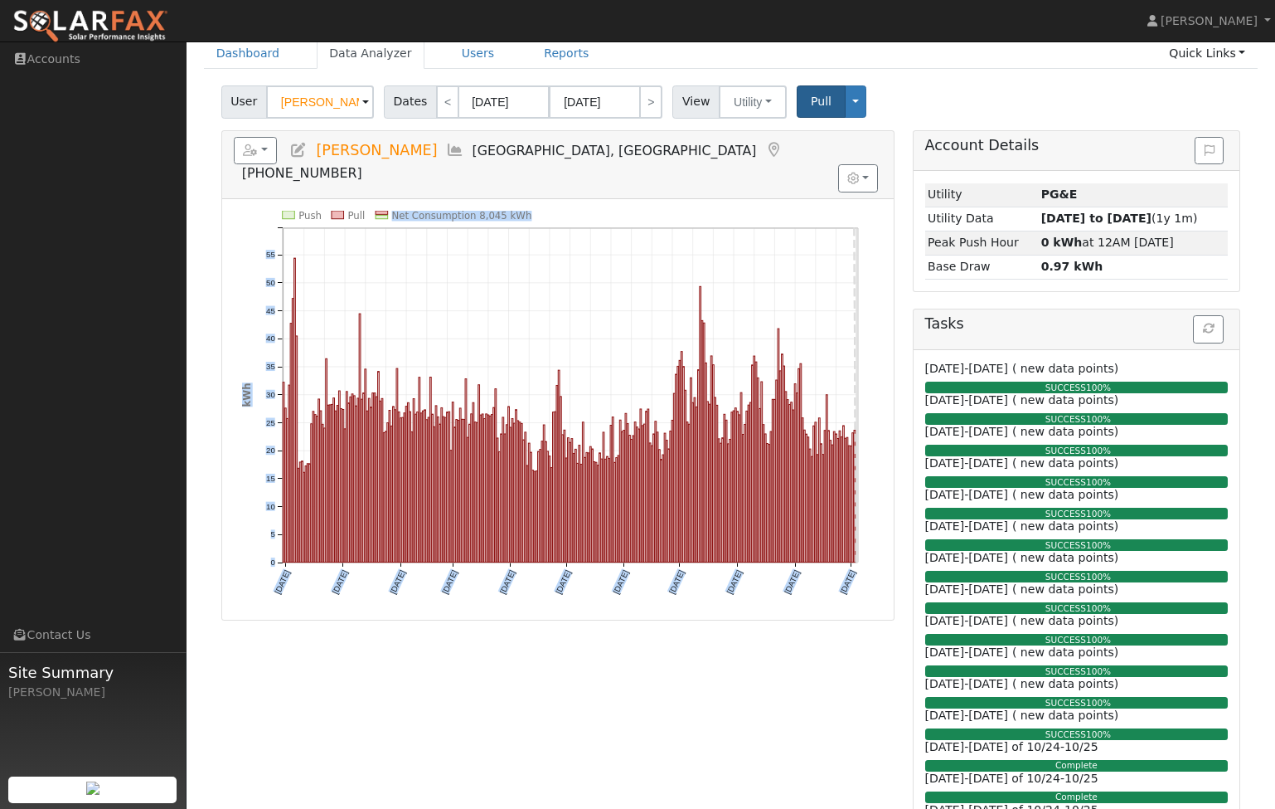
drag, startPoint x: 551, startPoint y: 187, endPoint x: 392, endPoint y: 190, distance: 158.4
click at [392, 211] on icon "Push Pull Net Consumption 8,045 kWh [DATE] [DATE] [DATE] [DATE] [DATE] [DATE] […" at bounding box center [558, 415] width 633 height 409
click at [236, 211] on div "Push Pull Net Consumption 8,045 kWh [DATE] [DATE] [DATE] [DATE] [DATE] [DATE] […" at bounding box center [558, 409] width 649 height 397
drag, startPoint x: 276, startPoint y: 185, endPoint x: 333, endPoint y: 187, distance: 57.3
click at [333, 211] on icon "Push Pull Net Consumption 8,045 kWh [DATE] [DATE] [DATE] [DATE] [DATE] [DATE] […" at bounding box center [558, 415] width 633 height 409
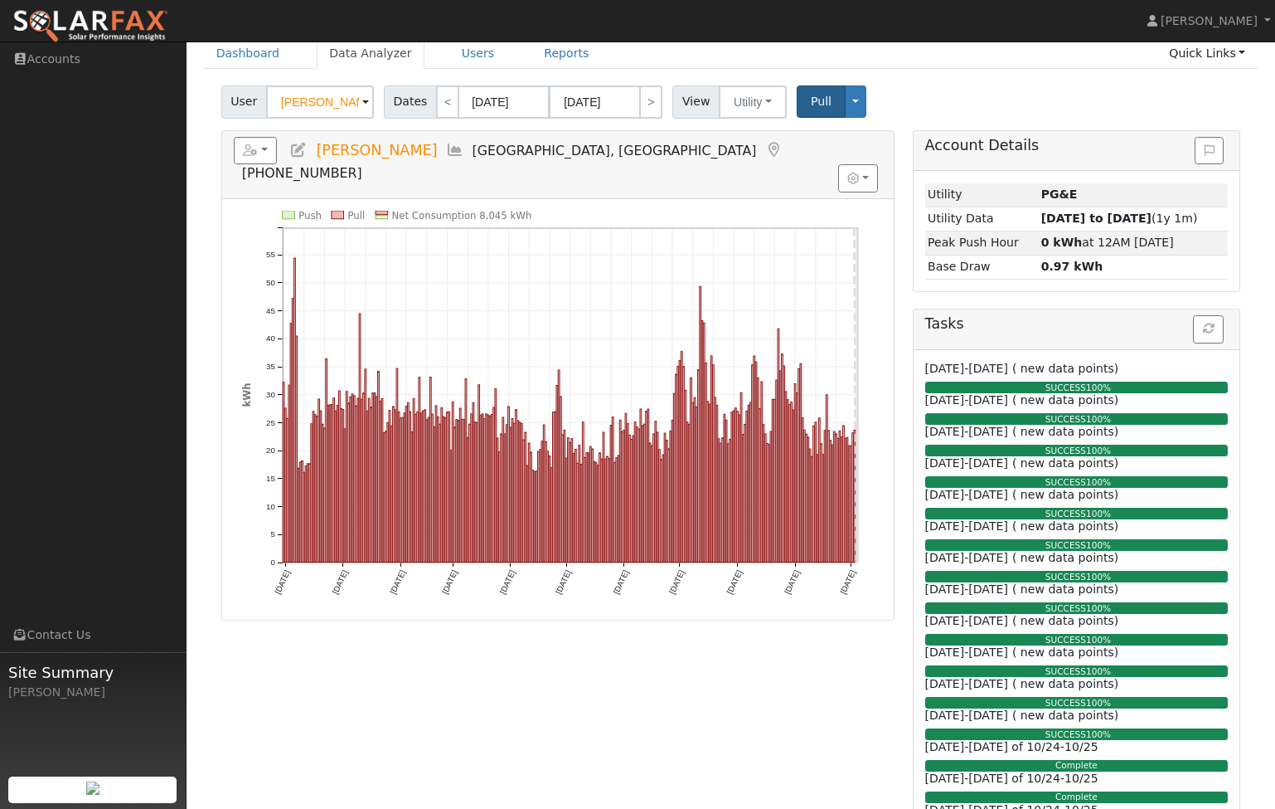
click at [558, 199] on div "Push Pull Net Consumption 8,045 kWh [DATE] [DATE] [DATE] [DATE] [DATE] [DATE] […" at bounding box center [558, 409] width 673 height 420
drag, startPoint x: 532, startPoint y: 189, endPoint x: 391, endPoint y: 184, distance: 140.2
click at [391, 211] on icon "Push Pull Net Consumption 8,045 kWh [DATE] [DATE] [DATE] [DATE] [DATE] [DATE] […" at bounding box center [558, 415] width 633 height 409
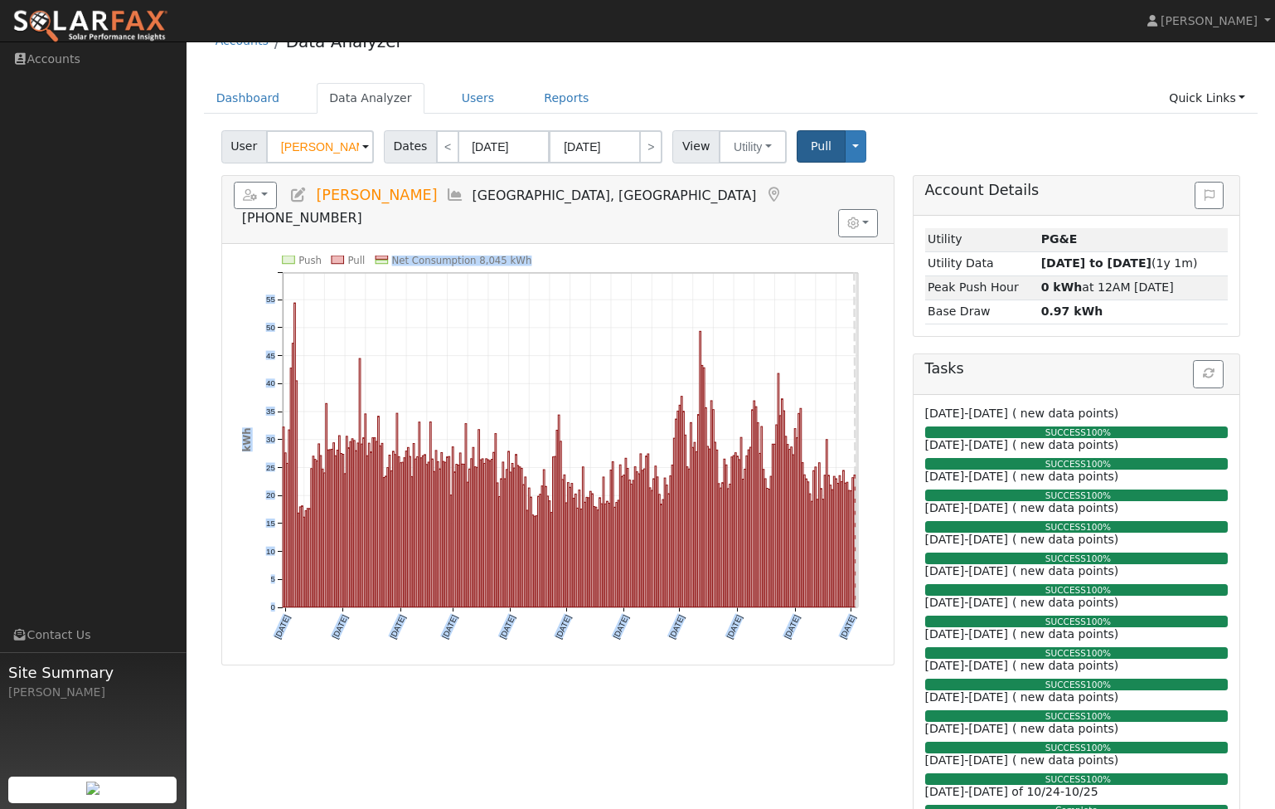
scroll to position [46, 0]
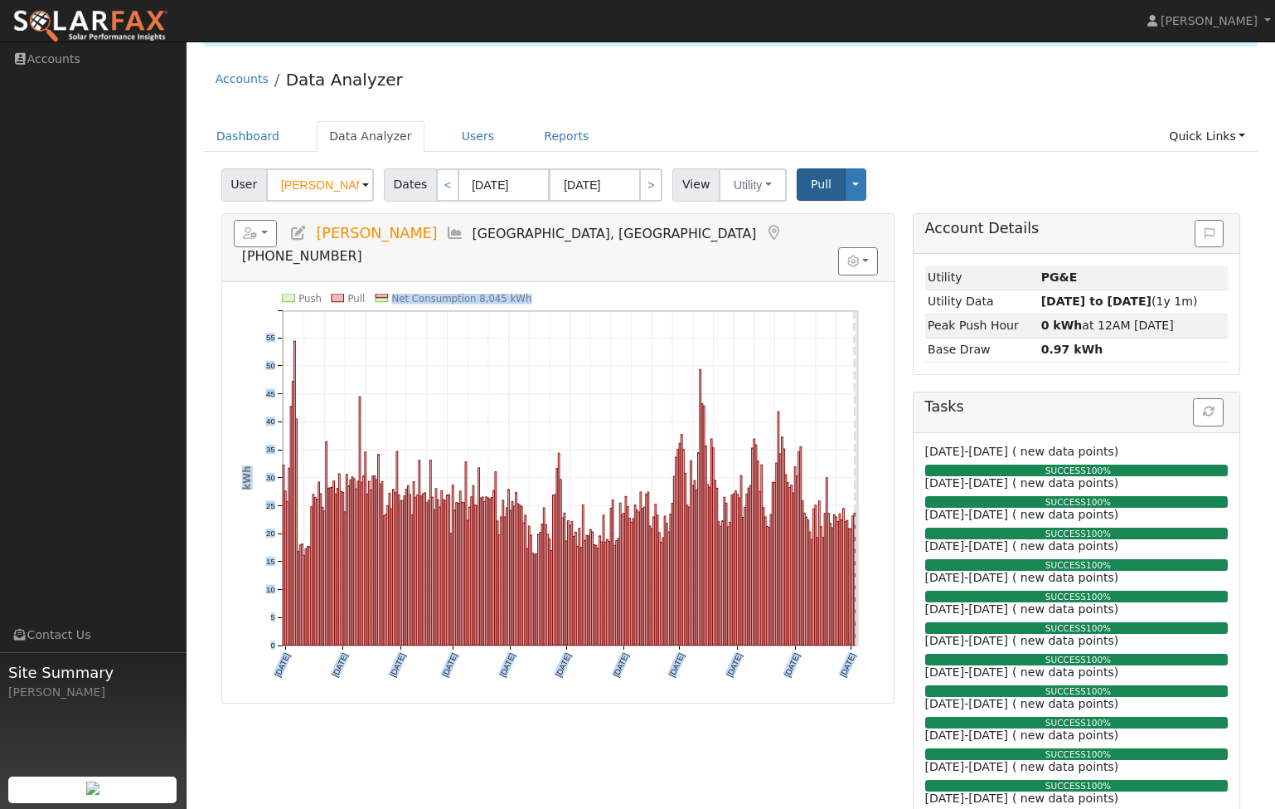
drag, startPoint x: 412, startPoint y: 187, endPoint x: 396, endPoint y: 270, distance: 85.2
click at [396, 293] on text "Net Consumption 8,045 kWh" at bounding box center [461, 299] width 140 height 12
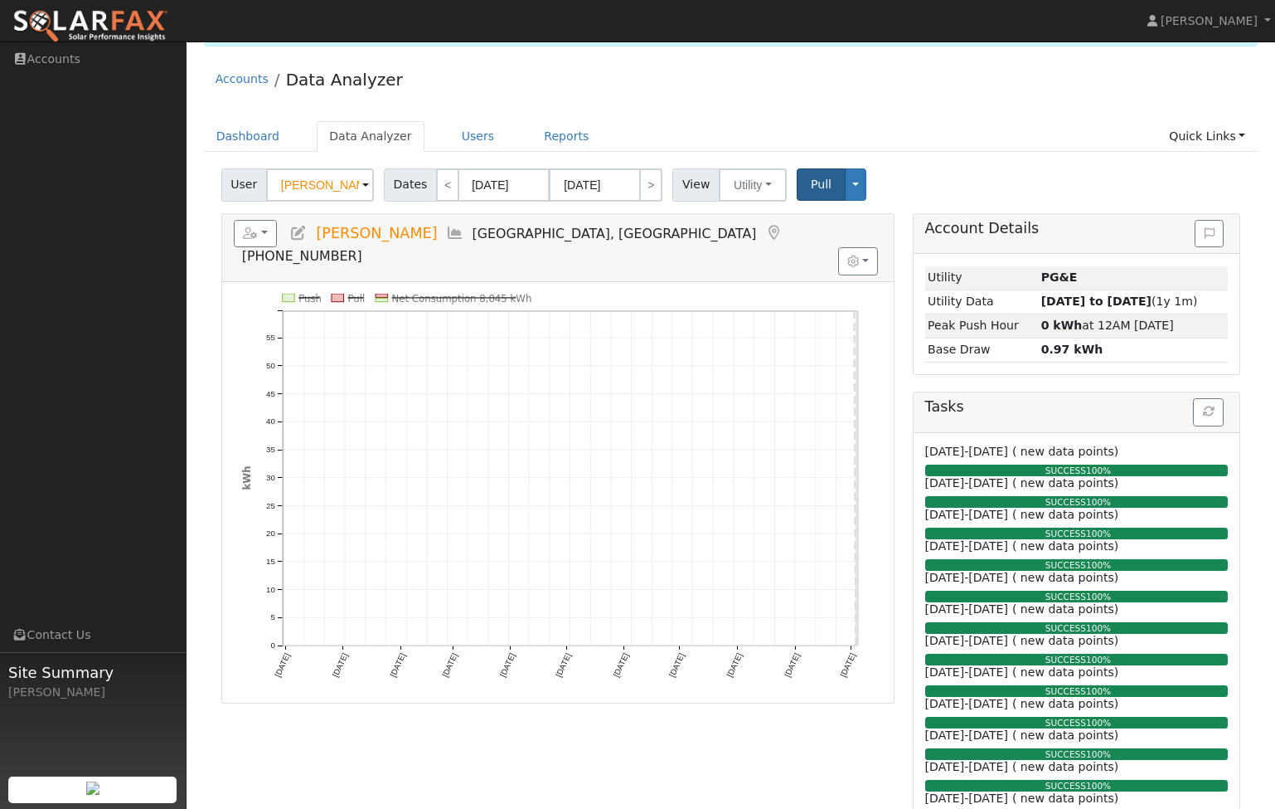
click at [527, 294] on icon "Push Pull Net Consumption 8,045 kWh [DATE] [DATE] [DATE] [DATE] [DATE] [DATE] […" at bounding box center [558, 498] width 633 height 409
click at [537, 295] on icon "Push Pull Net Consumption 8,045 kWh [DATE] [DATE] [DATE] [DATE] [DATE] [DATE] […" at bounding box center [558, 498] width 633 height 409
click at [547, 294] on icon "Push Pull Net Consumption 8,045 kWh [DATE] [DATE] [DATE] [DATE] [DATE] [DATE] […" at bounding box center [558, 498] width 633 height 409
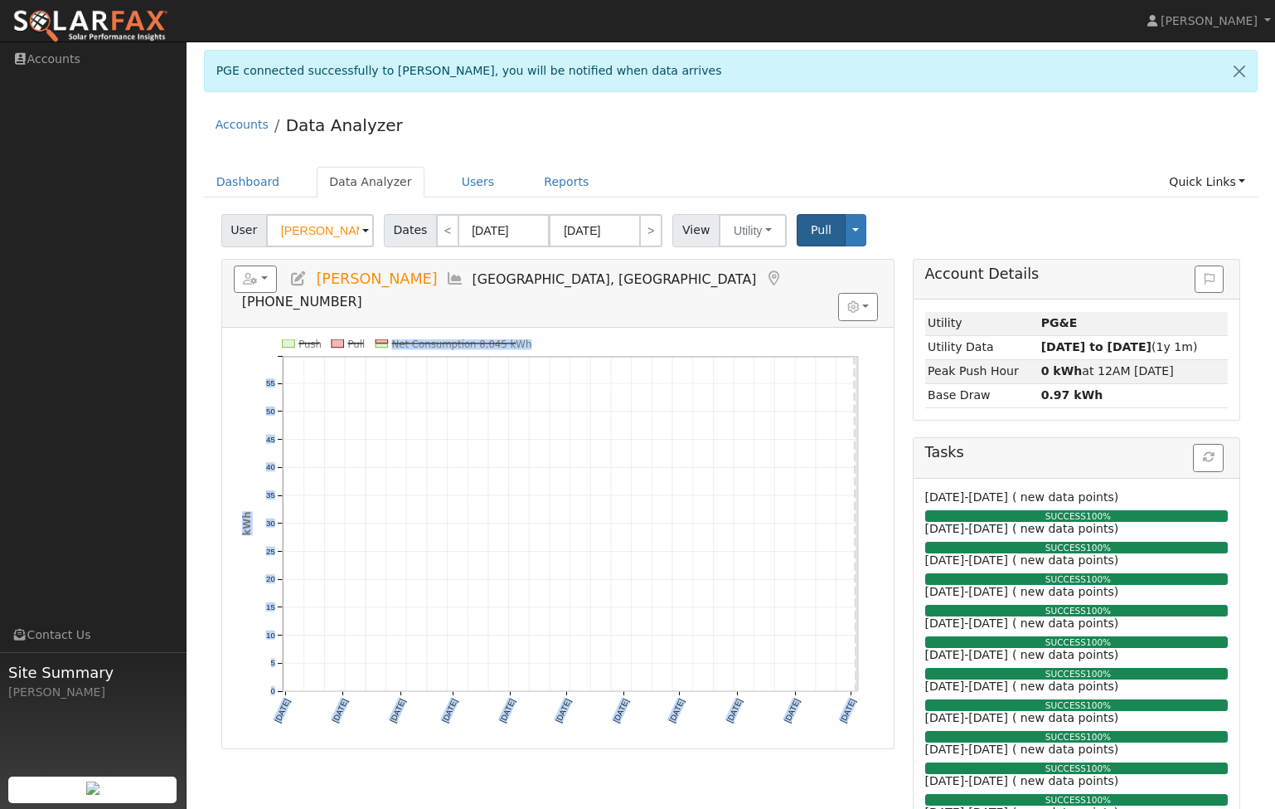
drag, startPoint x: 548, startPoint y: 323, endPoint x: 387, endPoint y: 315, distance: 161.1
click at [387, 339] on icon "Push Pull Net Consumption 8,045 kWh [DATE] [DATE] [DATE] [DATE] [DATE] [DATE] […" at bounding box center [558, 543] width 633 height 409
click at [718, 328] on div "Push Pull Net Consumption 8,045 kWh [DATE] [DATE] [DATE] [DATE] [DATE] [DATE] […" at bounding box center [558, 538] width 673 height 420
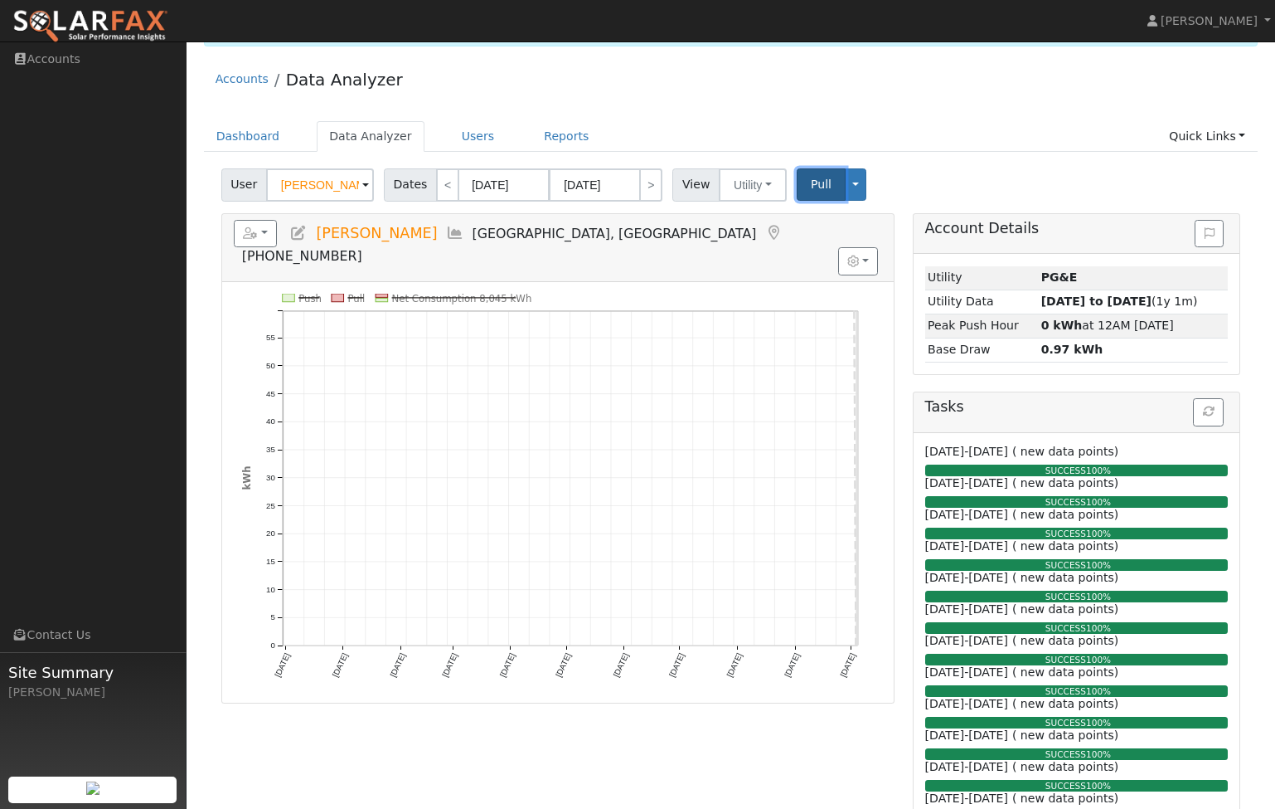
click at [811, 190] on span "Pull" at bounding box center [821, 183] width 21 height 13
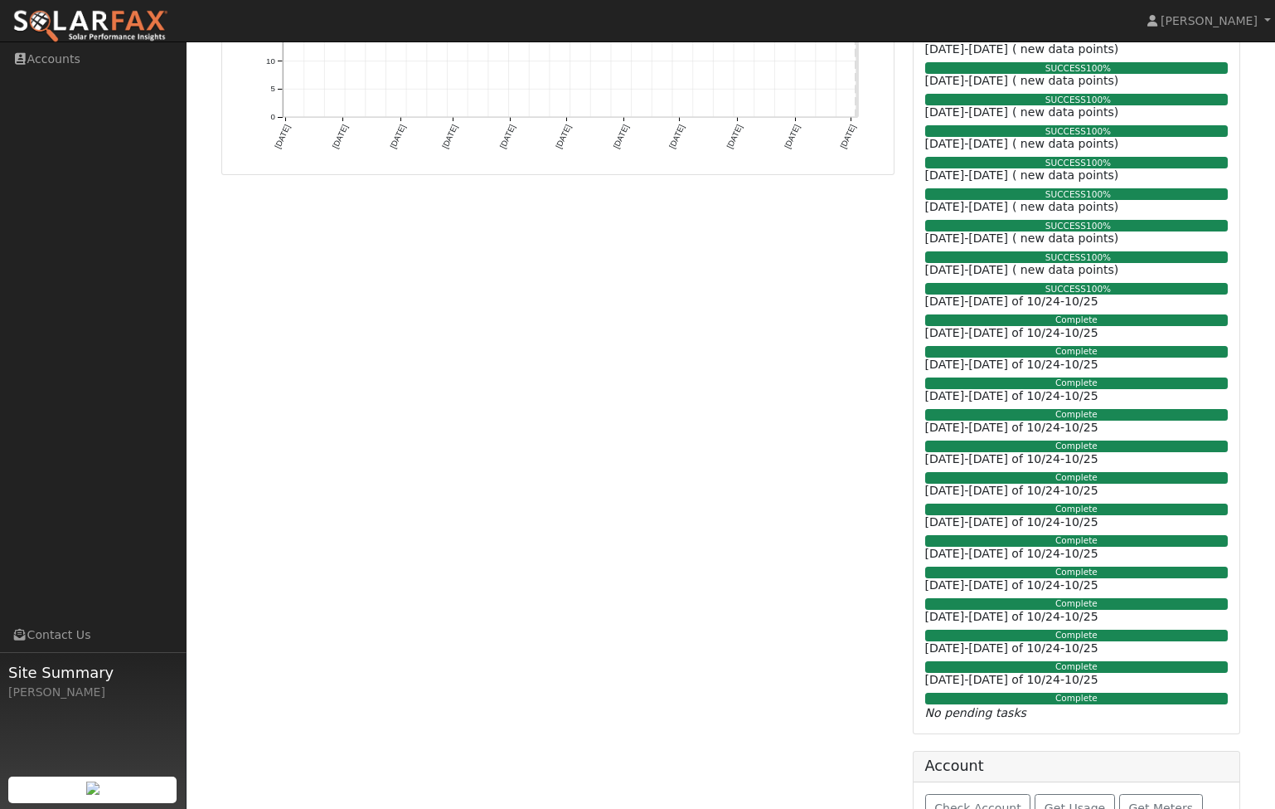
scroll to position [626, 0]
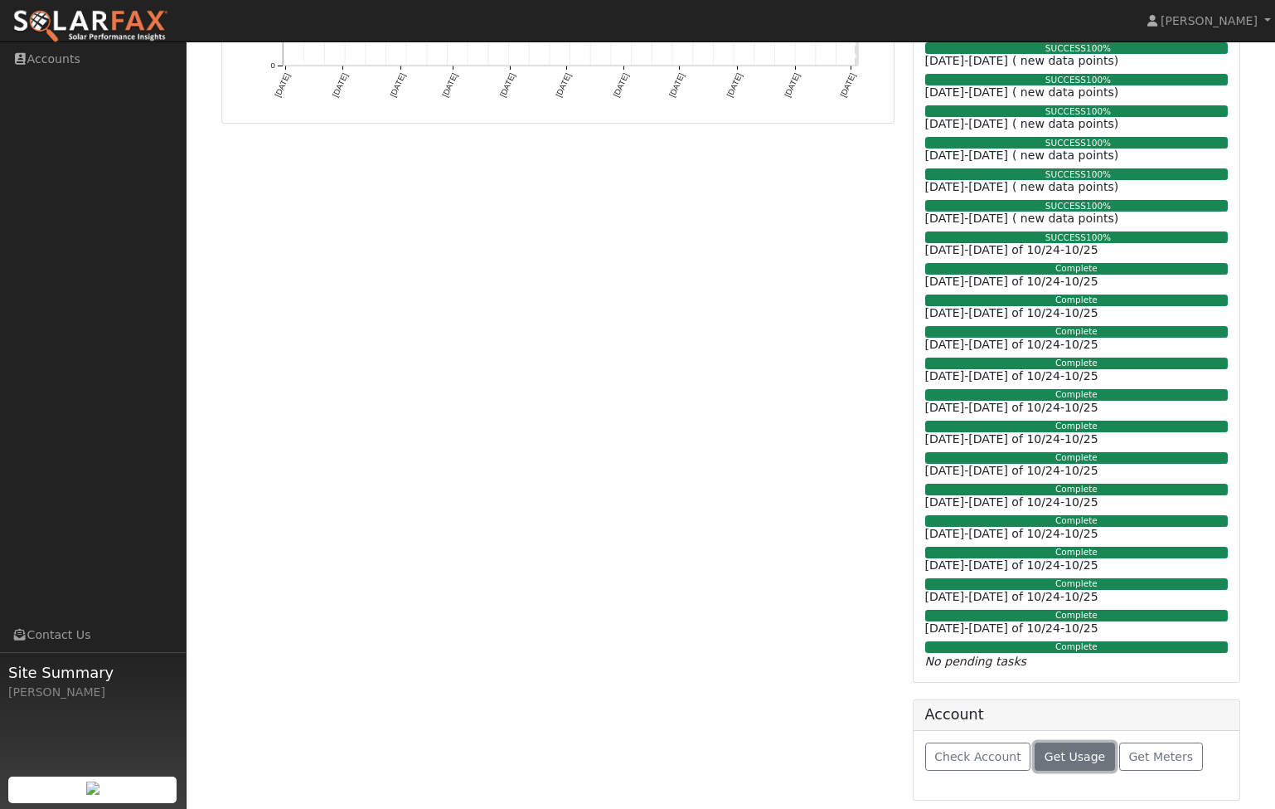
click at [1066, 756] on span "Get Usage" at bounding box center [1075, 756] width 61 height 13
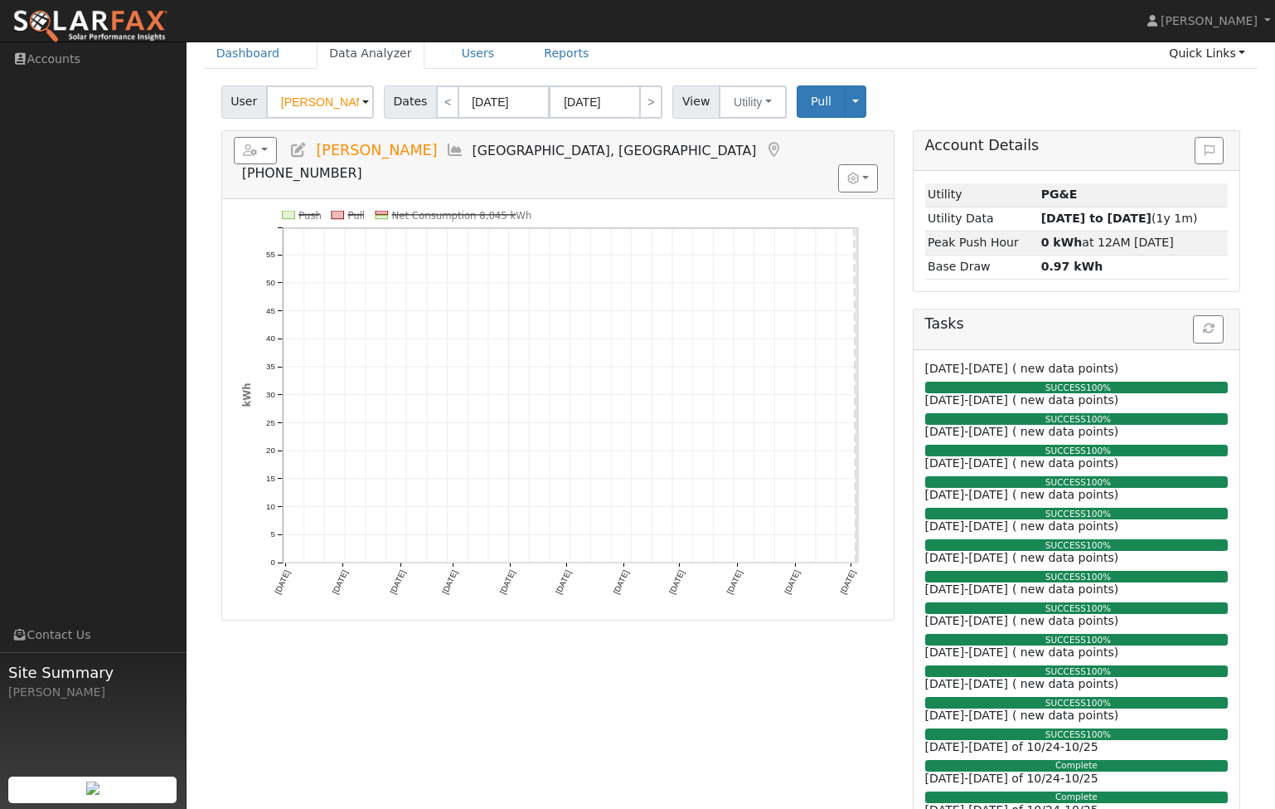
scroll to position [46, 0]
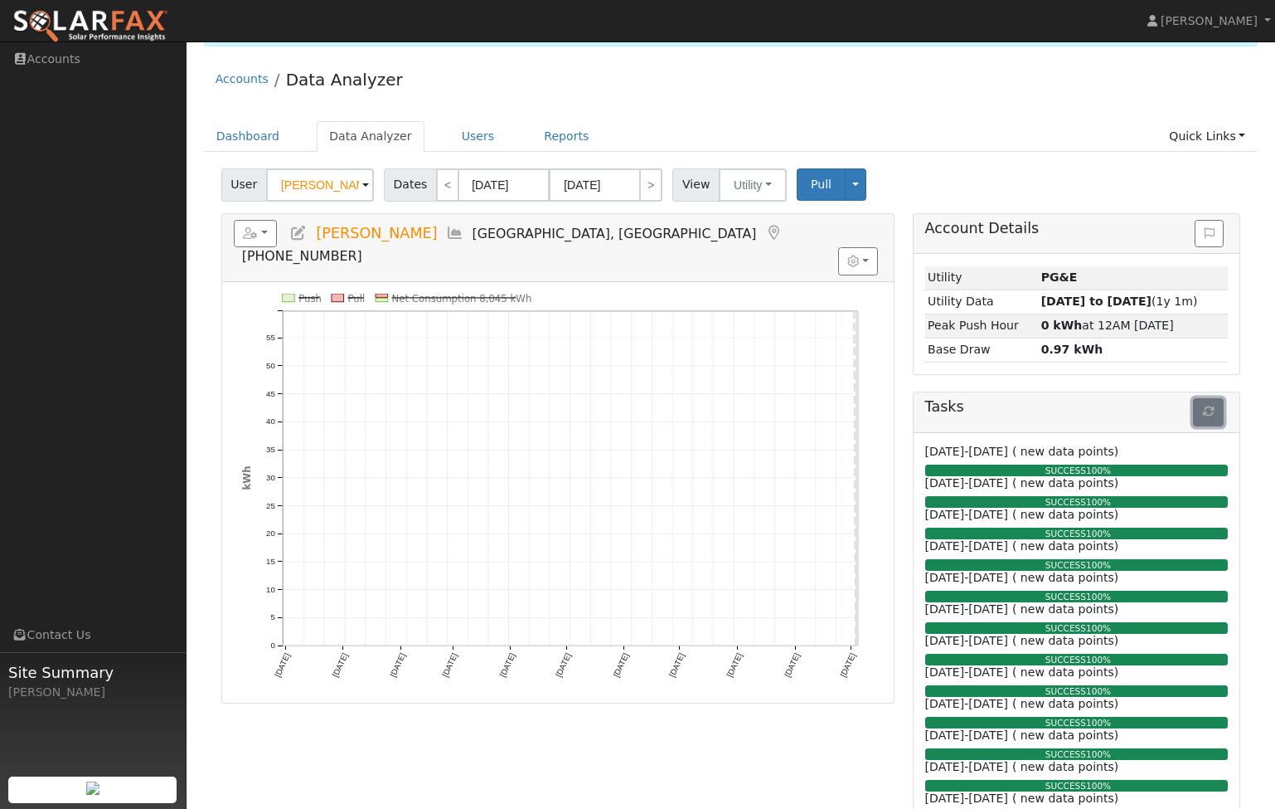
click at [1211, 410] on icon "button" at bounding box center [1209, 412] width 12 height 12
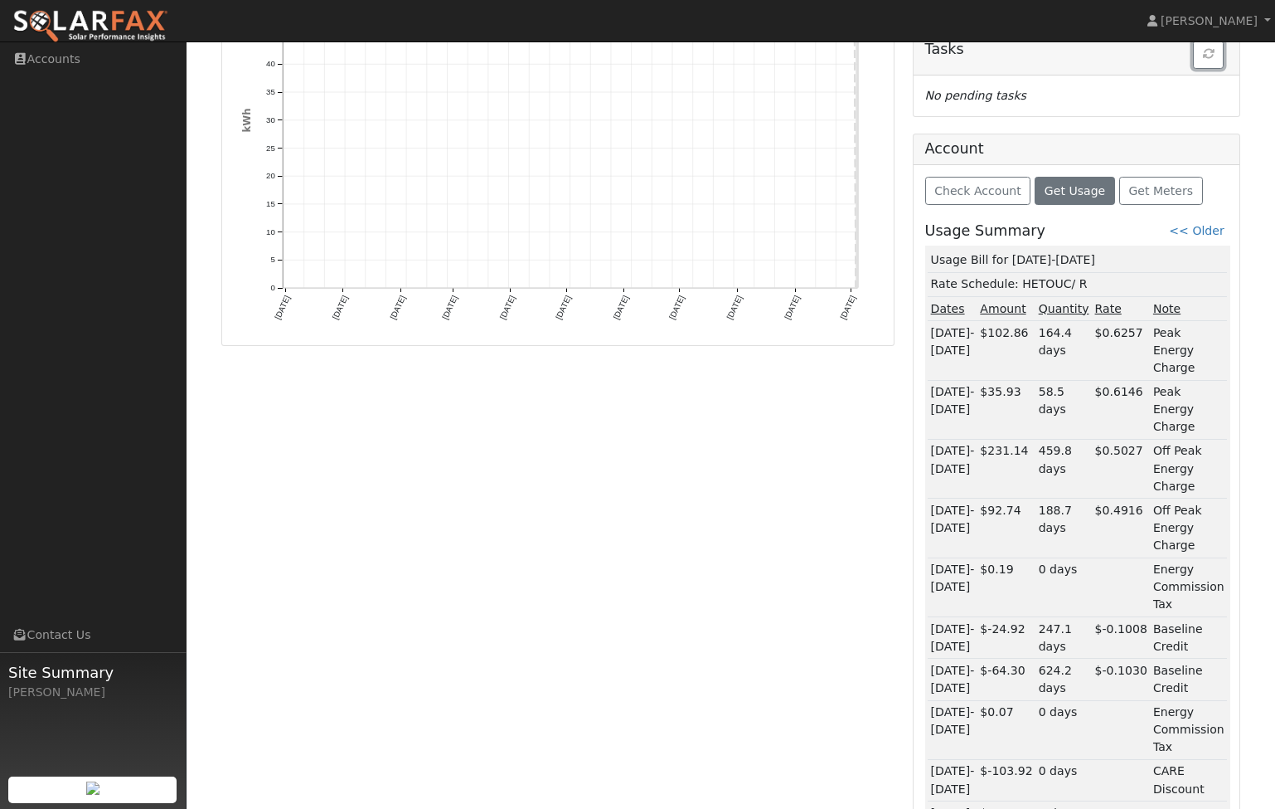
scroll to position [417, 0]
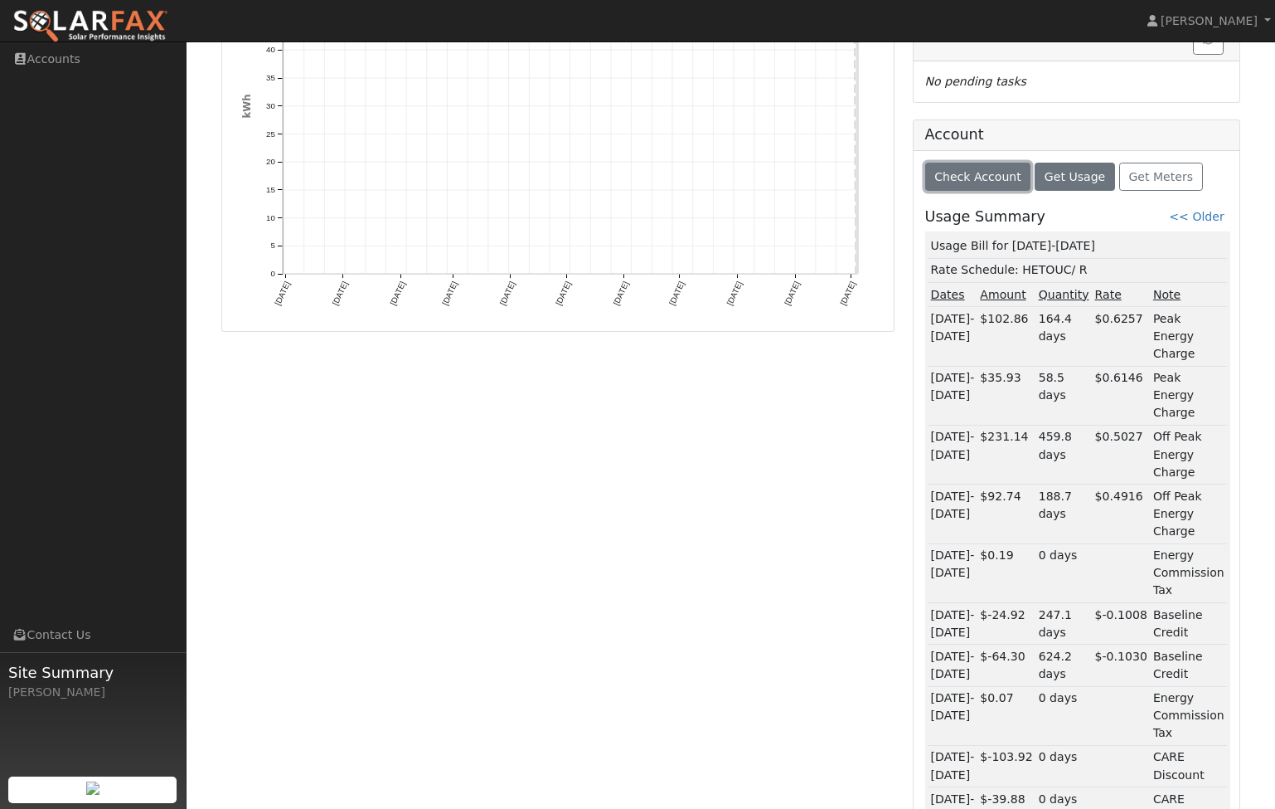
click at [973, 175] on span "Check Account" at bounding box center [978, 176] width 87 height 13
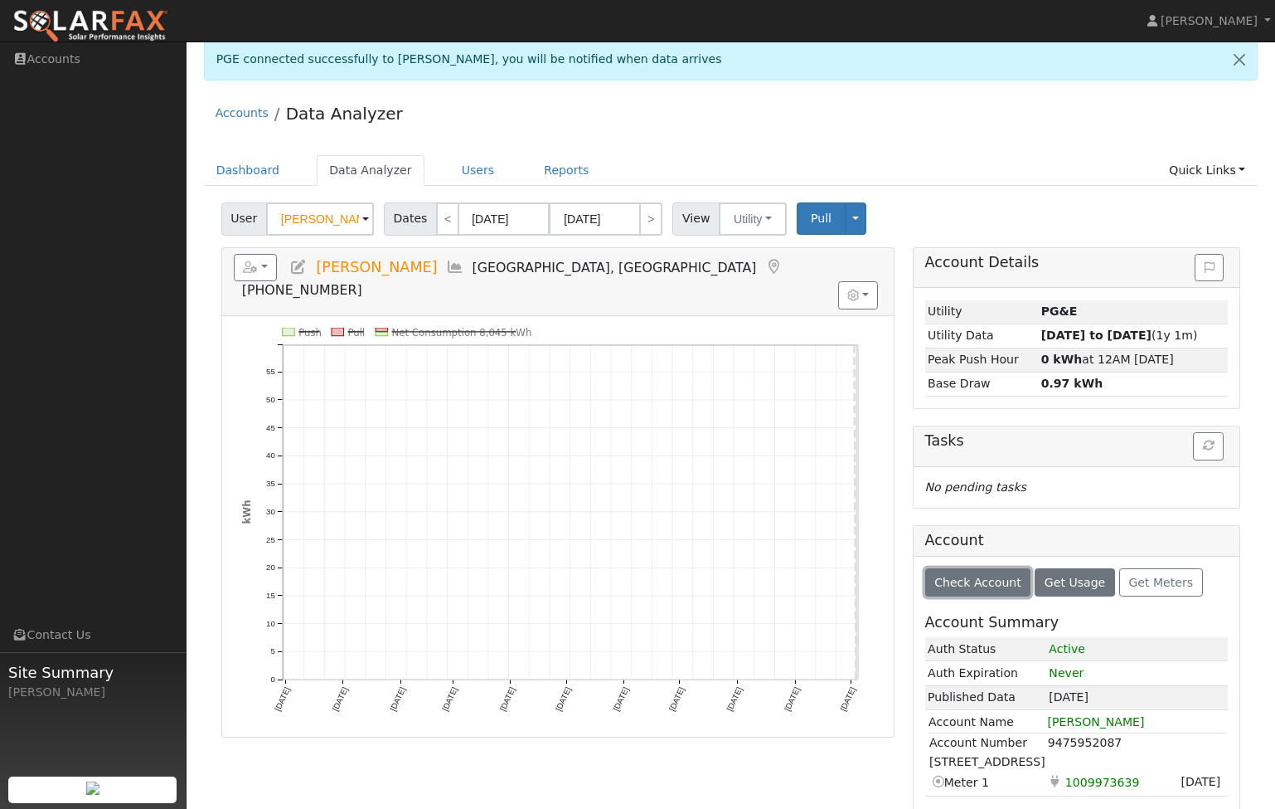
scroll to position [0, 0]
